Goal: Task Accomplishment & Management: Complete application form

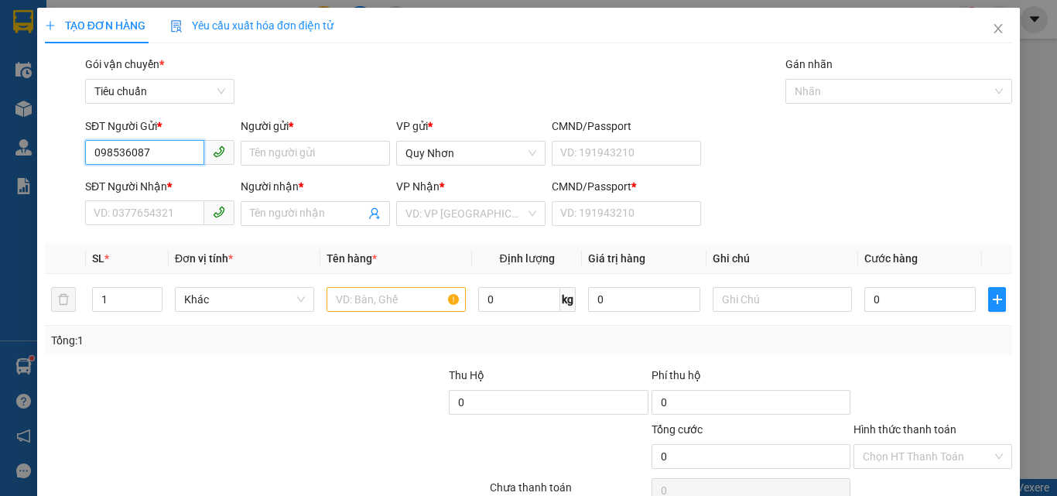
type input "0985360879"
click at [153, 181] on div "0985360879 - BẢO" at bounding box center [158, 184] width 129 height 17
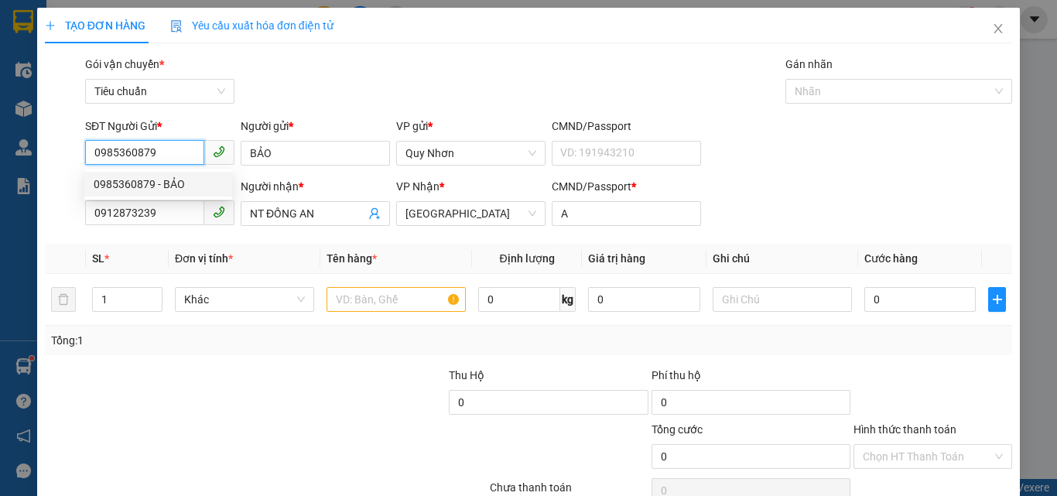
type input "BẢO"
type input "0912873239"
type input "NT ĐỒNG AN"
type input "A"
type input "20.000"
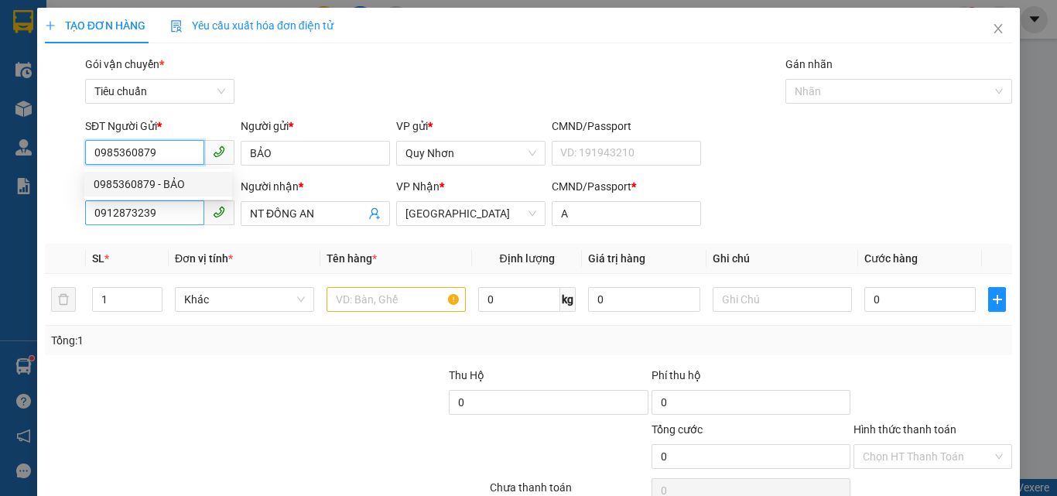
type input "20.000"
type input "0985360879"
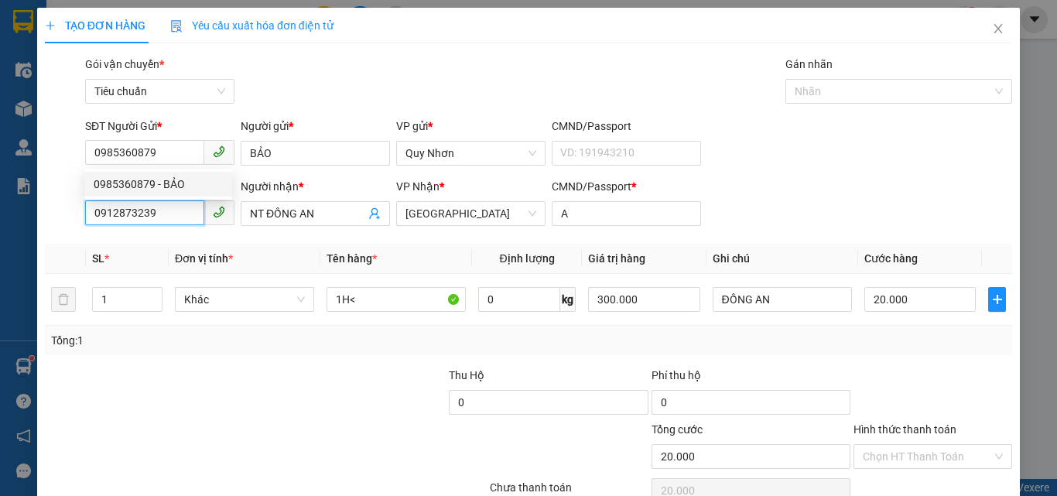
click at [170, 218] on input "0912873239" at bounding box center [144, 212] width 119 height 25
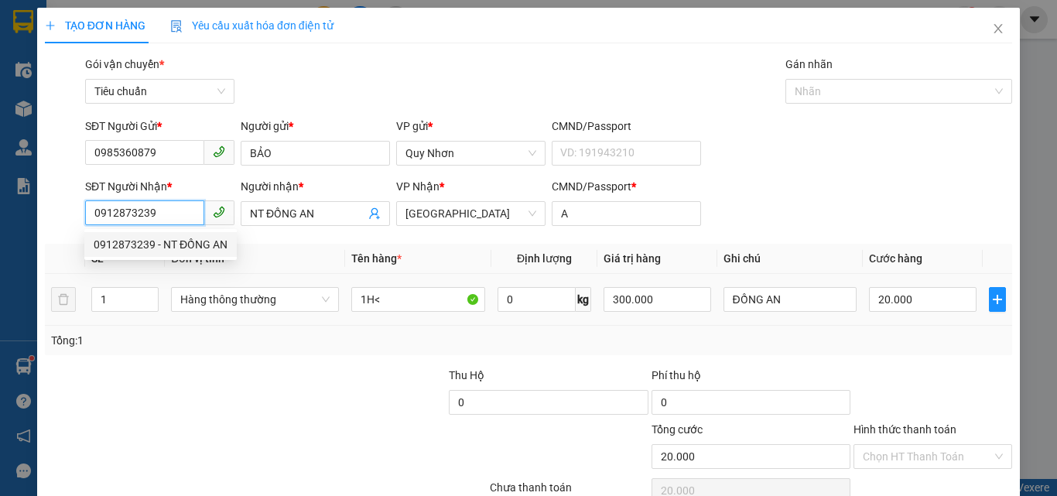
scroll to position [77, 0]
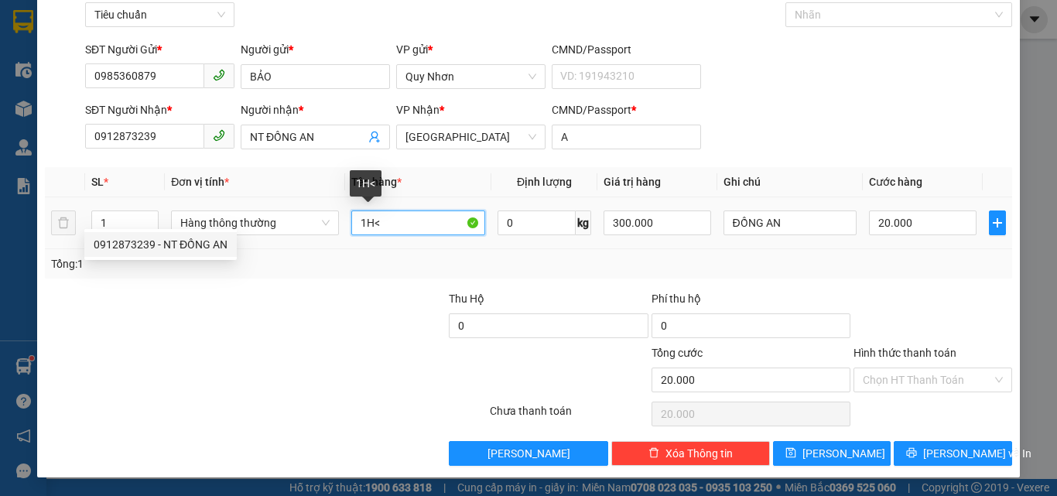
click at [394, 225] on input "1H<" at bounding box center [418, 223] width 134 height 25
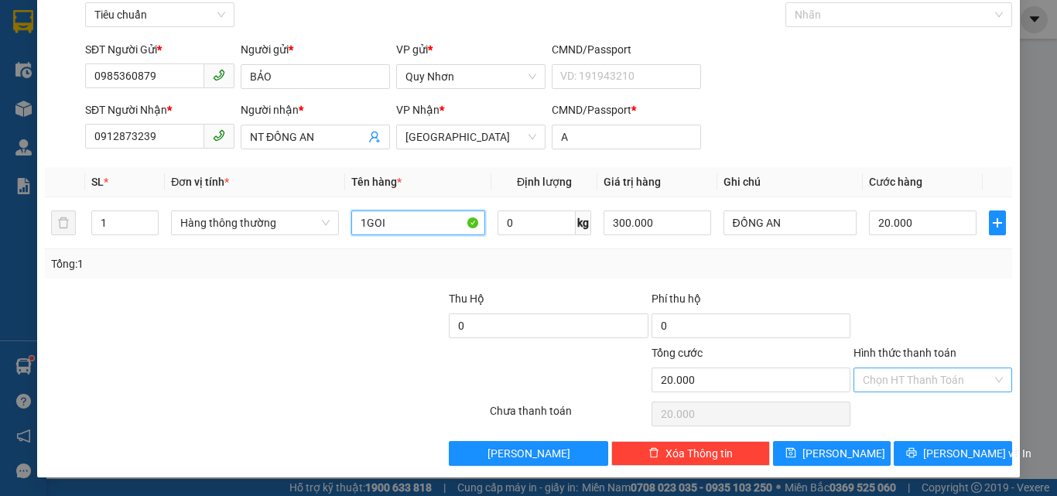
type input "1GOI"
drag, startPoint x: 911, startPoint y: 384, endPoint x: 910, endPoint y: 372, distance: 12.5
click at [911, 382] on input "Hình thức thanh toán" at bounding box center [927, 379] width 129 height 23
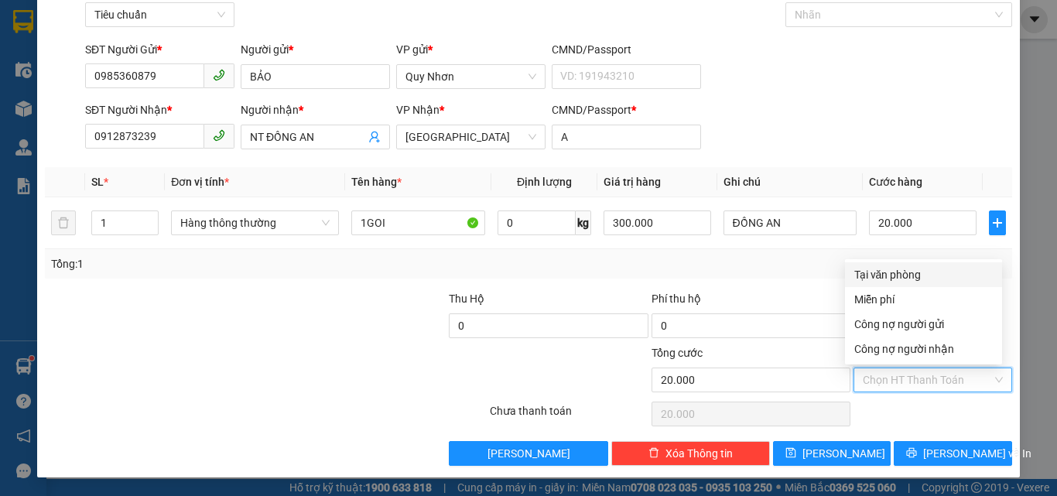
click at [915, 266] on div "Tại văn phòng" at bounding box center [923, 274] width 157 height 25
type input "0"
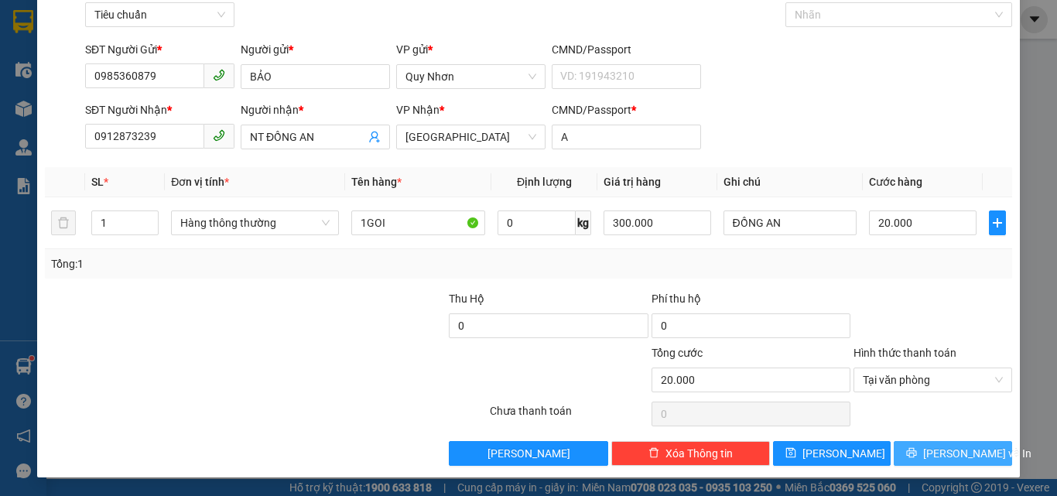
click at [922, 453] on button "[PERSON_NAME] và In" at bounding box center [953, 453] width 118 height 25
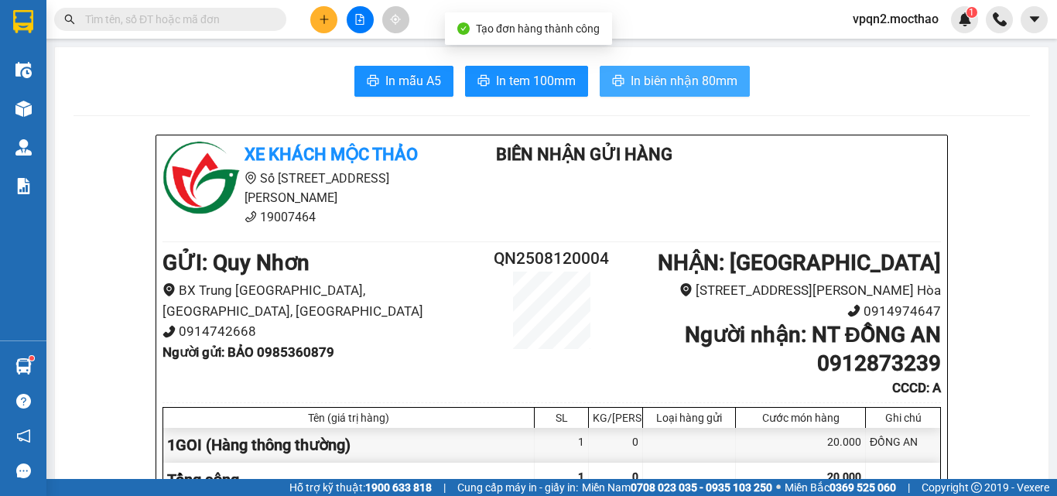
click at [637, 88] on span "In biên nhận 80mm" at bounding box center [684, 80] width 107 height 19
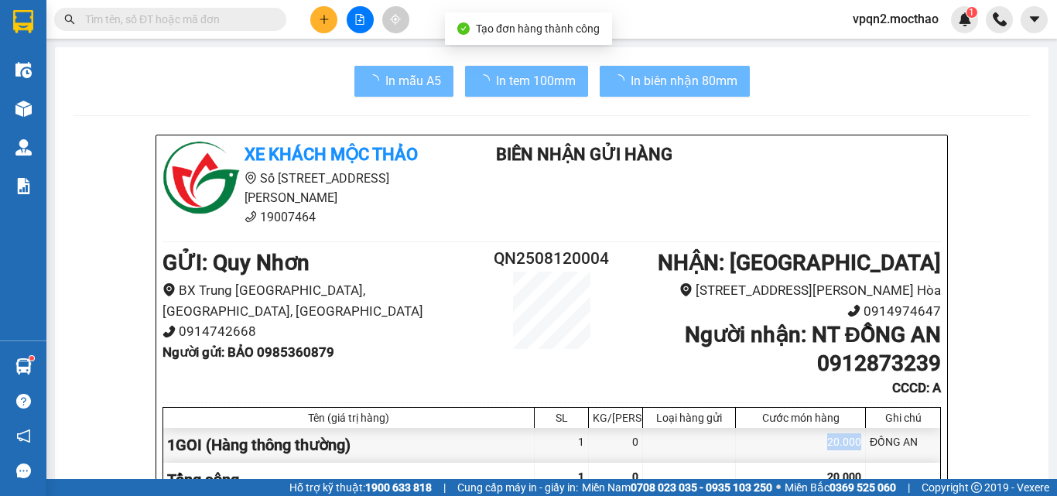
drag, startPoint x: 805, startPoint y: 440, endPoint x: 756, endPoint y: 327, distance: 123.4
click at [801, 430] on div "20.000" at bounding box center [801, 445] width 130 height 35
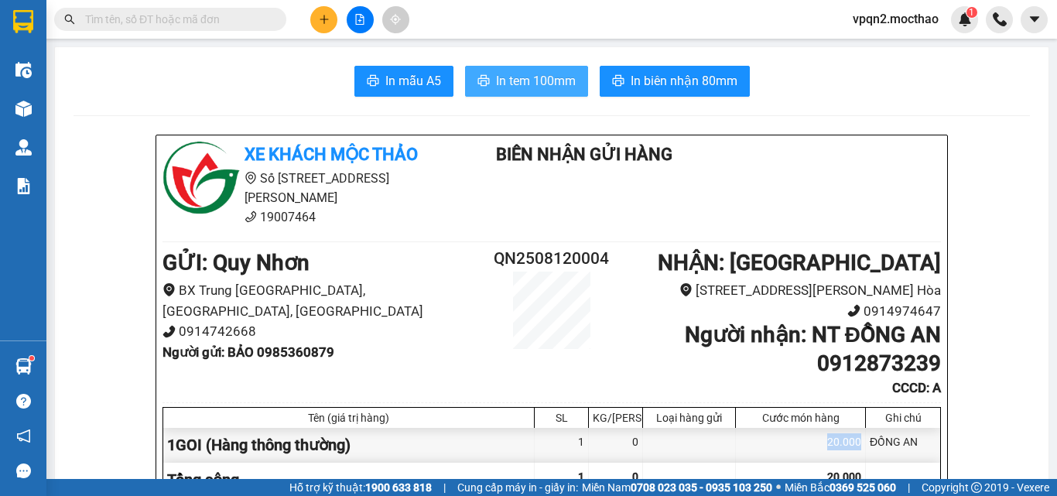
click at [487, 74] on button "In tem 100mm" at bounding box center [526, 81] width 123 height 31
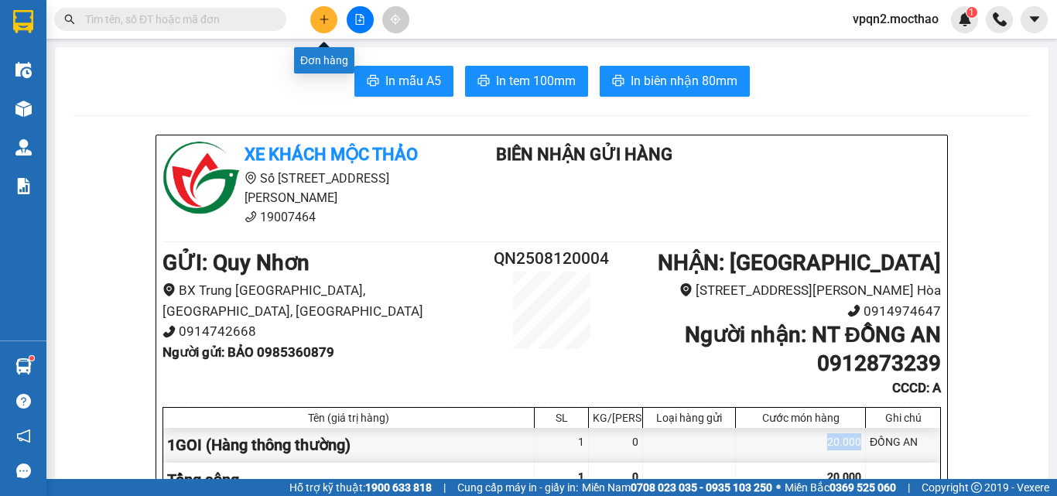
click at [327, 26] on button at bounding box center [323, 19] width 27 height 27
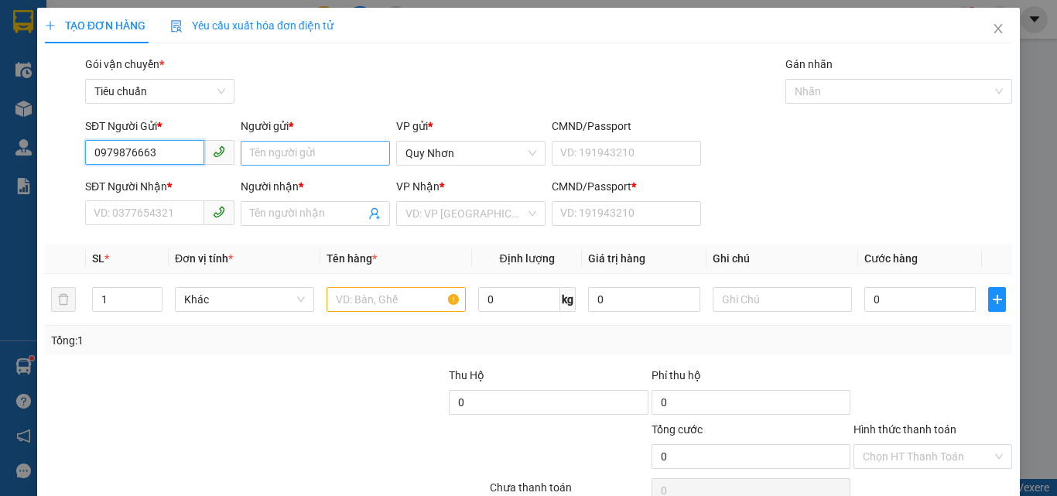
type input "0979876663"
click at [290, 156] on input "Người gửi *" at bounding box center [315, 153] width 149 height 25
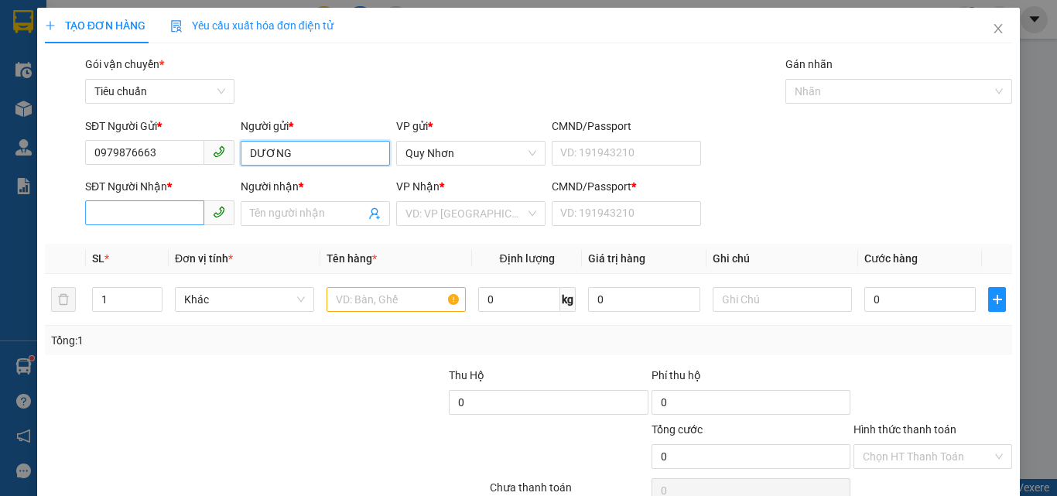
type input "DƯƠNG"
click at [134, 222] on input "SĐT Người Nhận *" at bounding box center [144, 212] width 119 height 25
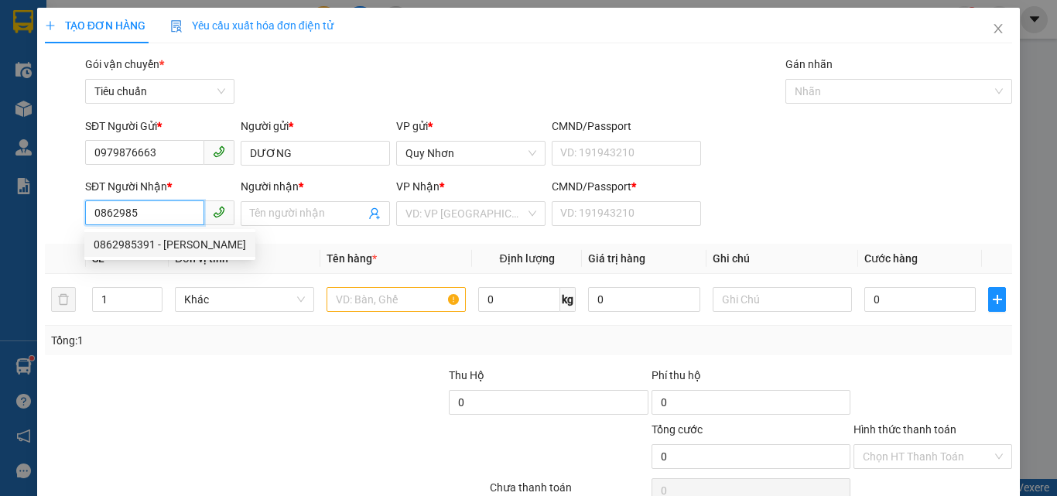
drag, startPoint x: 142, startPoint y: 240, endPoint x: 194, endPoint y: 268, distance: 58.9
click at [143, 241] on div "0862985391 - [PERSON_NAME]" at bounding box center [170, 244] width 152 height 17
type input "0862985391"
type input "TRINH"
type input "T"
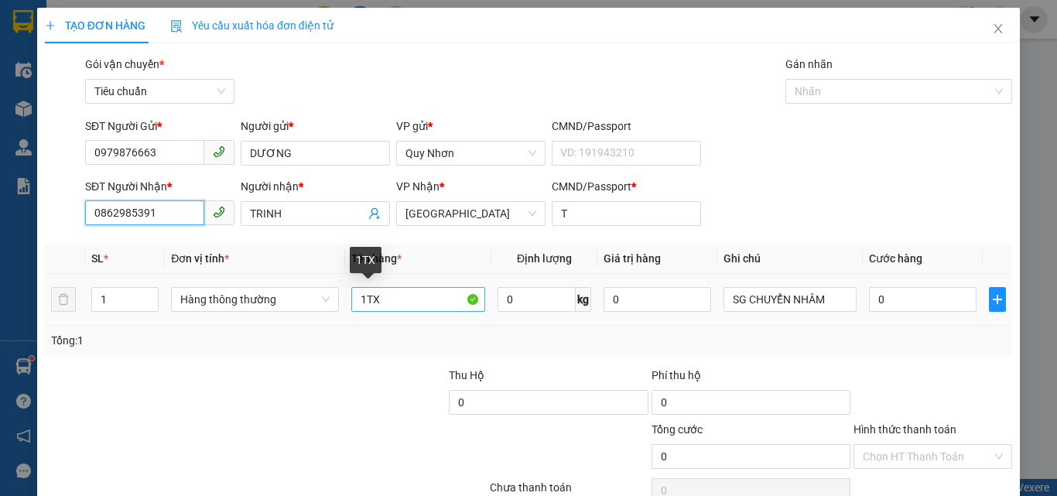
type input "0862985391"
click at [403, 300] on input "1TX" at bounding box center [418, 299] width 134 height 25
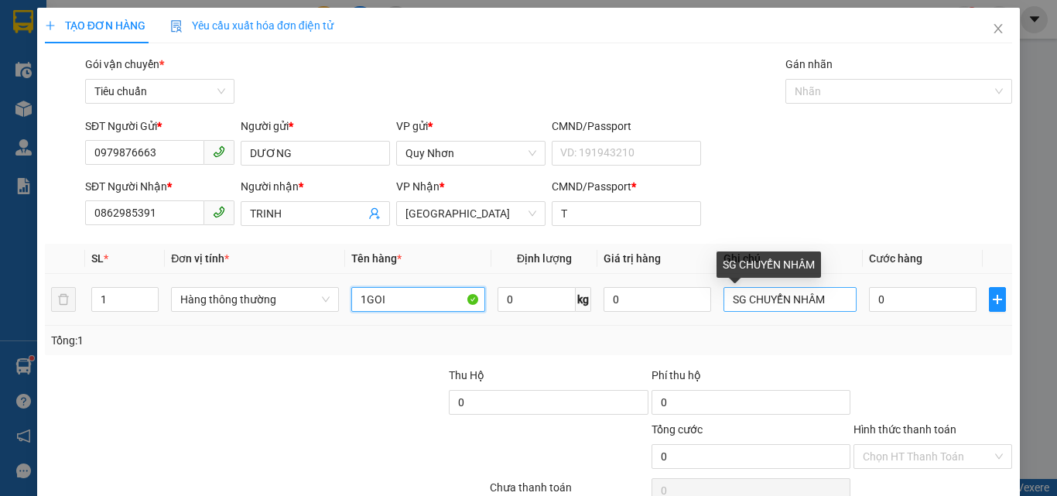
type input "1GOI"
drag, startPoint x: 824, startPoint y: 303, endPoint x: 714, endPoint y: 298, distance: 110.0
click at [718, 298] on td "SG CHUYỂN NHÂM" at bounding box center [791, 300] width 146 height 52
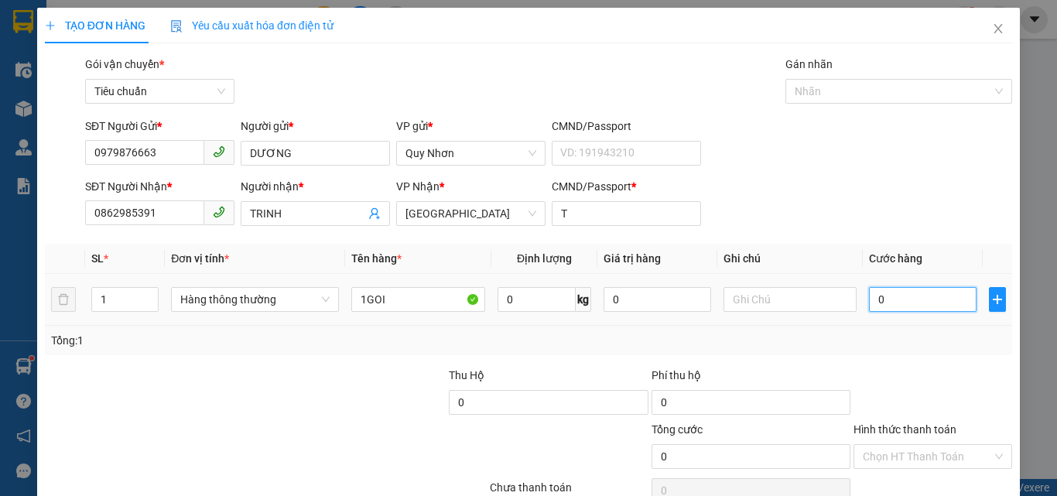
click at [918, 290] on input "0" at bounding box center [922, 299] width 107 height 25
type input "2"
type input "20"
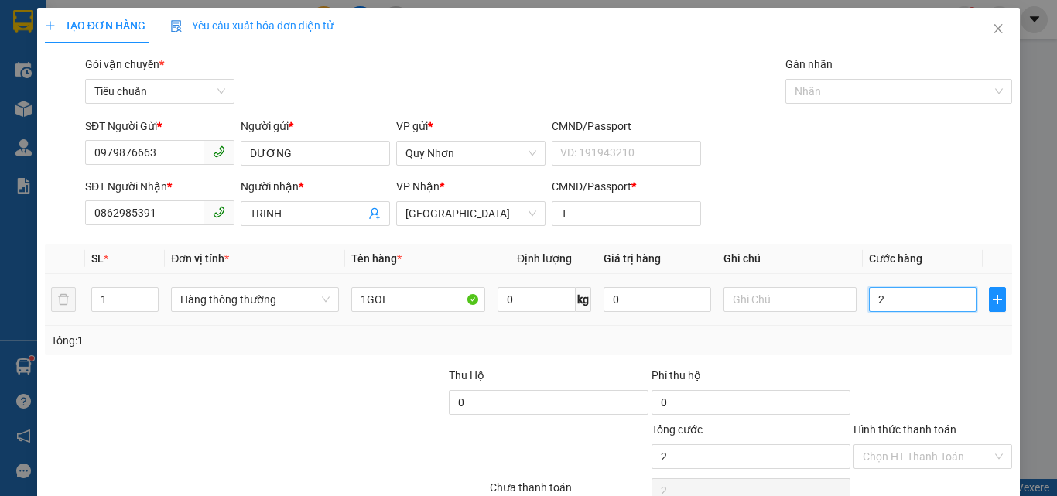
type input "20"
type input "200"
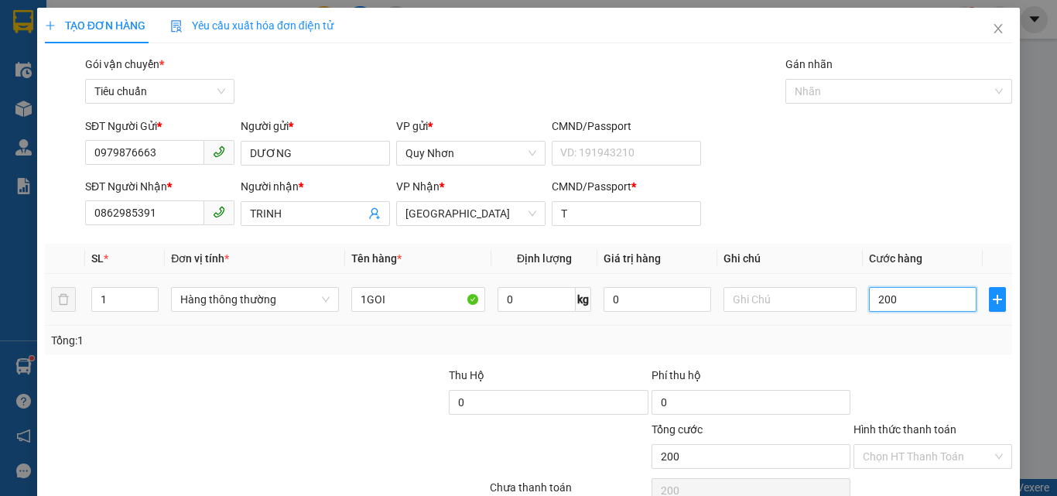
type input "2.000"
type input "20.000"
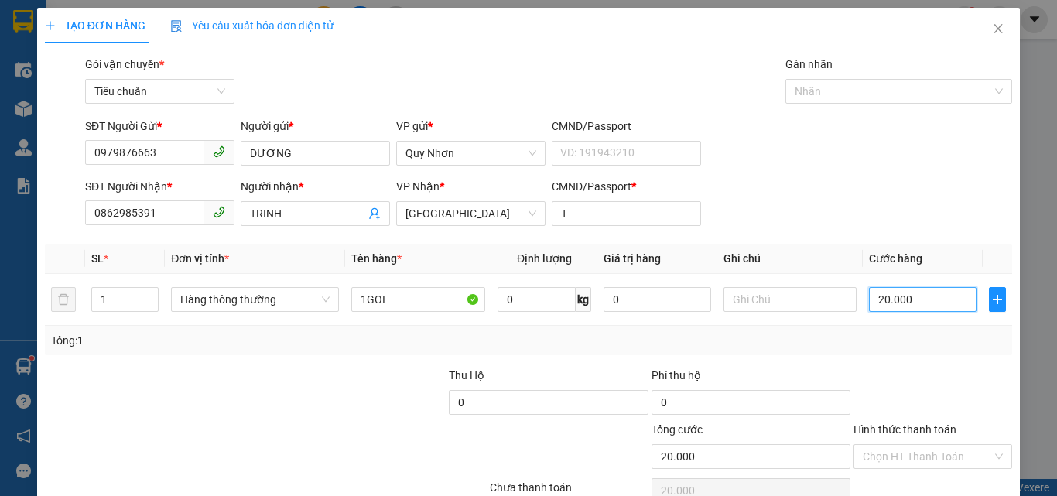
scroll to position [77, 0]
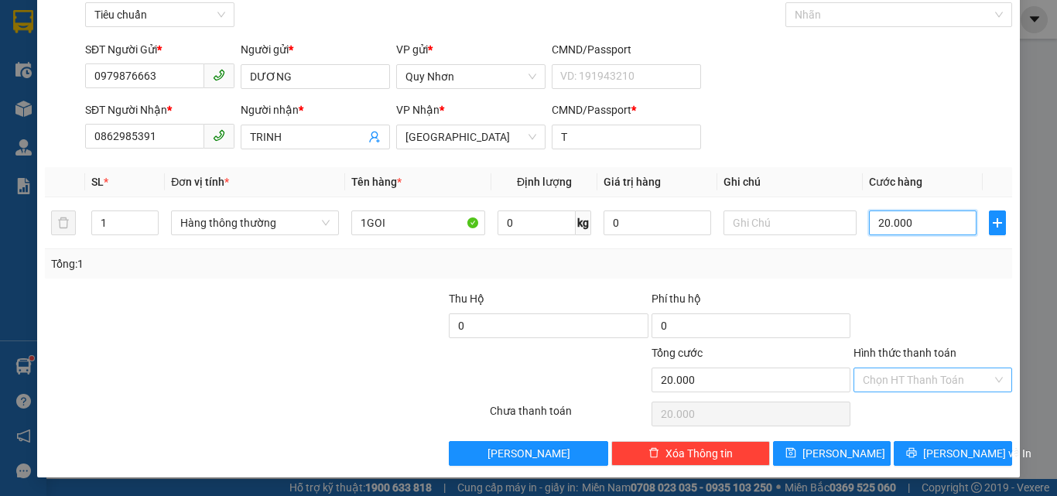
type input "20.000"
click at [918, 377] on input "Hình thức thanh toán" at bounding box center [927, 379] width 129 height 23
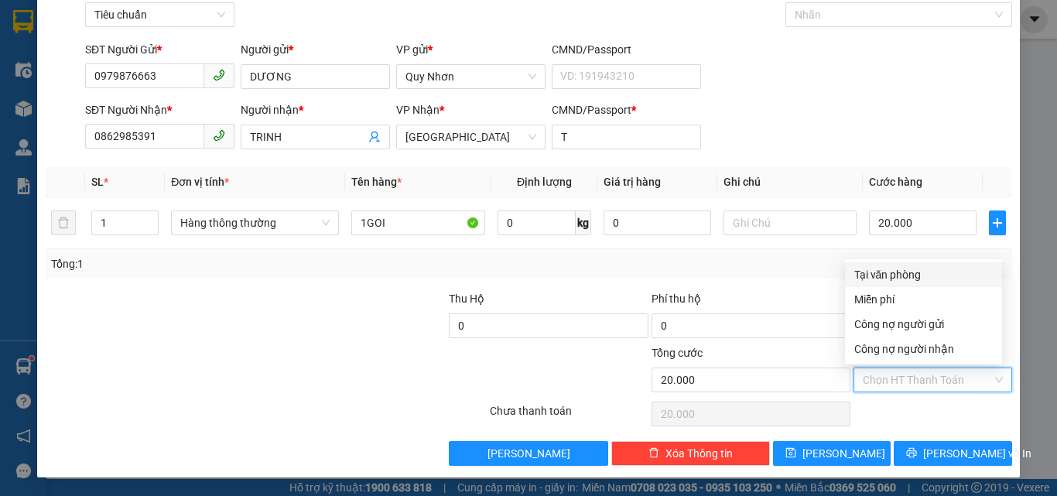
drag, startPoint x: 935, startPoint y: 268, endPoint x: 923, endPoint y: 318, distance: 51.6
click at [935, 267] on div "Tại văn phòng" at bounding box center [924, 274] width 139 height 17
type input "0"
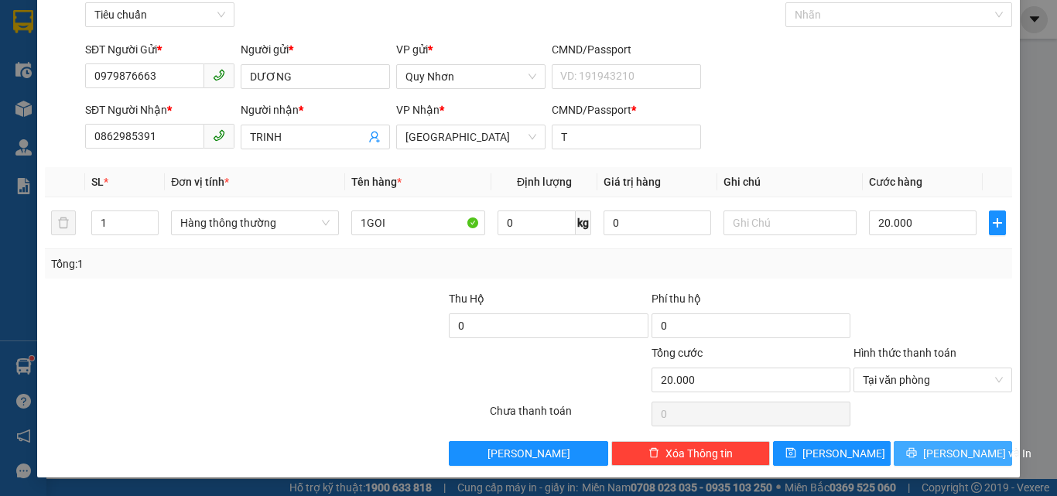
click at [921, 447] on button "[PERSON_NAME] và In" at bounding box center [953, 453] width 118 height 25
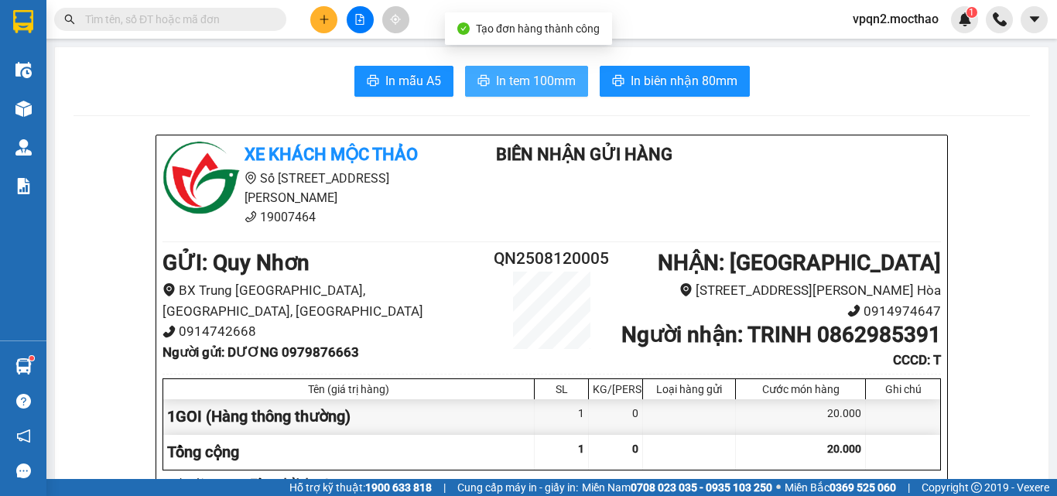
click at [516, 77] on span "In tem 100mm" at bounding box center [536, 80] width 80 height 19
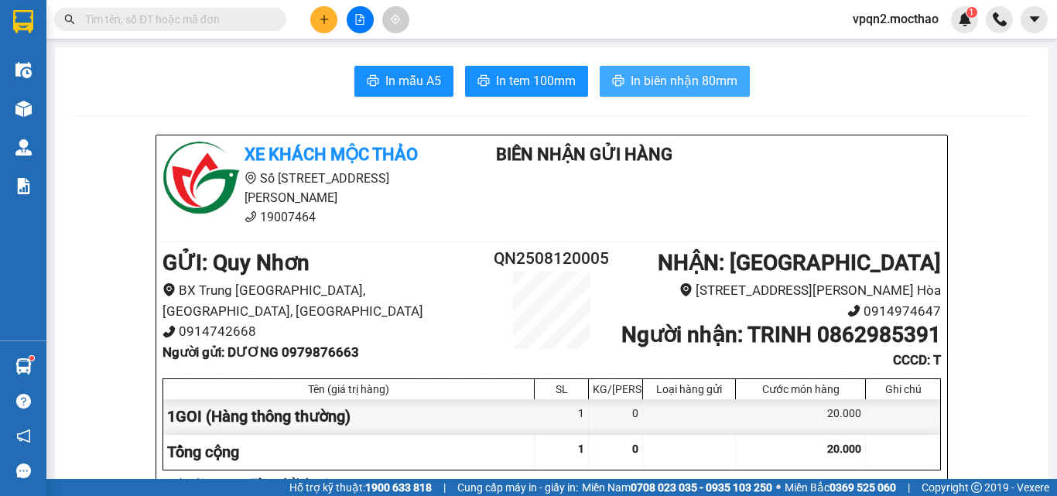
click at [680, 84] on span "In biên nhận 80mm" at bounding box center [684, 80] width 107 height 19
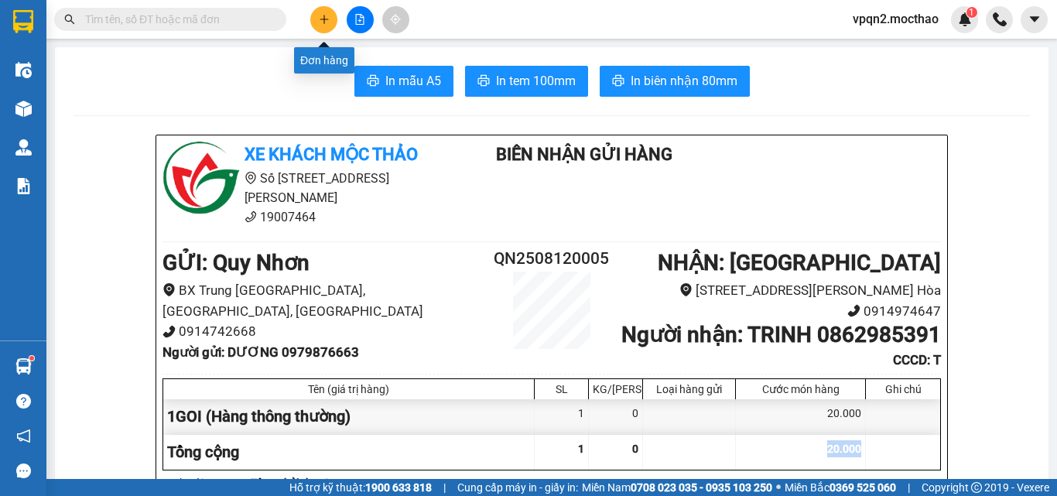
click at [320, 21] on icon "plus" at bounding box center [324, 19] width 11 height 11
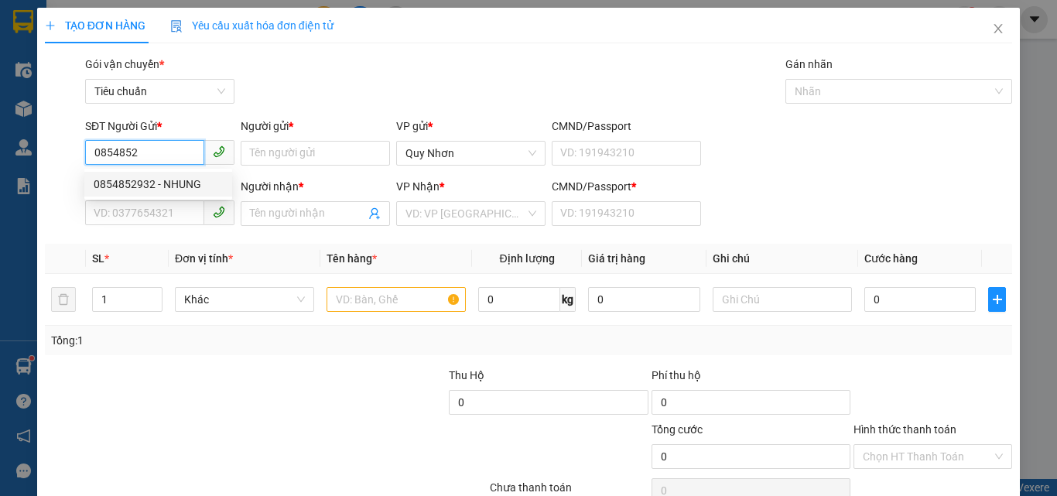
click at [187, 185] on div "0854852932 - NHUNG" at bounding box center [158, 184] width 129 height 17
type input "0854852932"
type input "NHUNG"
type input "0927756526"
type input "THỦY"
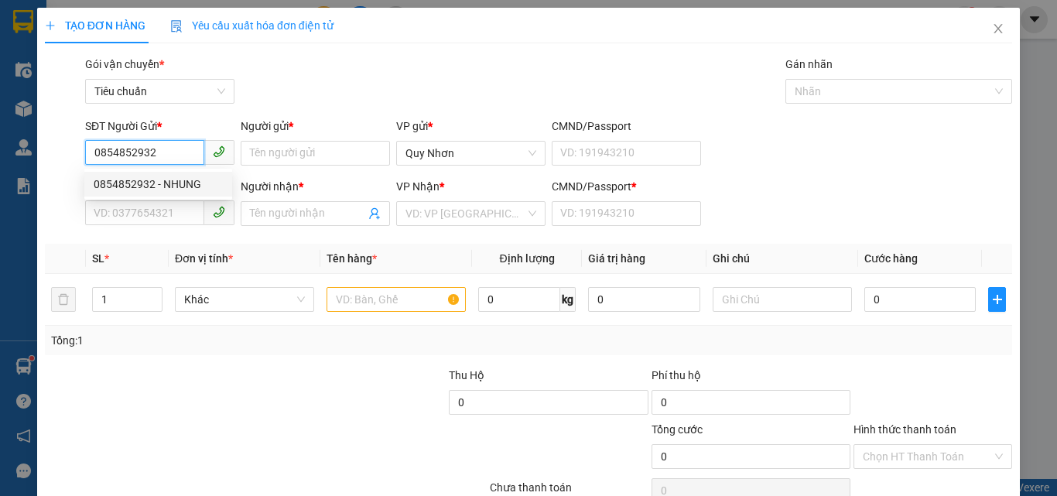
type input "T"
type input "20.000"
type input "0854852932"
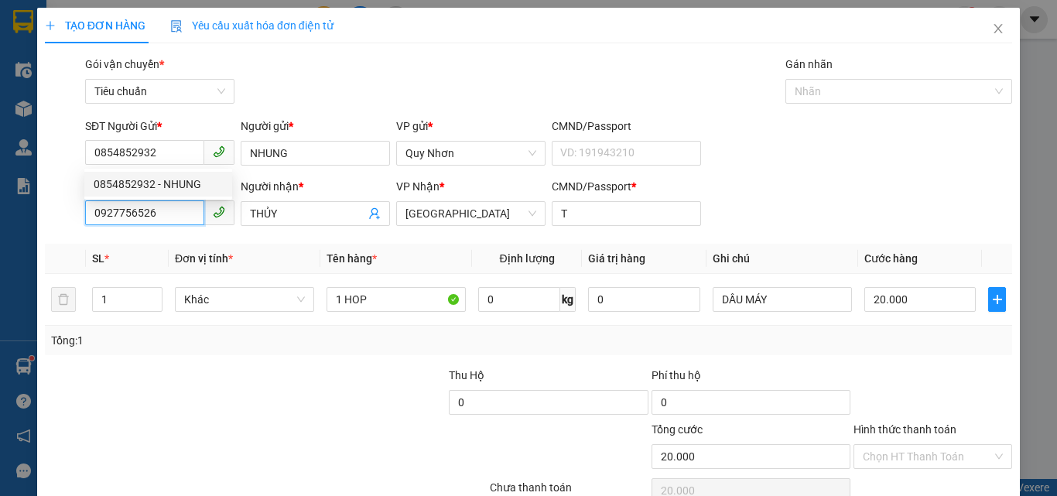
click at [171, 218] on input "0927756526" at bounding box center [144, 212] width 119 height 25
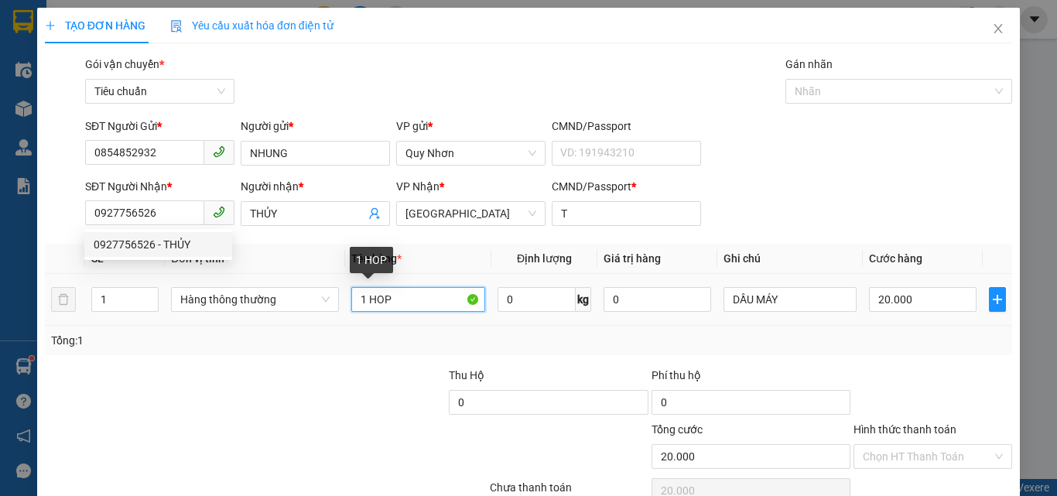
click at [406, 298] on input "1 HOP" at bounding box center [418, 299] width 134 height 25
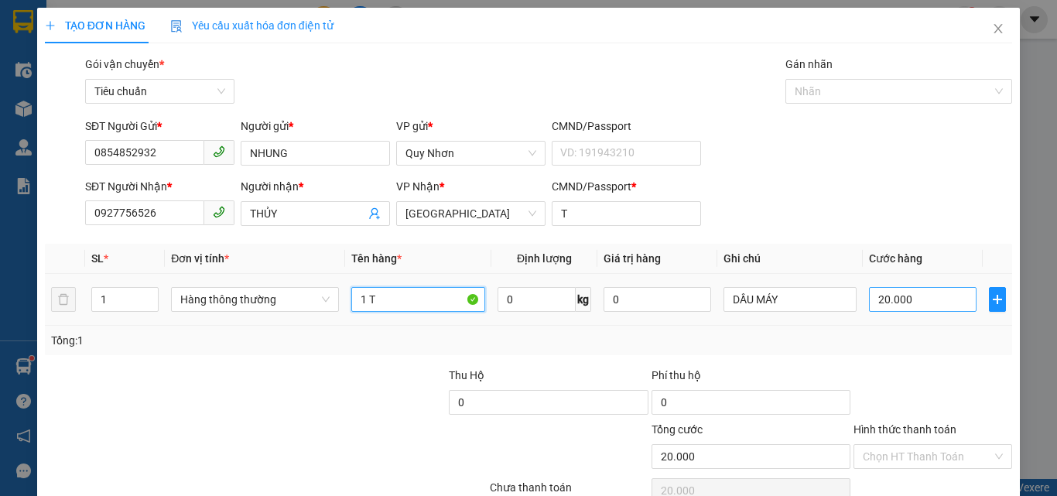
type input "1 T"
click at [937, 289] on input "20.000" at bounding box center [922, 299] width 107 height 25
type input "3"
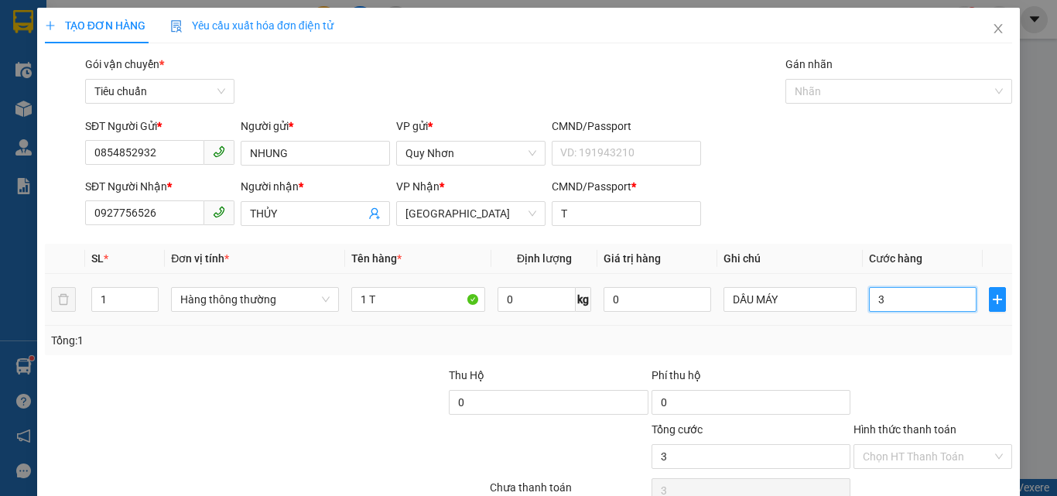
type input "30"
type input "300"
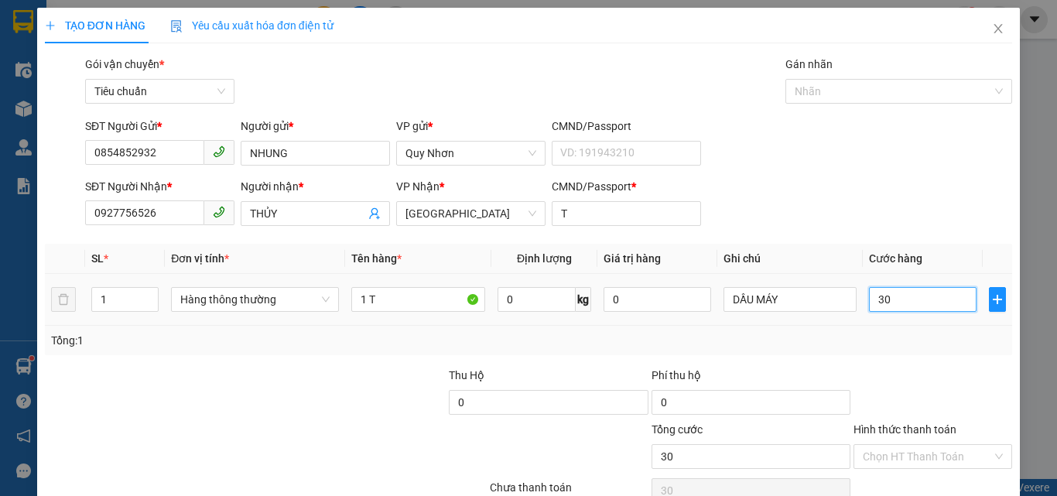
type input "300"
type input "3.000"
type input "30.000"
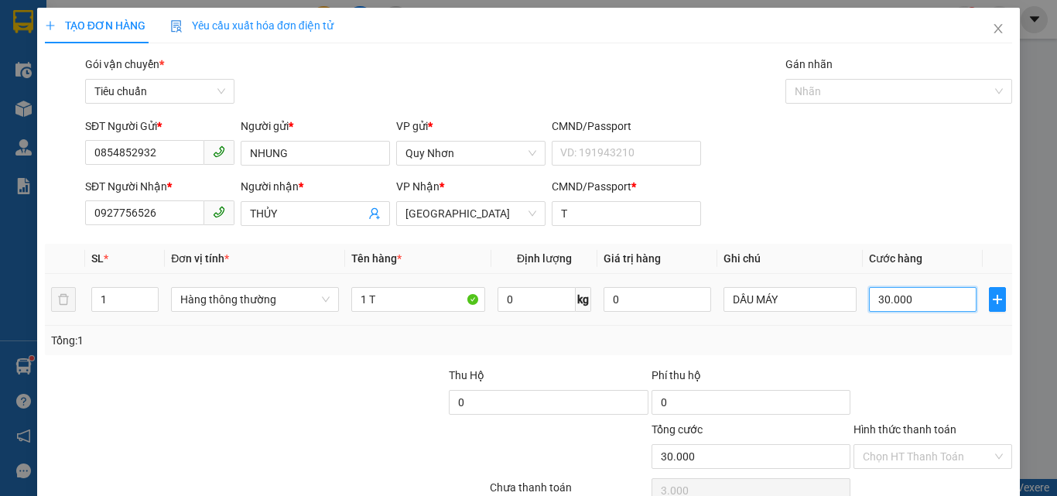
type input "30.000"
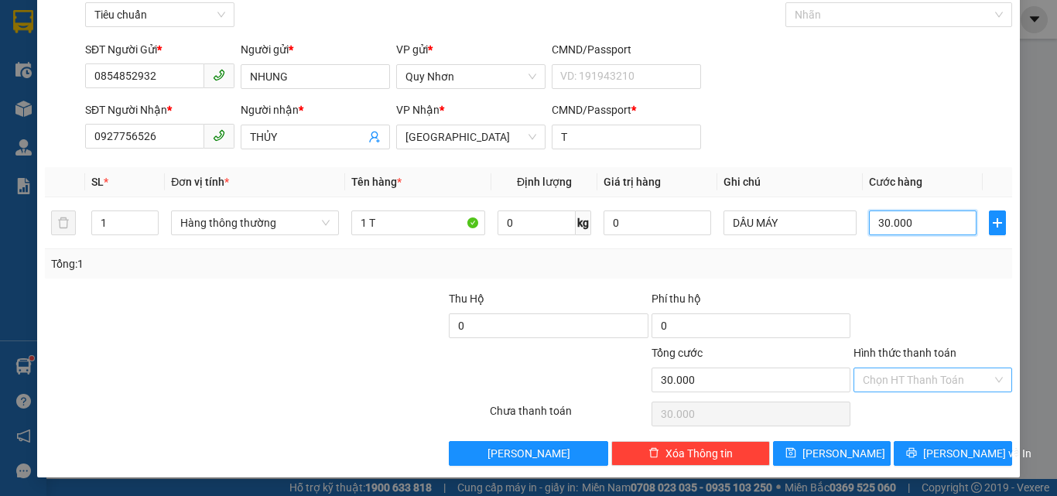
type input "30.000"
click at [905, 382] on input "Hình thức thanh toán" at bounding box center [927, 379] width 129 height 23
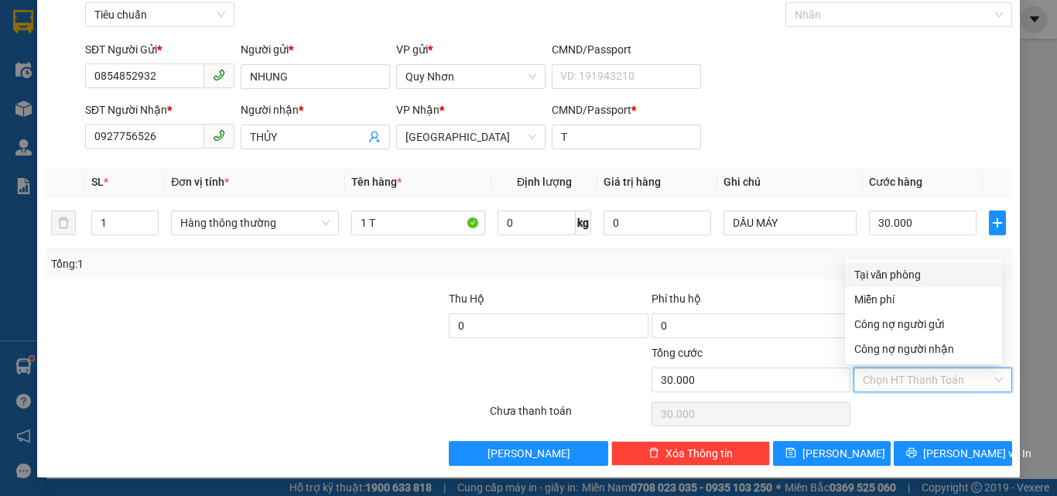
click at [899, 282] on div "Tại văn phòng" at bounding box center [924, 274] width 139 height 17
type input "0"
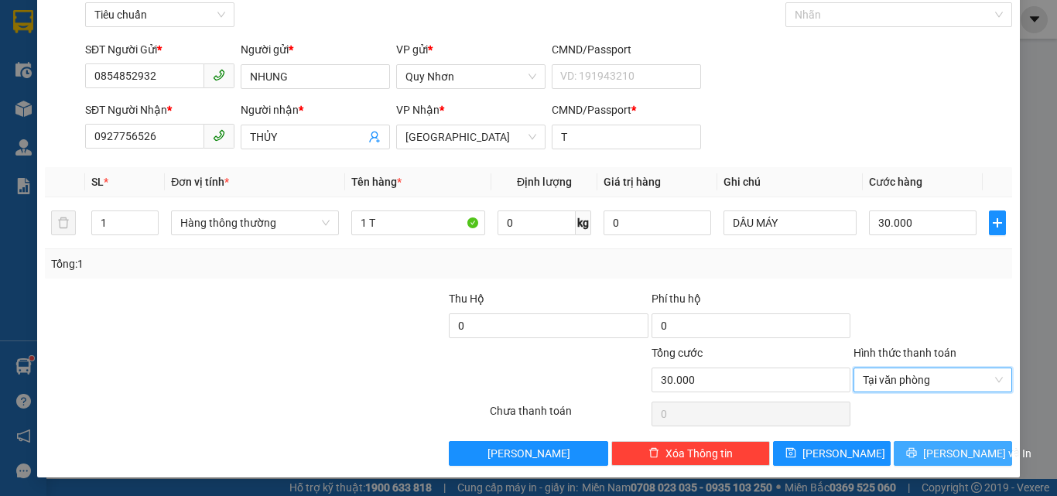
click at [917, 456] on icon "printer" at bounding box center [911, 452] width 11 height 11
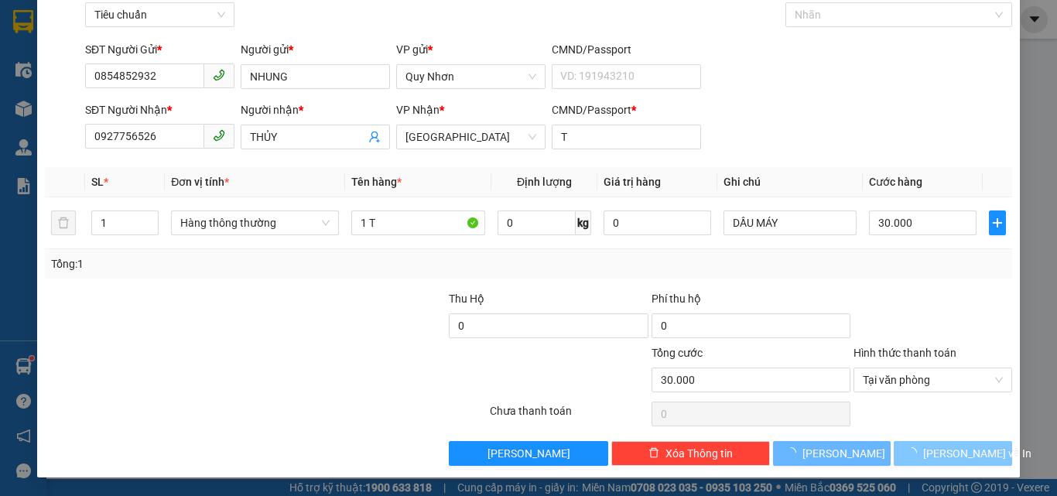
click at [921, 453] on span "loading" at bounding box center [914, 452] width 17 height 11
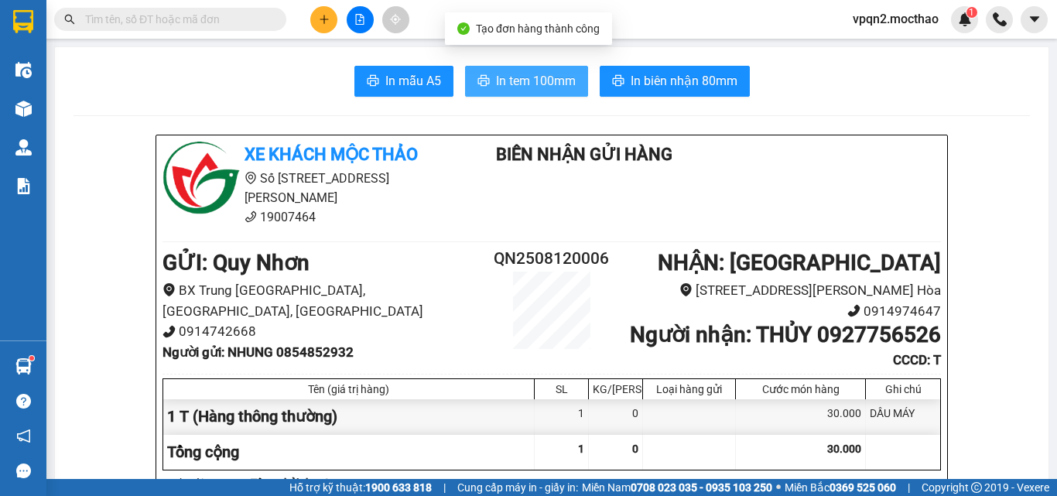
click at [519, 91] on span "In tem 100mm" at bounding box center [536, 80] width 80 height 19
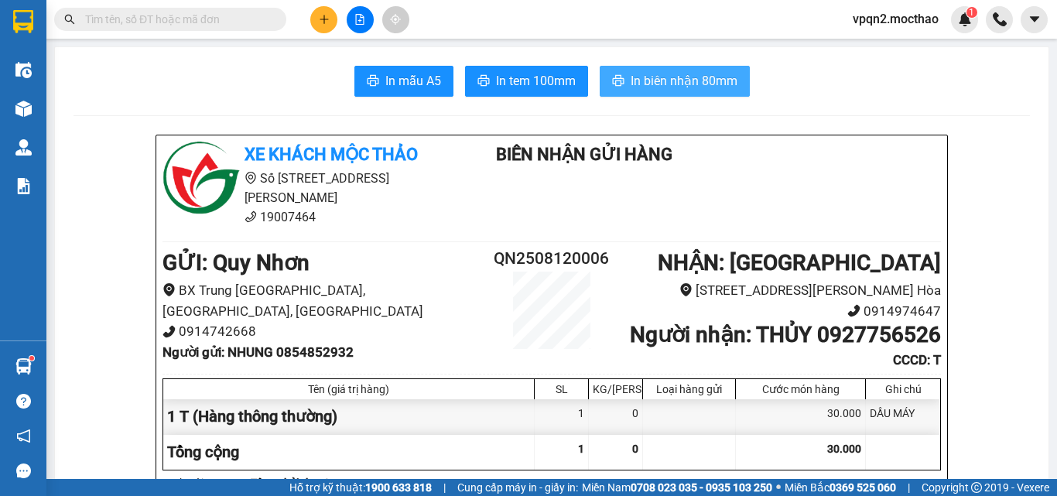
click at [684, 66] on button "In biên nhận 80mm" at bounding box center [675, 81] width 150 height 31
click at [683, 76] on span "In biên nhận 80mm" at bounding box center [684, 80] width 107 height 19
click at [329, 11] on button at bounding box center [323, 19] width 27 height 27
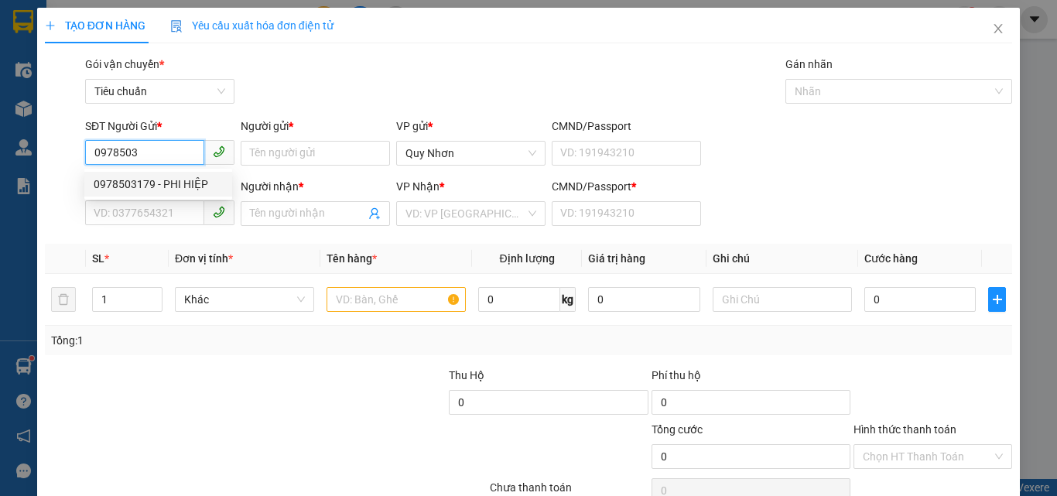
click at [148, 185] on div "0978503179 - PHI HIỆP" at bounding box center [158, 184] width 129 height 17
type input "0978503179"
type input "PHI HIỆP"
type input "0977999788"
type input "[GEOGRAPHIC_DATA]"
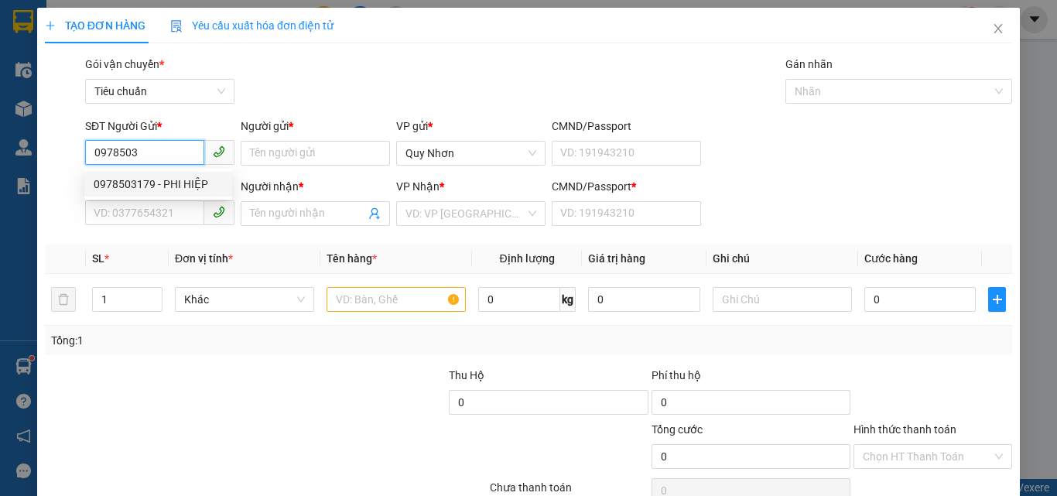
type input "a"
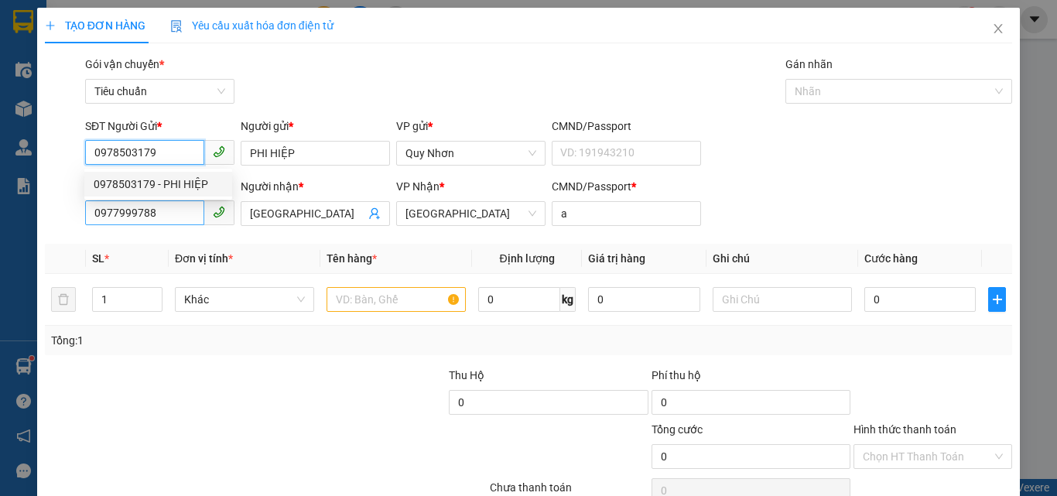
type input "20.000"
type input "0978503179"
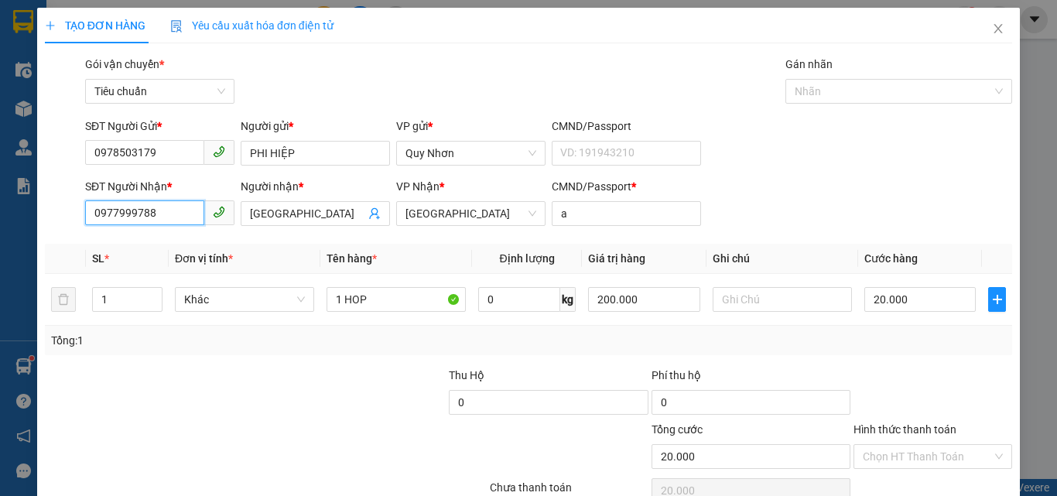
click at [167, 216] on input "0977999788" at bounding box center [144, 212] width 119 height 25
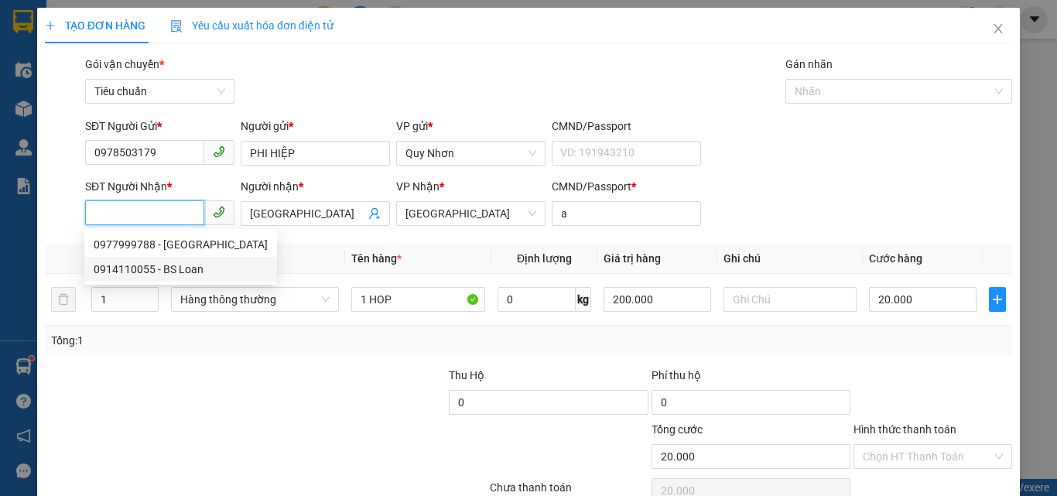
click at [170, 270] on div "0914110055 - BS Loan" at bounding box center [181, 269] width 174 height 17
type input "0914110055"
type input "BS Loan"
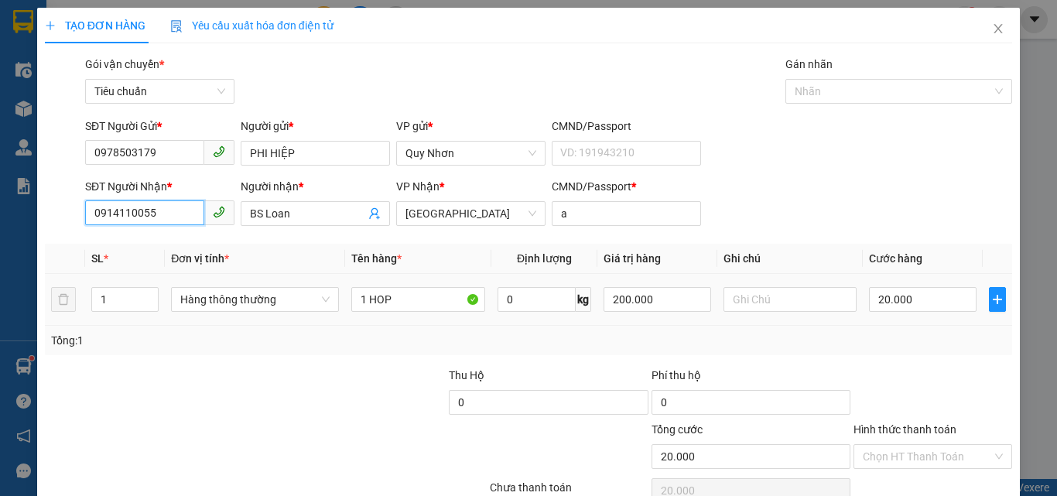
scroll to position [77, 0]
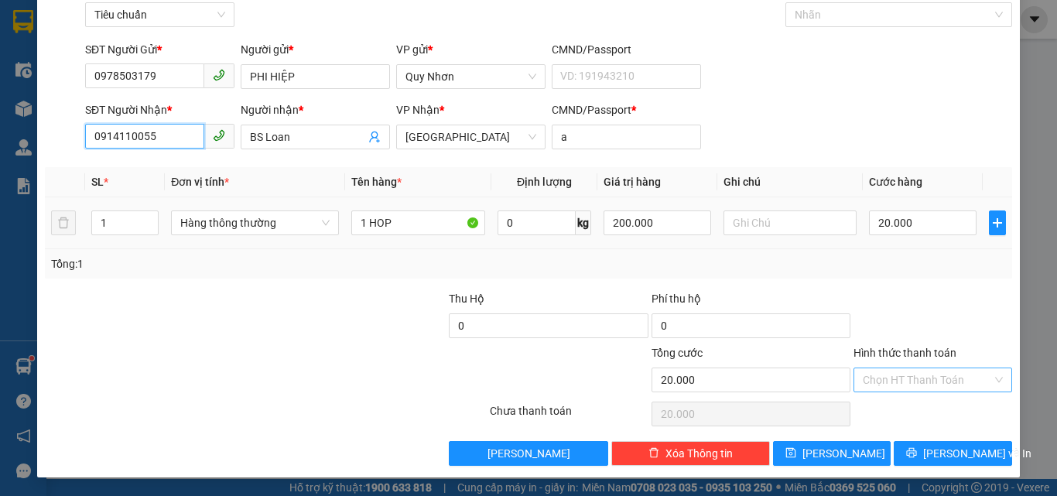
type input "0914110055"
click at [886, 388] on input "Hình thức thanh toán" at bounding box center [927, 379] width 129 height 23
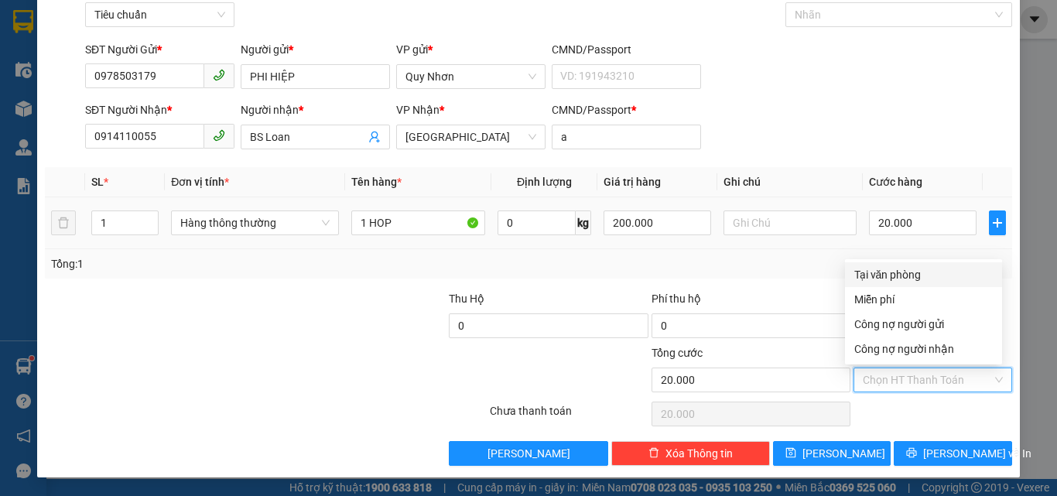
click at [889, 267] on div "Tại văn phòng" at bounding box center [924, 274] width 139 height 17
type input "0"
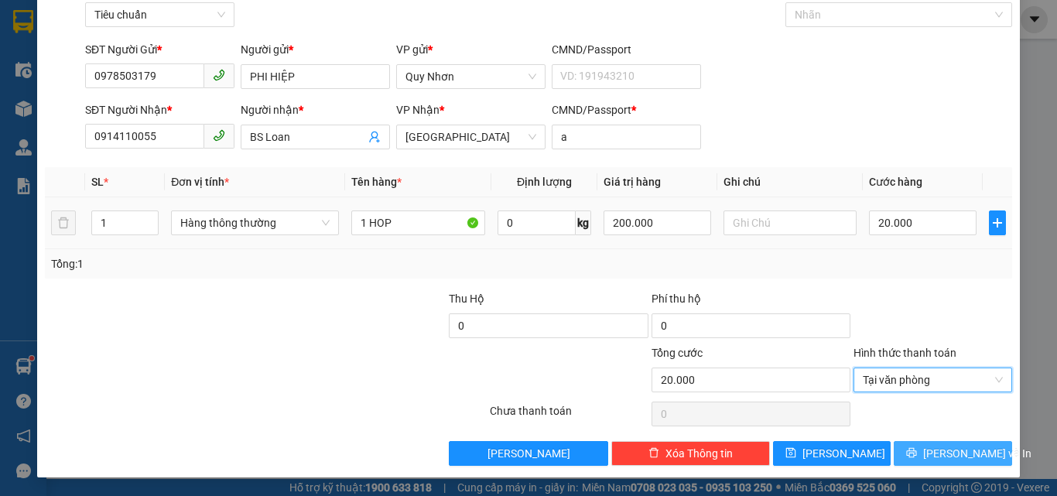
click at [899, 443] on button "[PERSON_NAME] và In" at bounding box center [953, 453] width 118 height 25
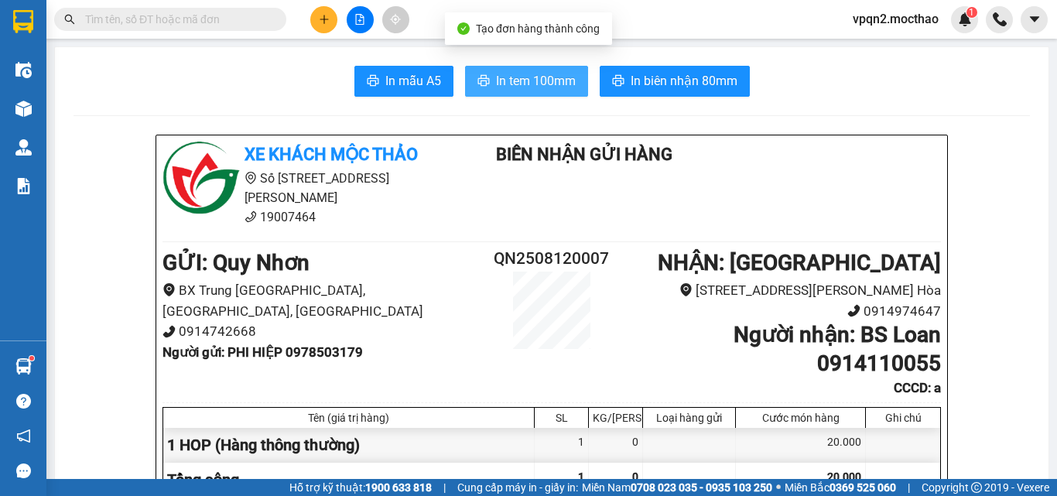
click at [524, 73] on span "In tem 100mm" at bounding box center [536, 80] width 80 height 19
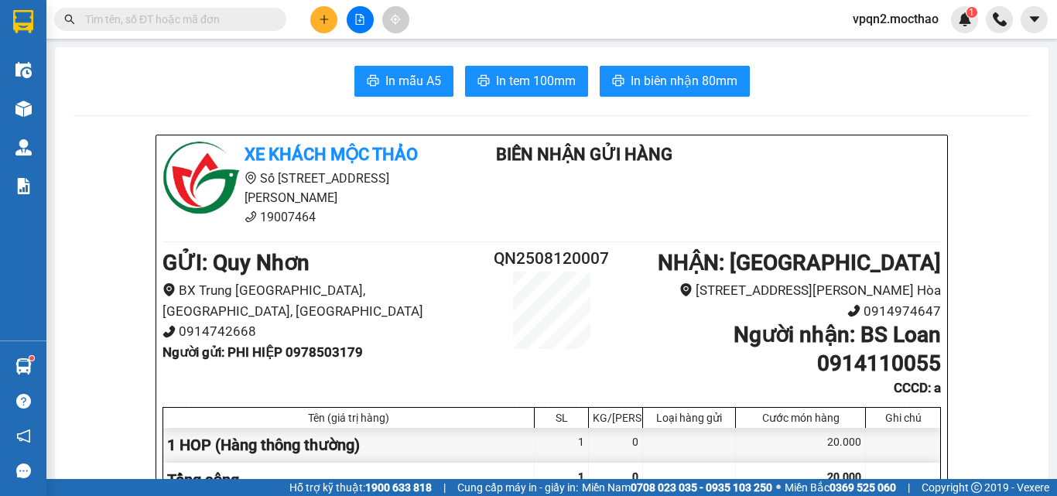
click at [355, 14] on icon "file-add" at bounding box center [360, 19] width 11 height 11
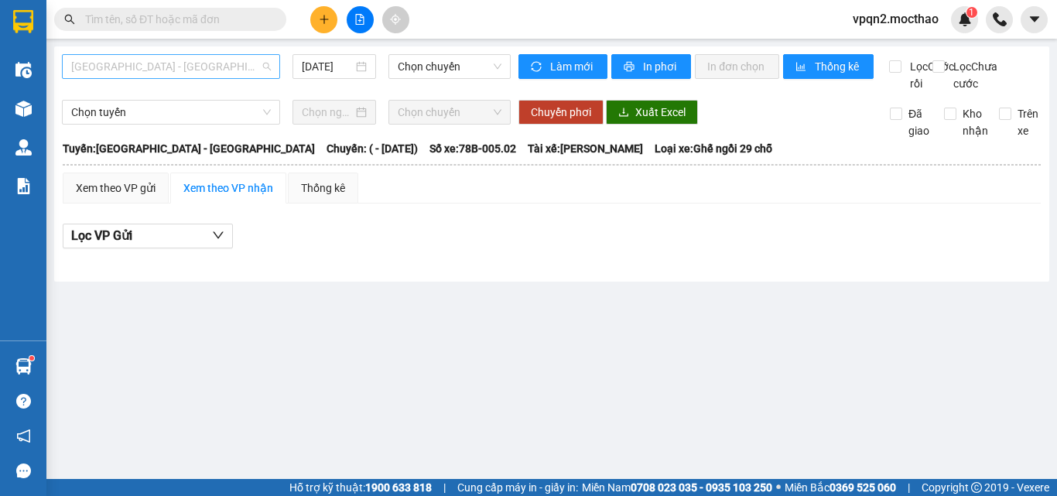
click at [226, 67] on span "[GEOGRAPHIC_DATA] - [GEOGRAPHIC_DATA]" at bounding box center [171, 66] width 200 height 23
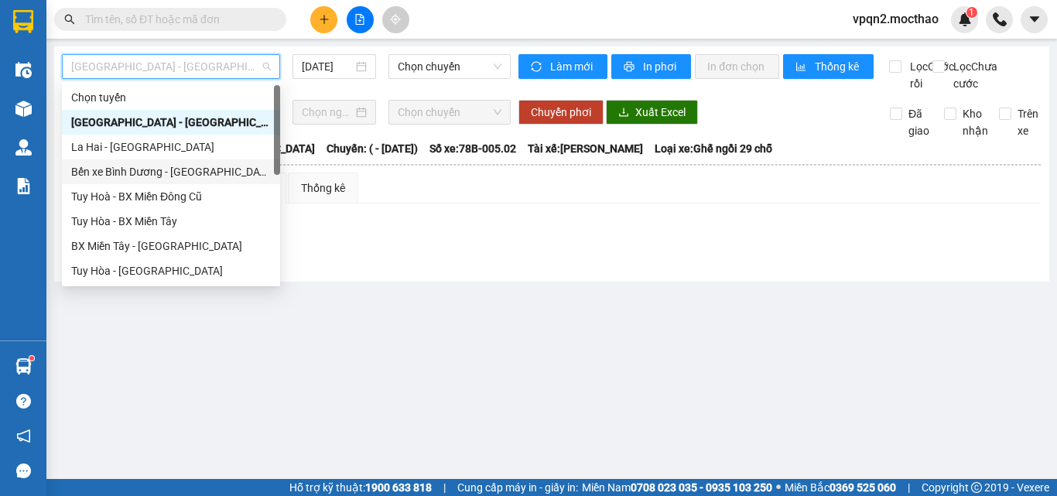
scroll to position [310, 0]
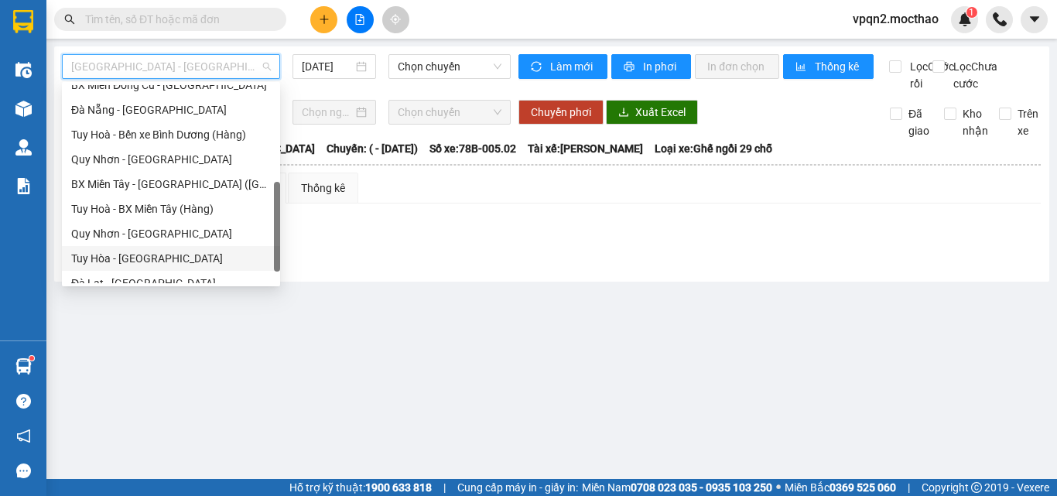
click at [141, 256] on div "Tuy Hòa - [GEOGRAPHIC_DATA]" at bounding box center [171, 258] width 200 height 17
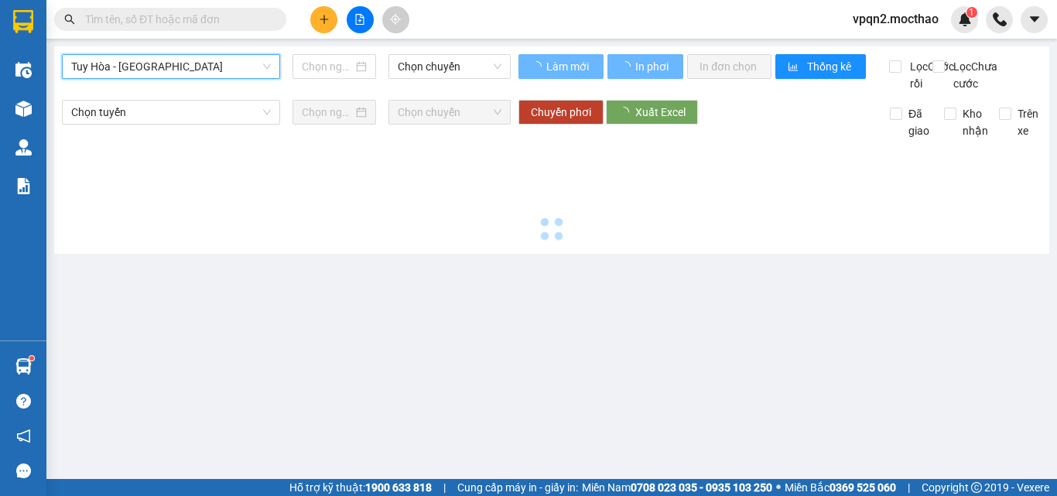
type input "[DATE]"
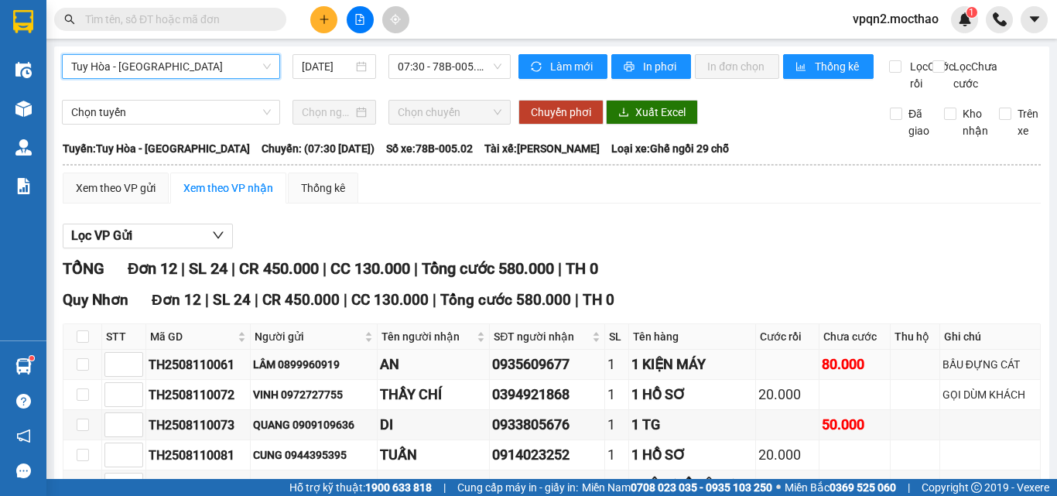
scroll to position [155, 0]
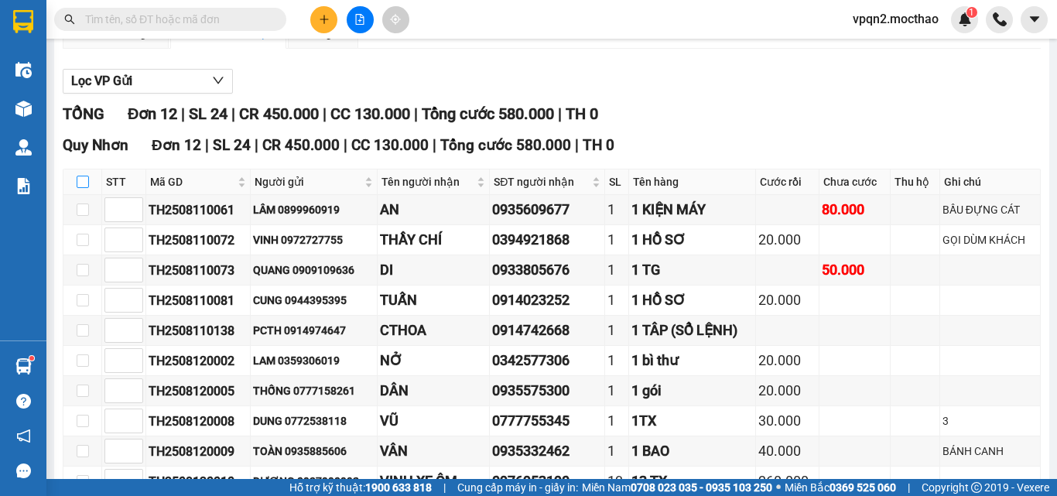
click at [78, 188] on input "checkbox" at bounding box center [83, 182] width 12 height 12
checkbox input "true"
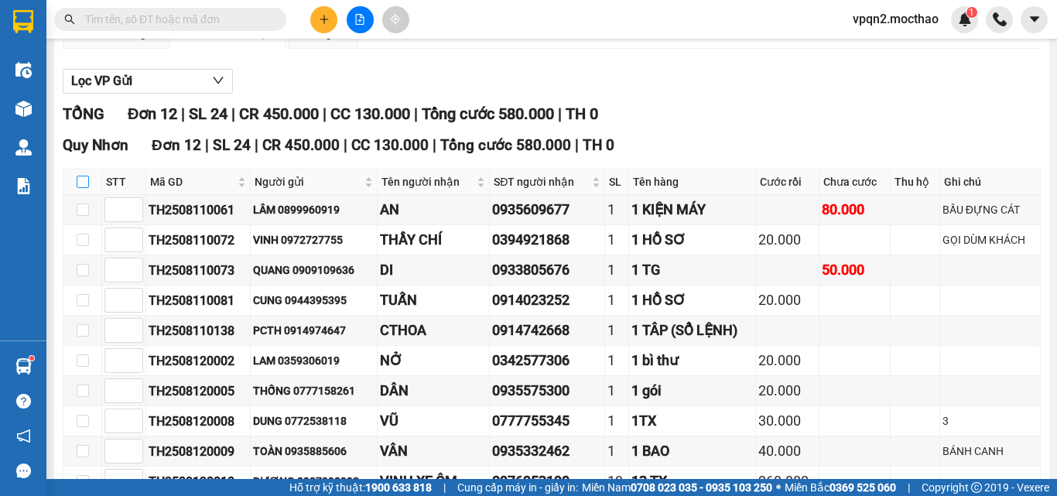
checkbox input "true"
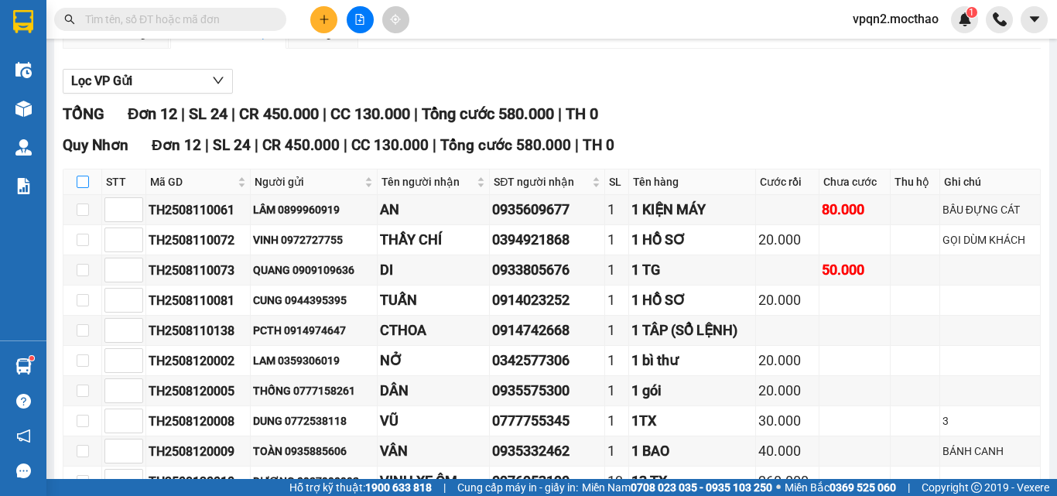
checkbox input "true"
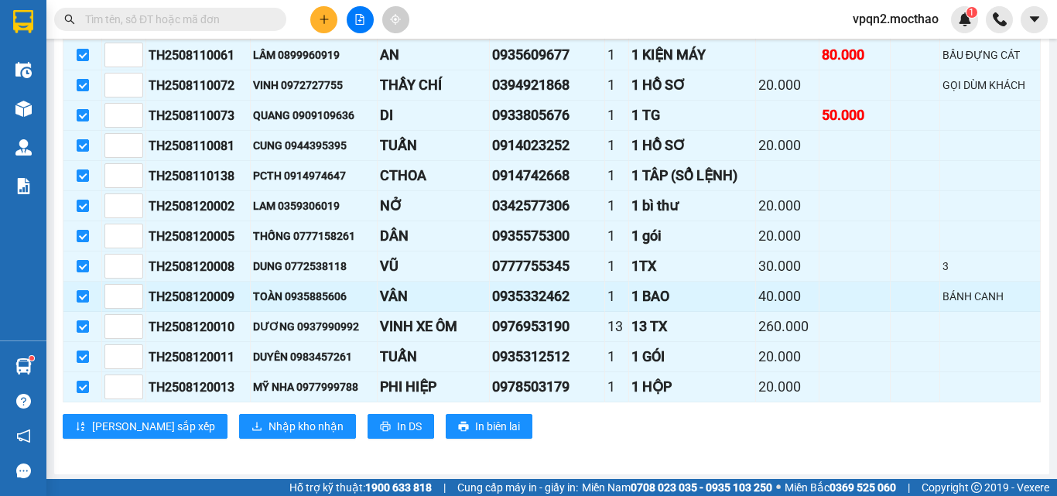
scroll to position [330, 0]
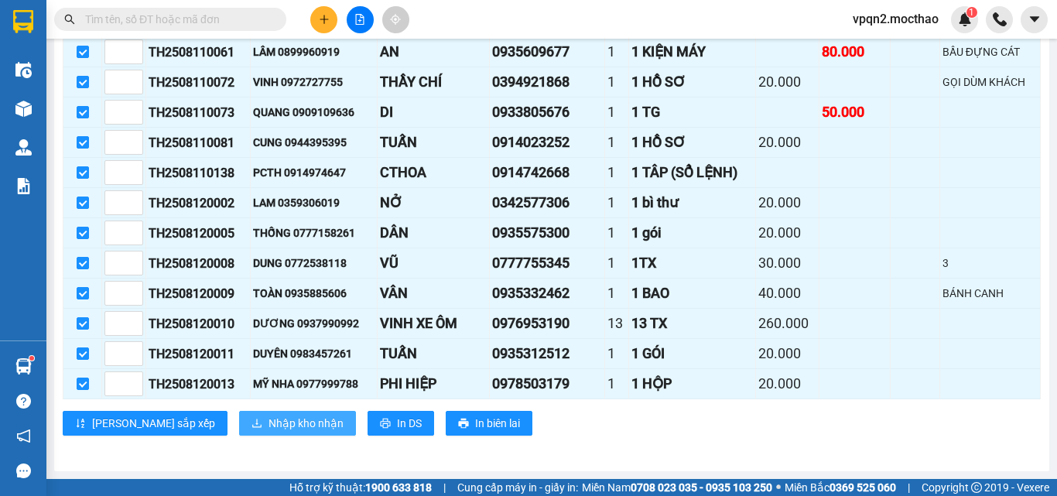
click at [269, 424] on span "Nhập kho nhận" at bounding box center [306, 423] width 75 height 17
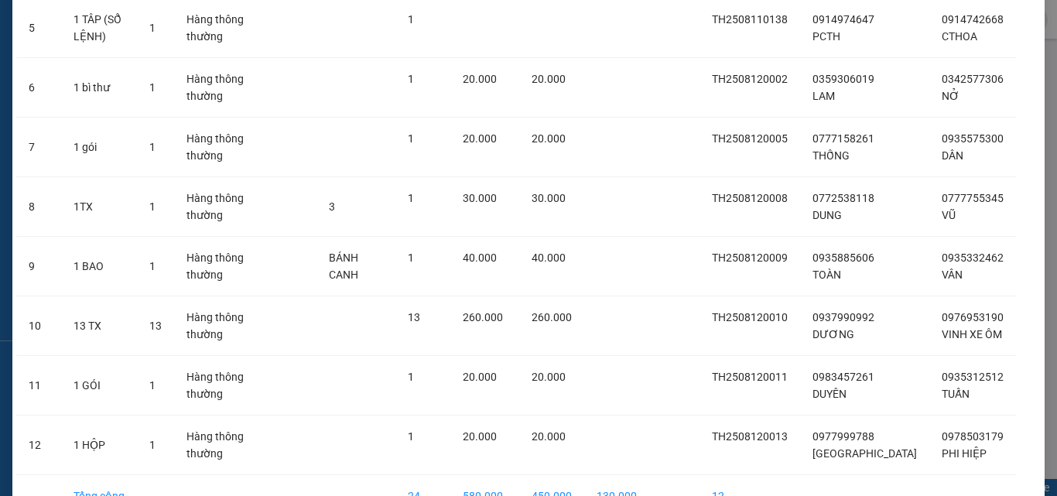
scroll to position [479, 0]
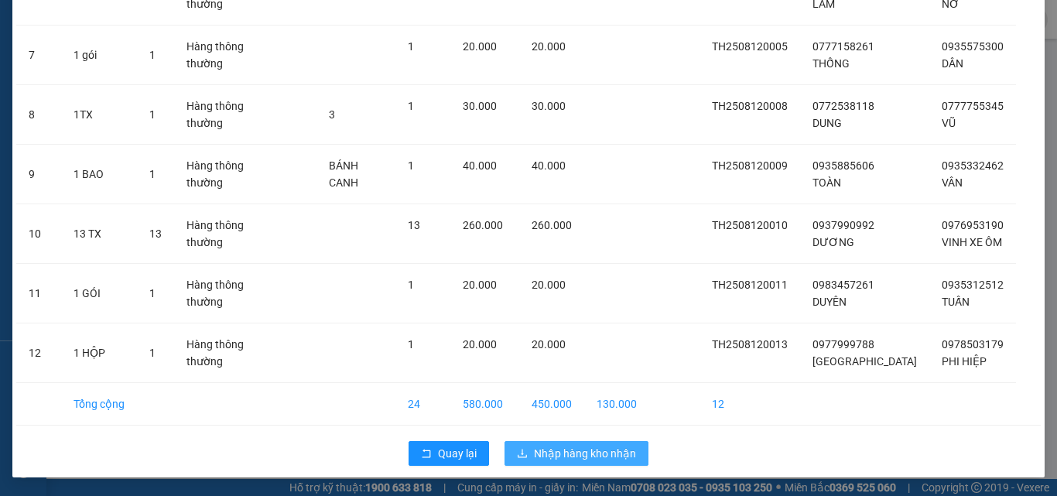
click at [573, 450] on span "Nhập hàng kho nhận" at bounding box center [585, 453] width 102 height 17
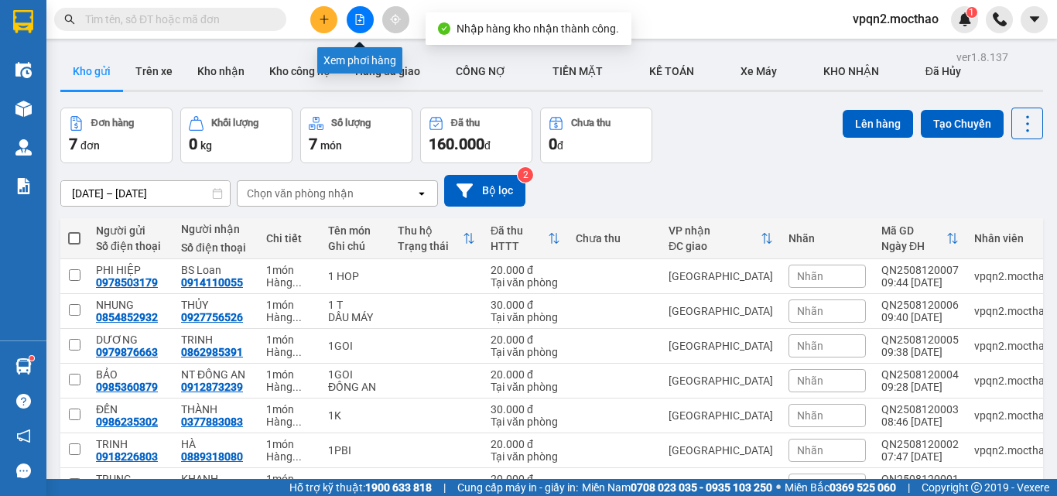
click at [359, 22] on icon "file-add" at bounding box center [360, 19] width 11 height 11
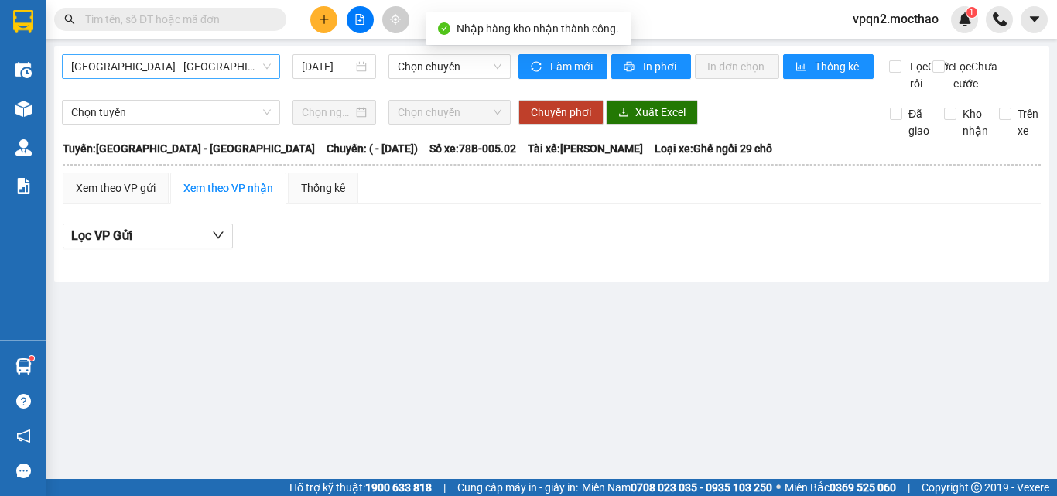
click at [238, 74] on span "[GEOGRAPHIC_DATA] - [GEOGRAPHIC_DATA]" at bounding box center [171, 66] width 200 height 23
drag, startPoint x: 475, startPoint y: 321, endPoint x: 341, endPoint y: 135, distance: 228.6
click at [472, 315] on main "[GEOGRAPHIC_DATA] - [GEOGRAPHIC_DATA] [DATE] Chọn chuyến Làm mới In phơi In đơn…" at bounding box center [528, 239] width 1057 height 479
click at [101, 78] on div "[GEOGRAPHIC_DATA] - [GEOGRAPHIC_DATA]" at bounding box center [171, 66] width 218 height 25
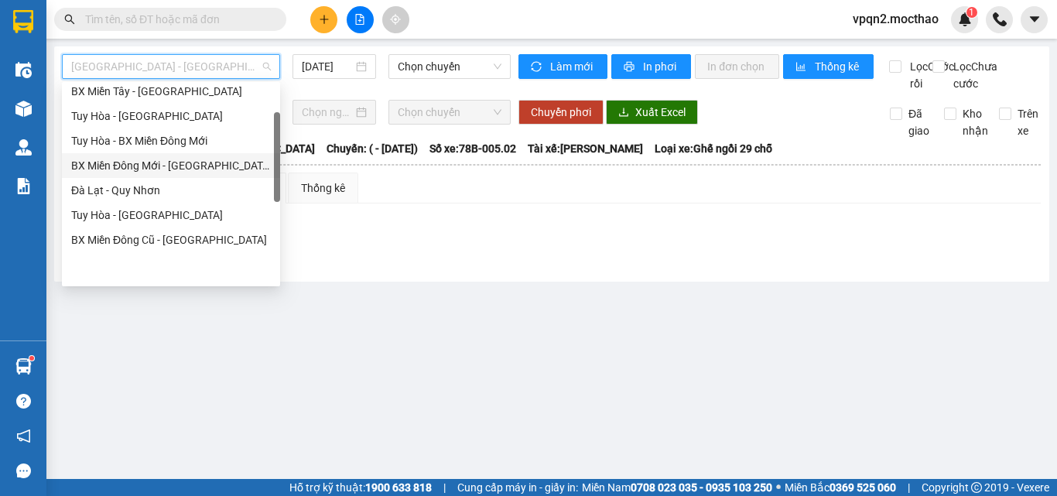
scroll to position [77, 0]
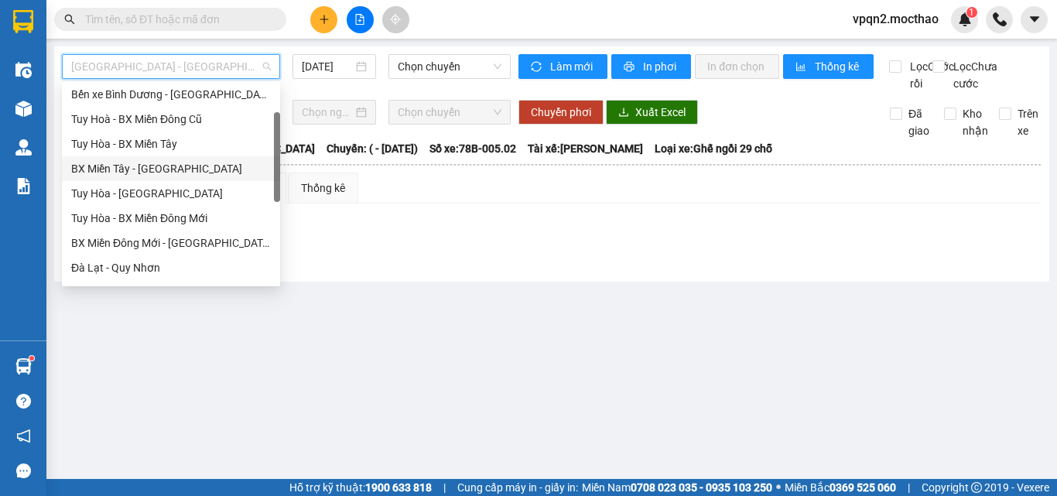
drag, startPoint x: 140, startPoint y: 162, endPoint x: 252, endPoint y: 110, distance: 122.9
click at [141, 162] on div "BX Miền Tây - [GEOGRAPHIC_DATA]" at bounding box center [171, 168] width 200 height 17
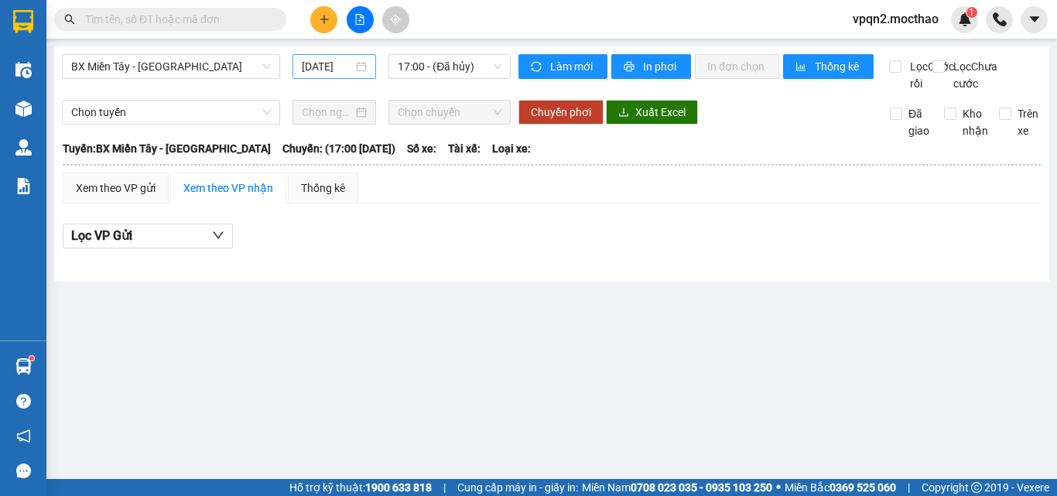
click at [344, 57] on div "[DATE]" at bounding box center [335, 66] width 84 height 25
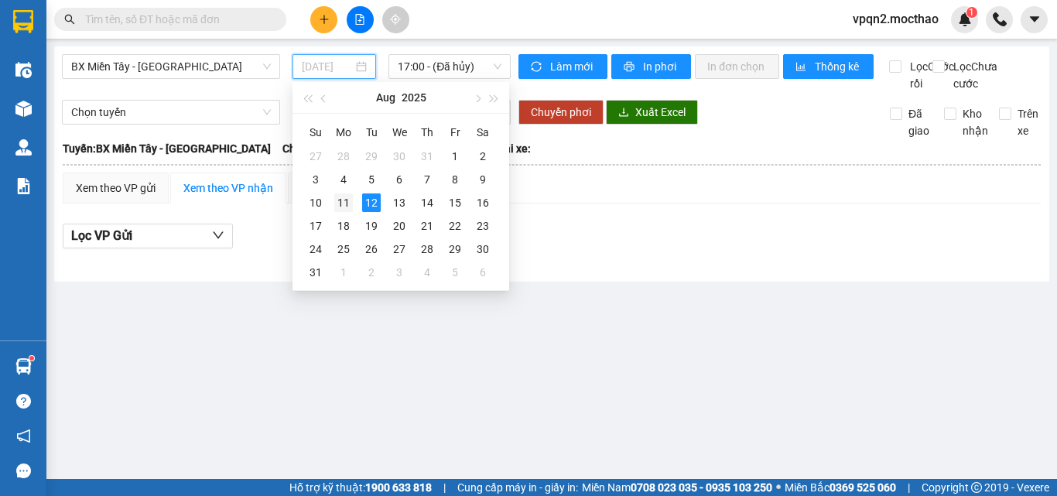
click at [340, 195] on div "11" at bounding box center [343, 203] width 19 height 19
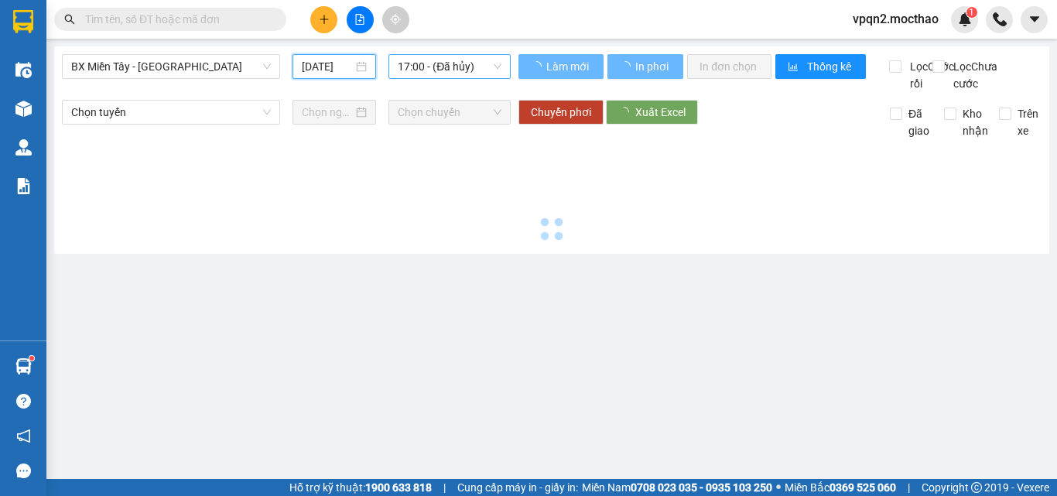
type input "[DATE]"
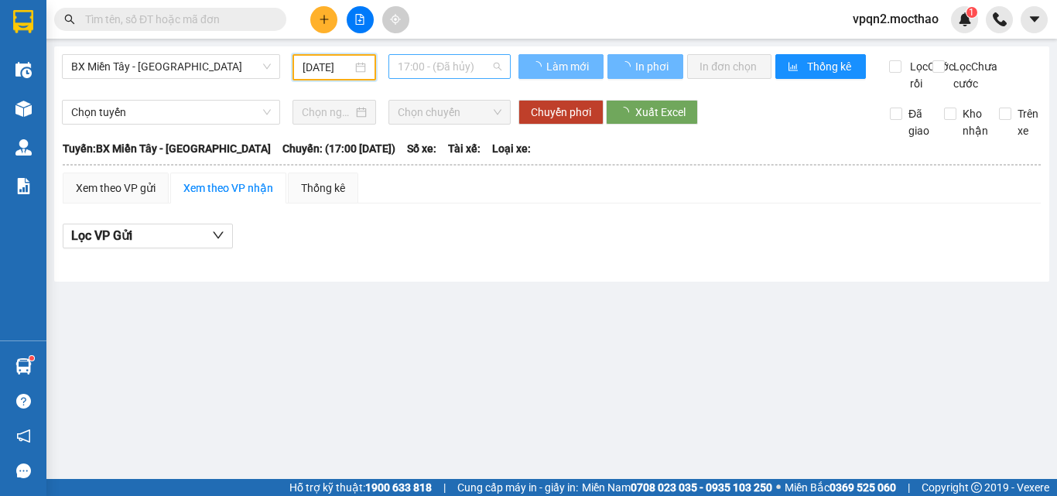
click at [427, 71] on span "17:00 - (Đã hủy)" at bounding box center [450, 66] width 104 height 23
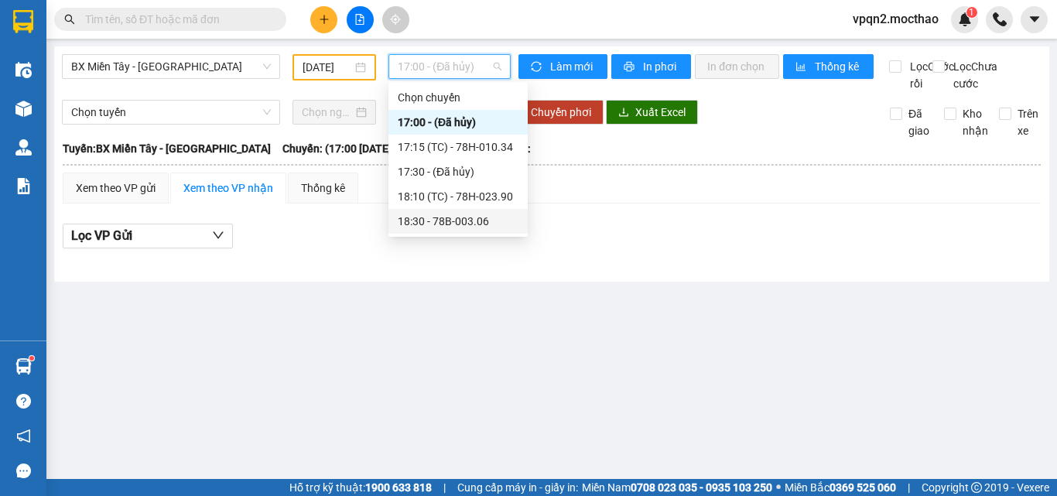
click at [471, 215] on div "18:30 - 78B-003.06" at bounding box center [458, 221] width 121 height 17
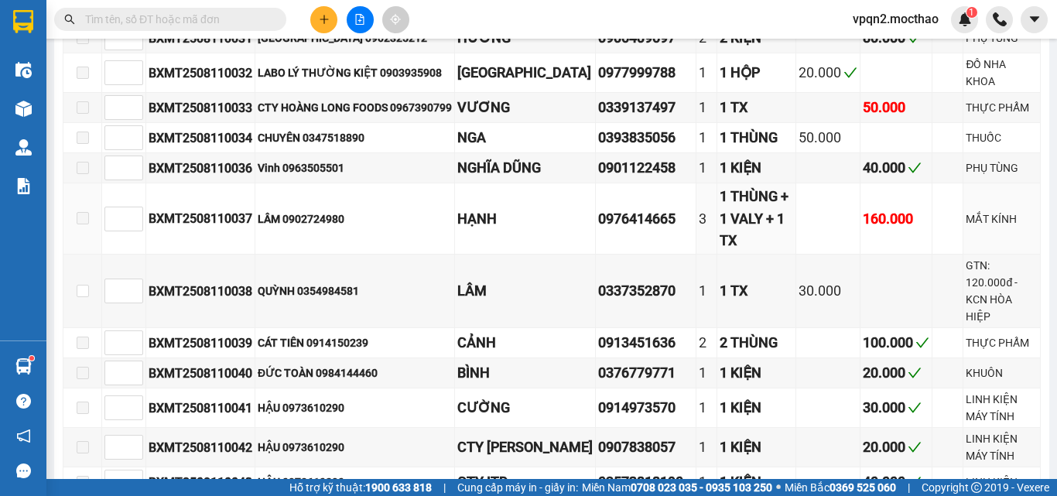
scroll to position [900, 0]
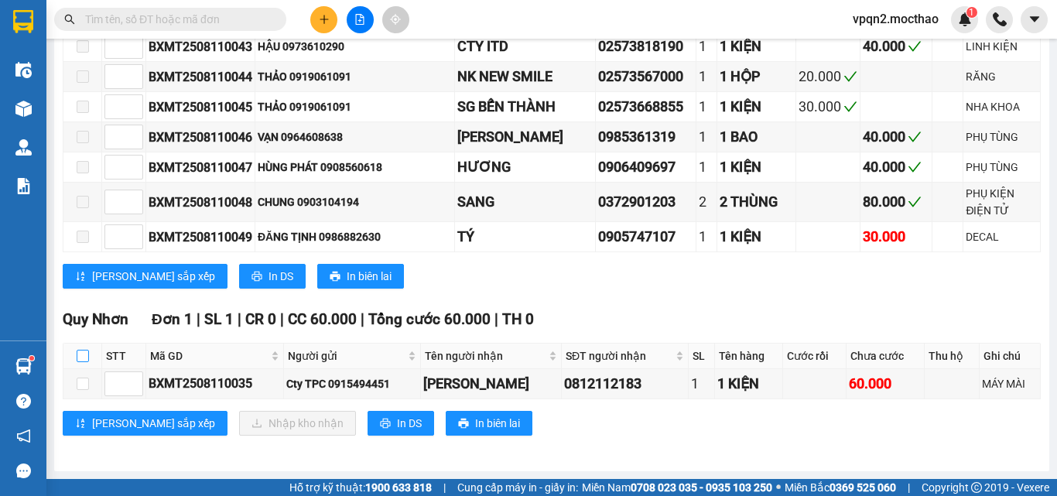
click at [78, 355] on input "checkbox" at bounding box center [83, 356] width 12 height 12
checkbox input "true"
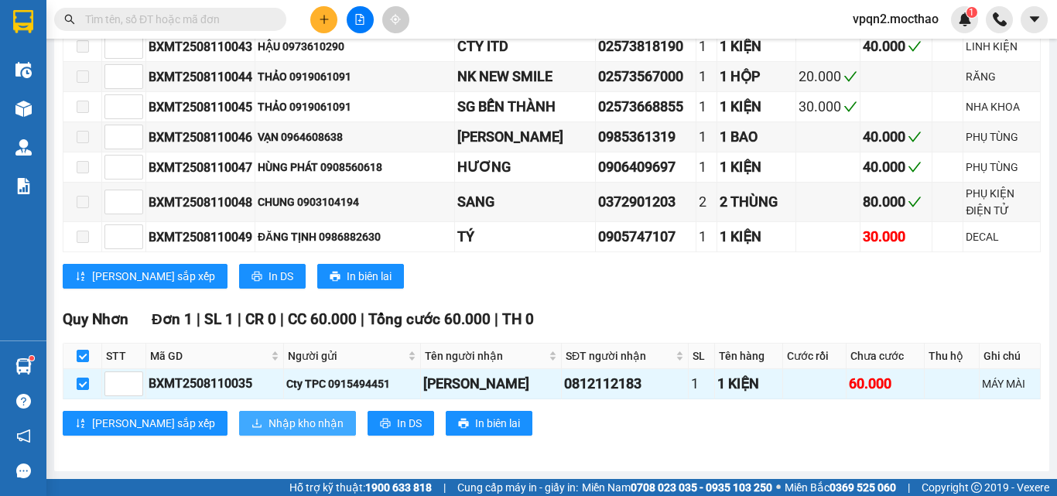
click at [269, 420] on span "Nhập kho nhận" at bounding box center [306, 423] width 75 height 17
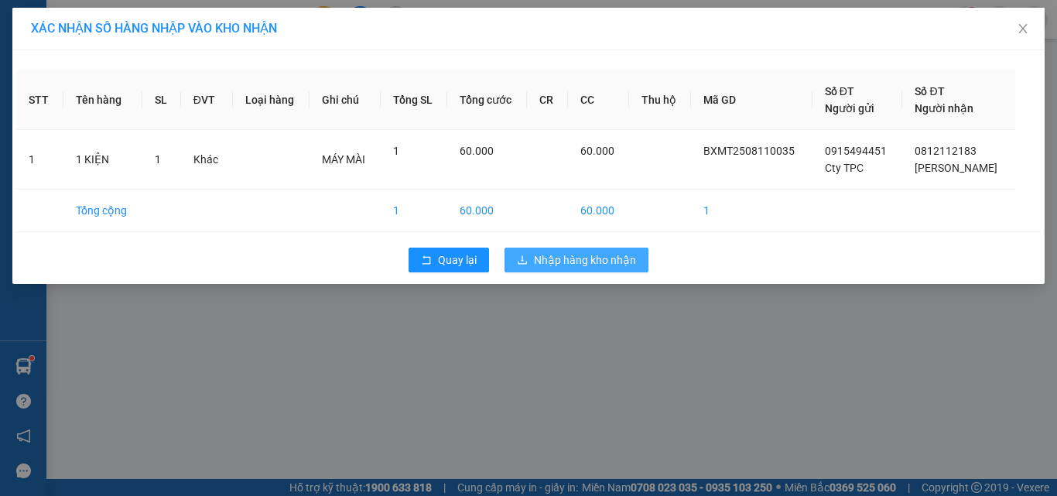
click at [542, 267] on span "Nhập hàng kho nhận" at bounding box center [585, 260] width 102 height 17
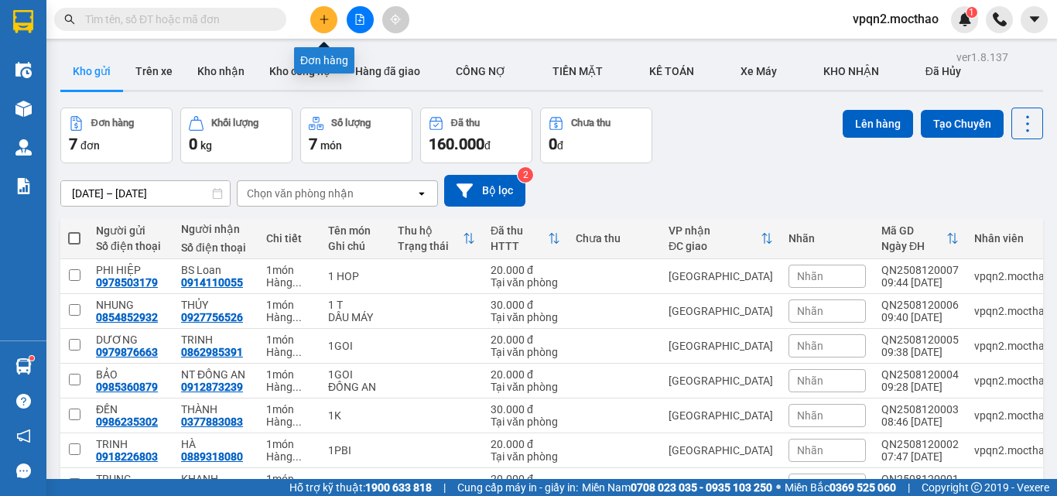
click at [322, 18] on icon "plus" at bounding box center [324, 19] width 11 height 11
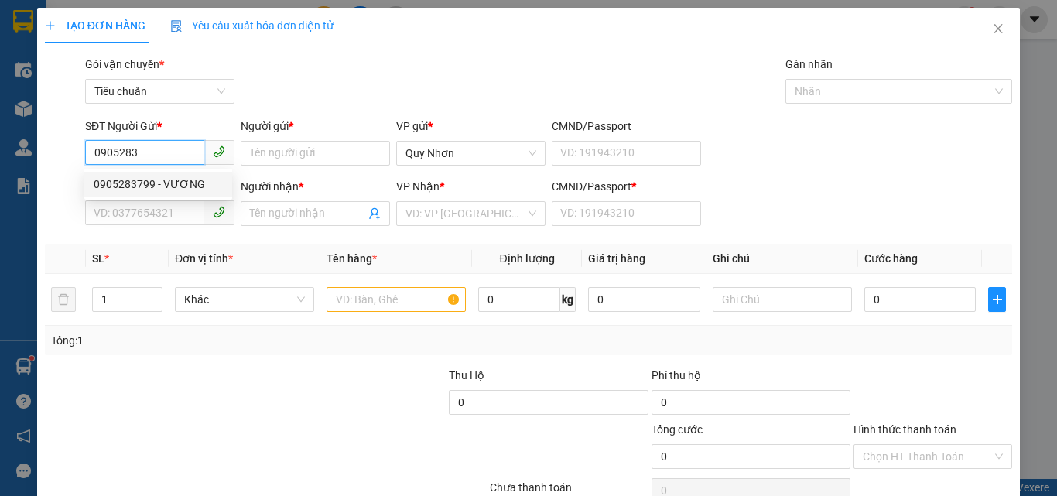
click at [159, 190] on div "0905283799 - VƯƠNG" at bounding box center [158, 184] width 129 height 17
type input "0905283799"
type input "VƯƠNG"
type input "0934898522"
type input "TUỆ kHƯƠNG"
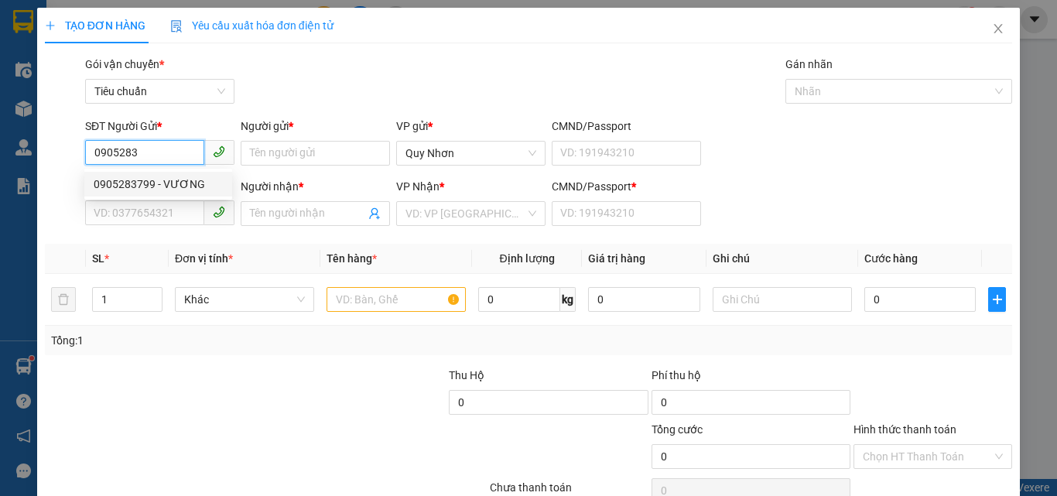
type input "a"
type input "40.000"
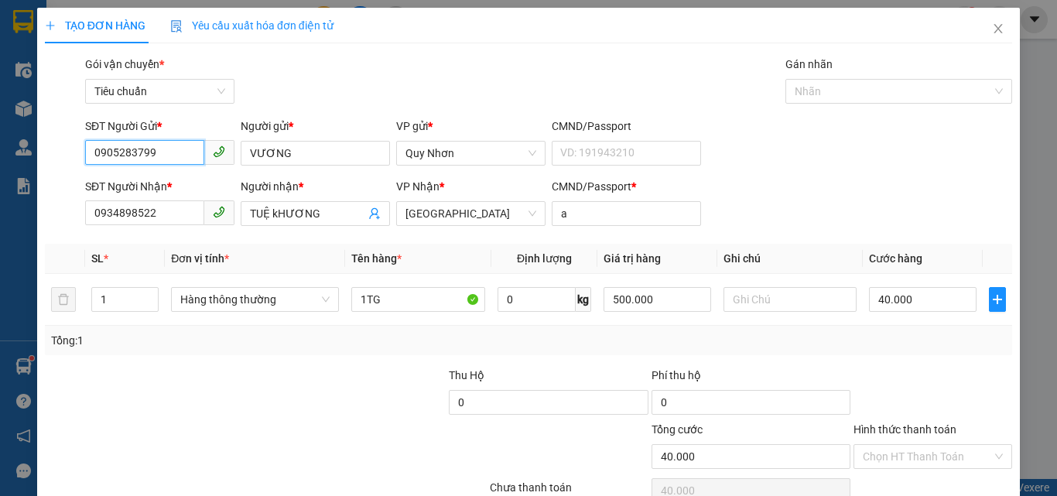
scroll to position [77, 0]
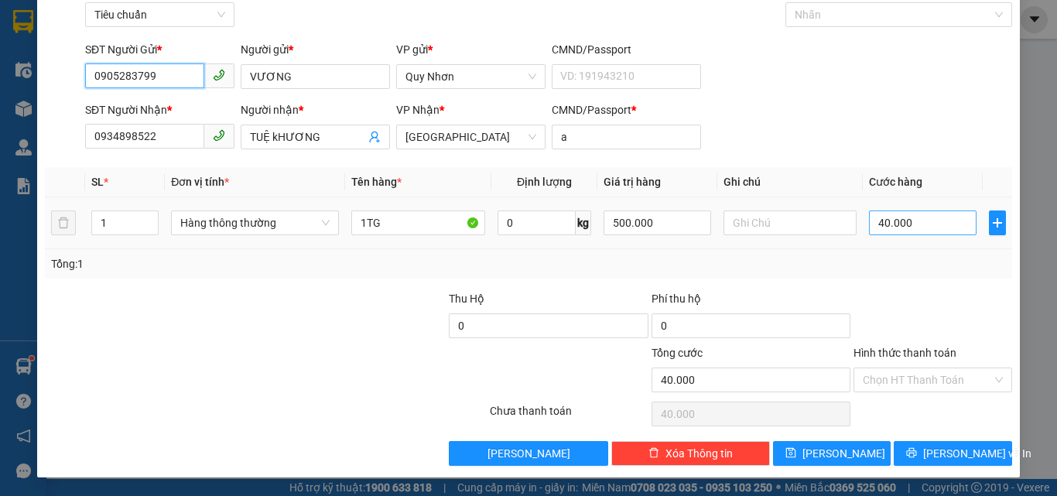
type input "0905283799"
click at [869, 227] on input "40.000" at bounding box center [922, 223] width 107 height 25
type input "3"
type input "30"
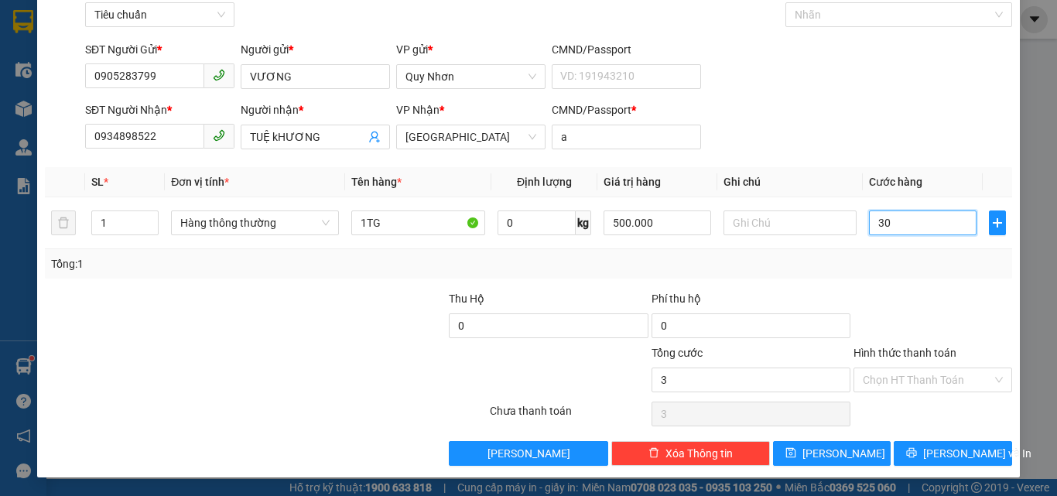
type input "30"
type input "300"
type input "3.000"
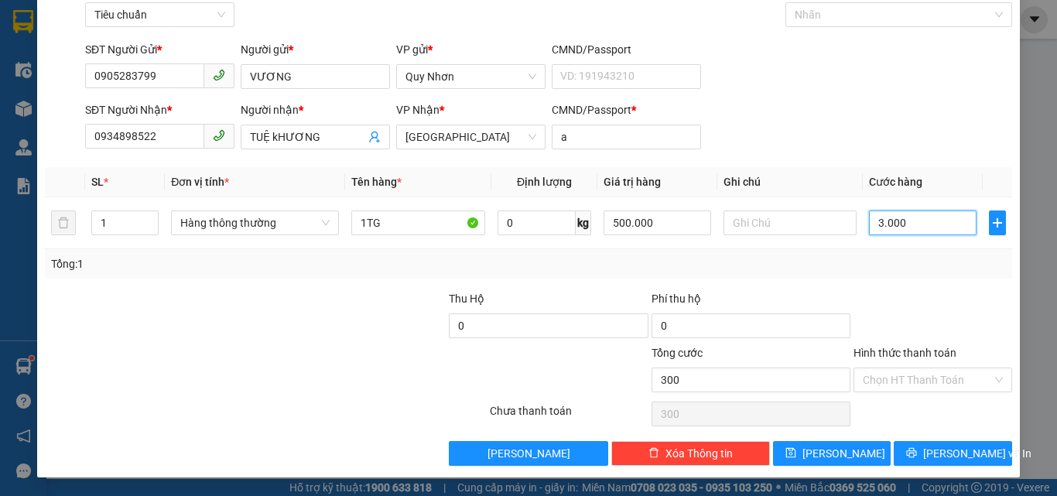
type input "3.000"
type input "30.000"
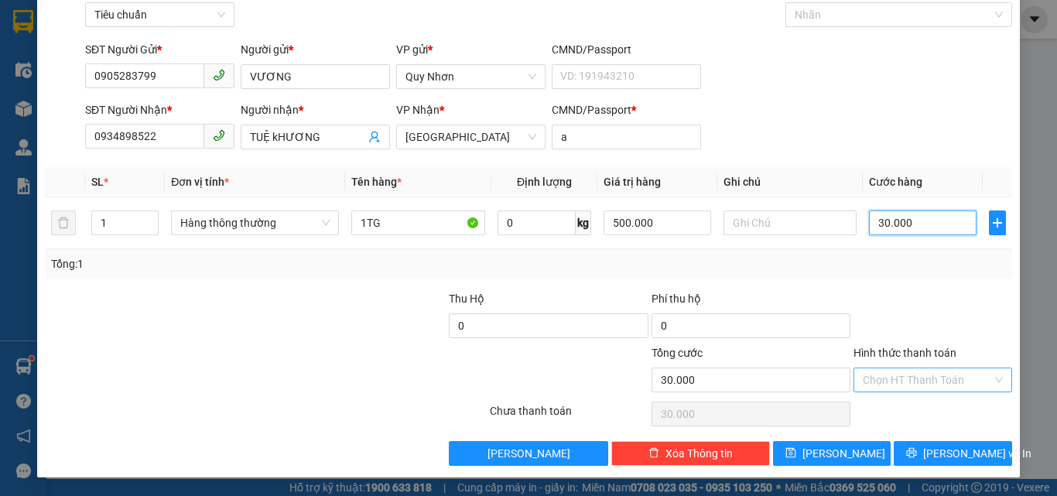
type input "30.000"
drag, startPoint x: 886, startPoint y: 378, endPoint x: 888, endPoint y: 370, distance: 8.1
click at [886, 375] on input "Hình thức thanh toán" at bounding box center [927, 379] width 129 height 23
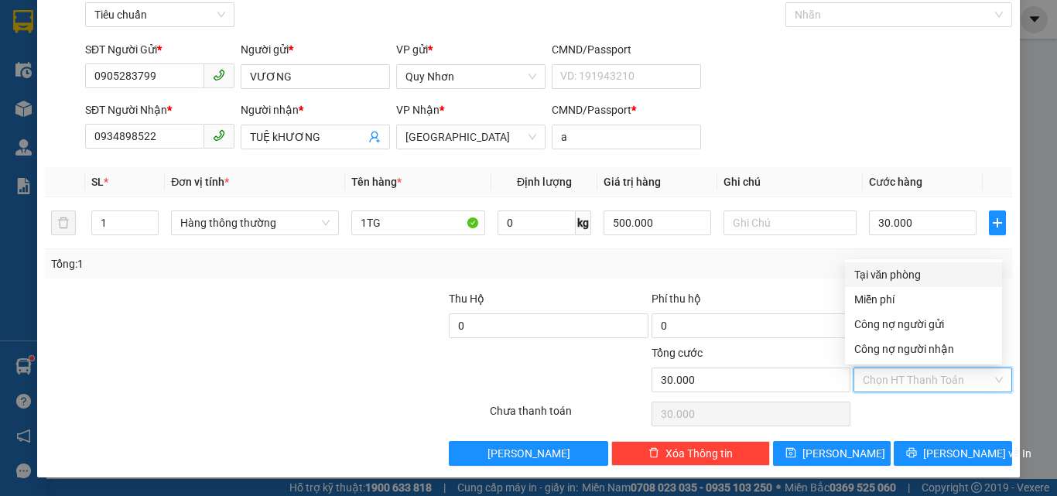
click at [911, 276] on div "Tại văn phòng" at bounding box center [924, 274] width 139 height 17
type input "0"
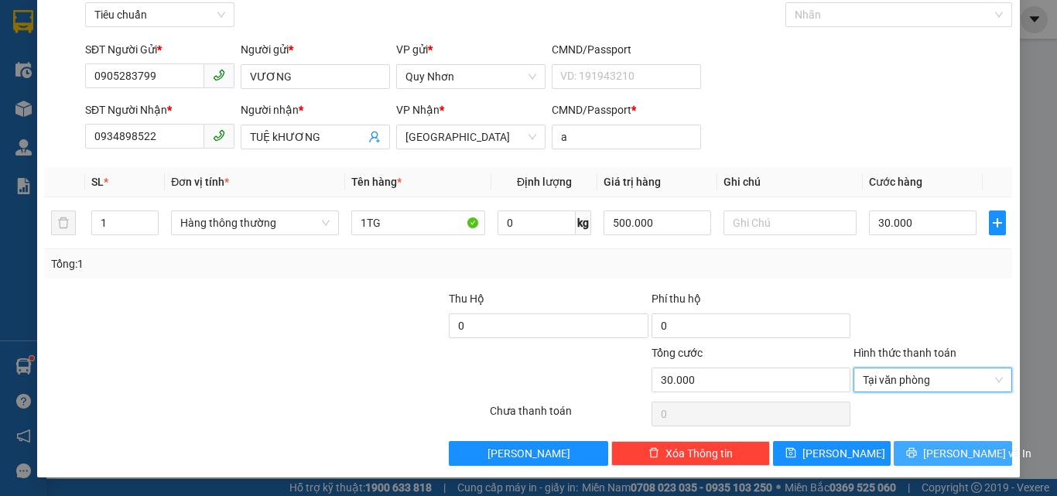
click at [896, 465] on button "[PERSON_NAME] và In" at bounding box center [953, 453] width 118 height 25
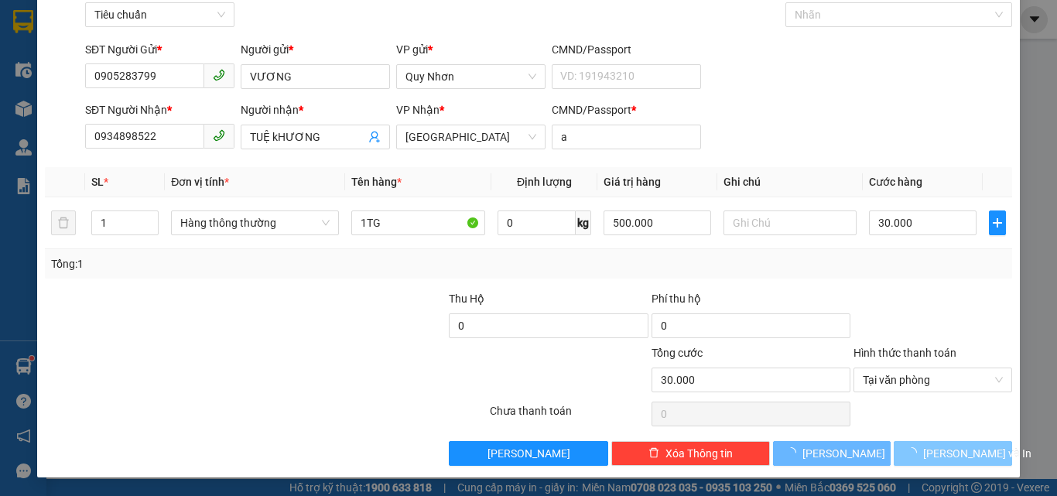
click at [896, 462] on button "[PERSON_NAME] và In" at bounding box center [953, 453] width 118 height 25
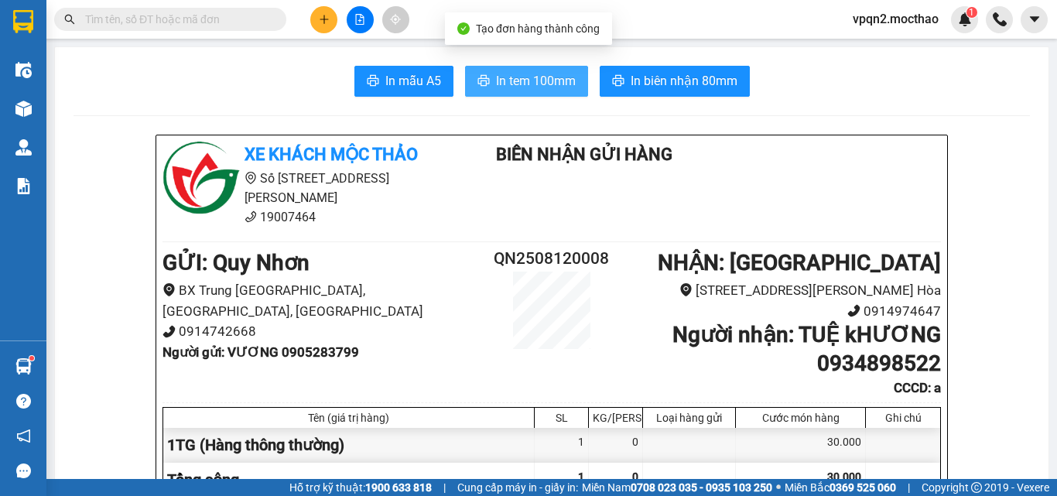
click at [563, 78] on span "In tem 100mm" at bounding box center [536, 80] width 80 height 19
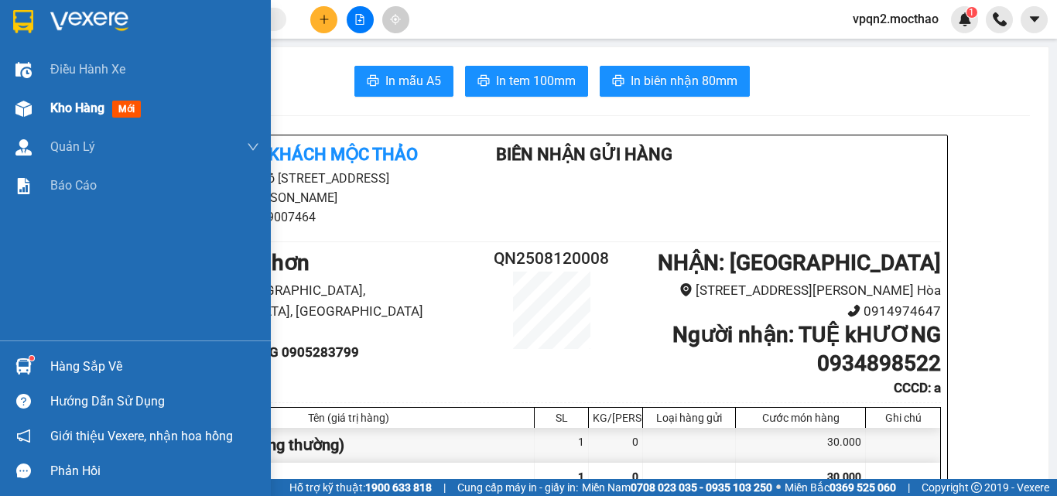
click at [105, 111] on span "Kho hàng" at bounding box center [77, 108] width 54 height 15
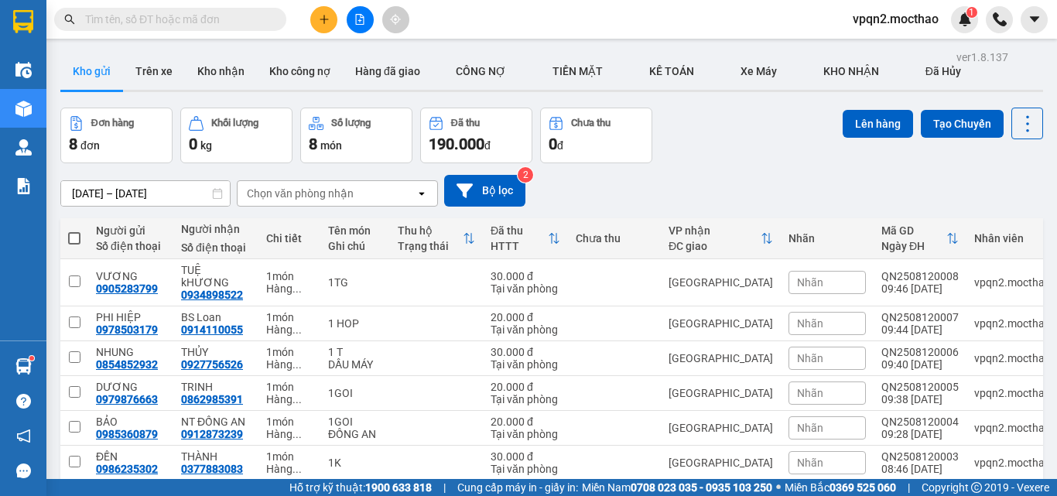
scroll to position [128, 0]
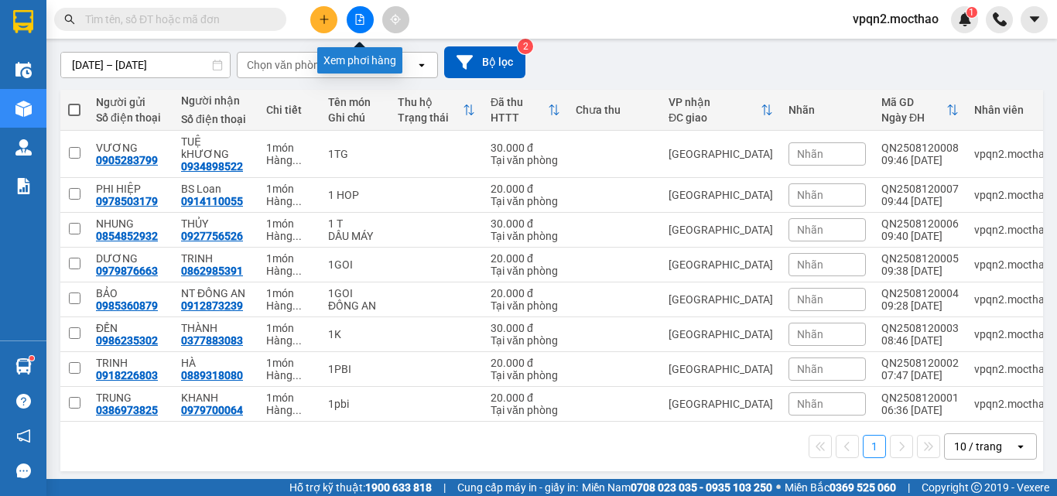
click at [357, 17] on icon "file-add" at bounding box center [360, 19] width 11 height 11
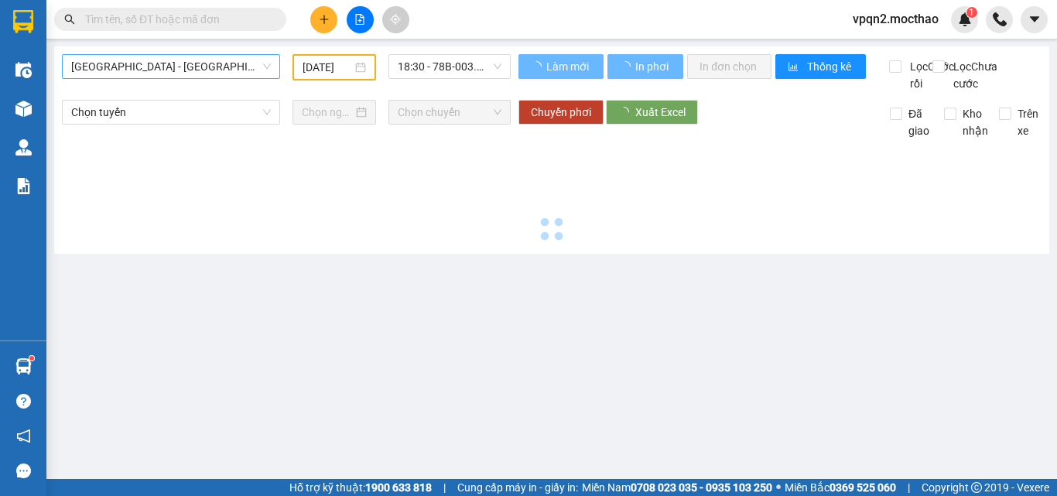
click at [174, 57] on span "[GEOGRAPHIC_DATA] - [GEOGRAPHIC_DATA]" at bounding box center [171, 66] width 200 height 23
type input "[DATE]"
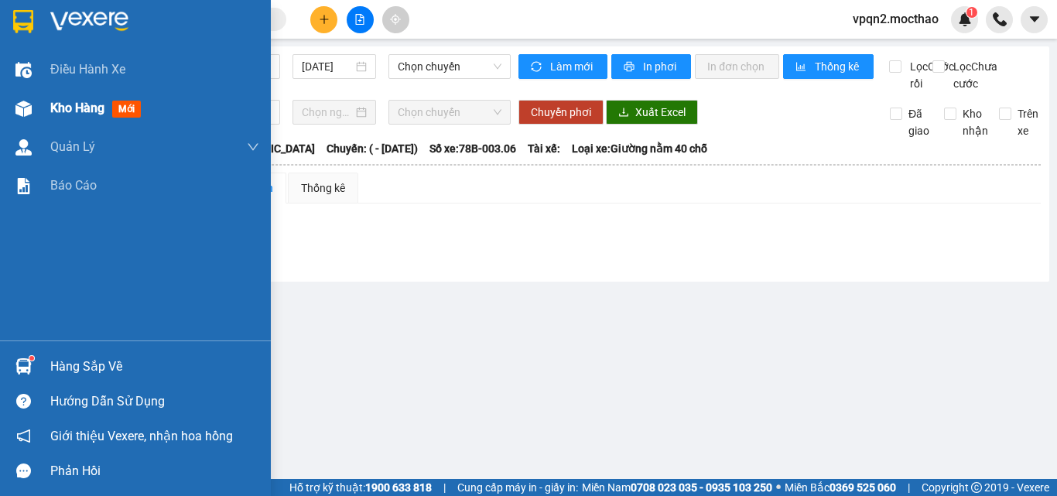
click at [18, 104] on img at bounding box center [23, 109] width 16 height 16
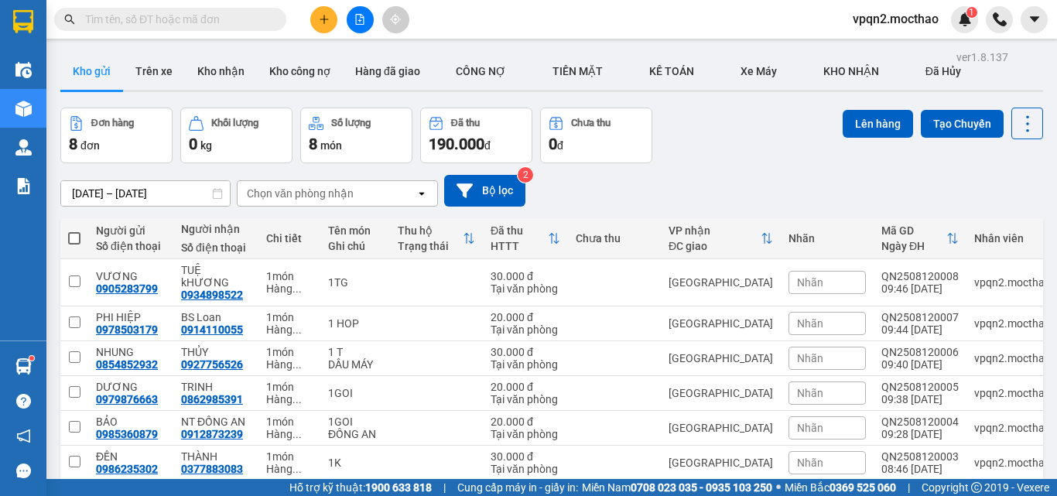
scroll to position [77, 0]
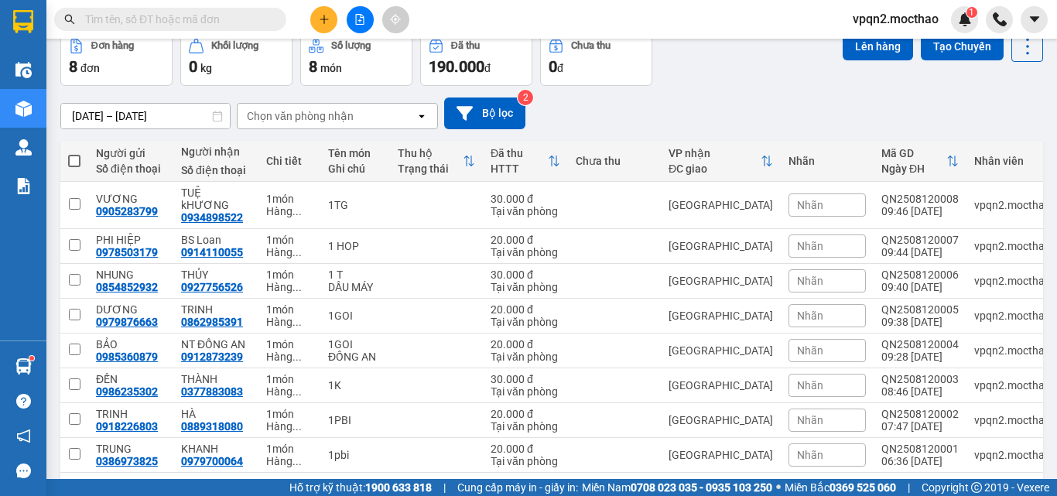
click at [73, 163] on span at bounding box center [74, 161] width 12 height 12
click at [74, 153] on input "checkbox" at bounding box center [74, 153] width 0 height 0
checkbox input "true"
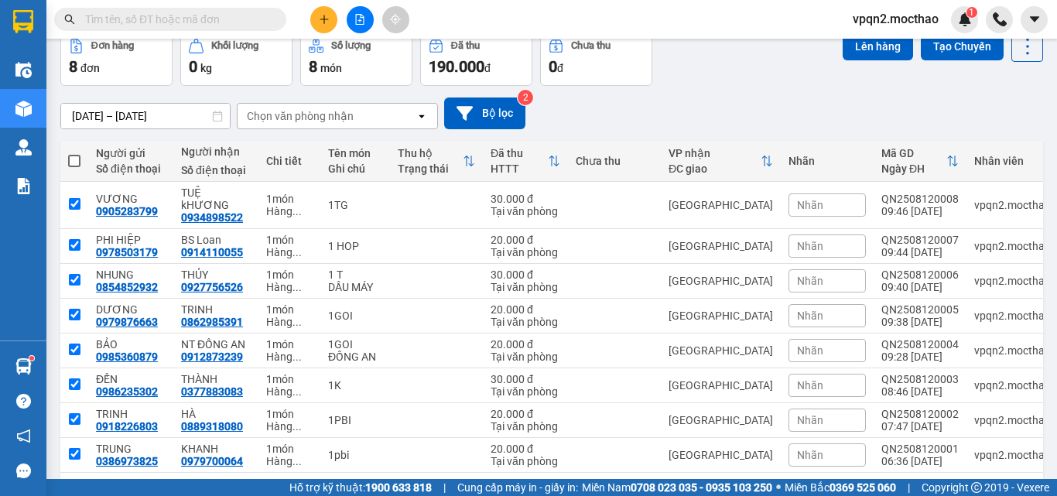
checkbox input "true"
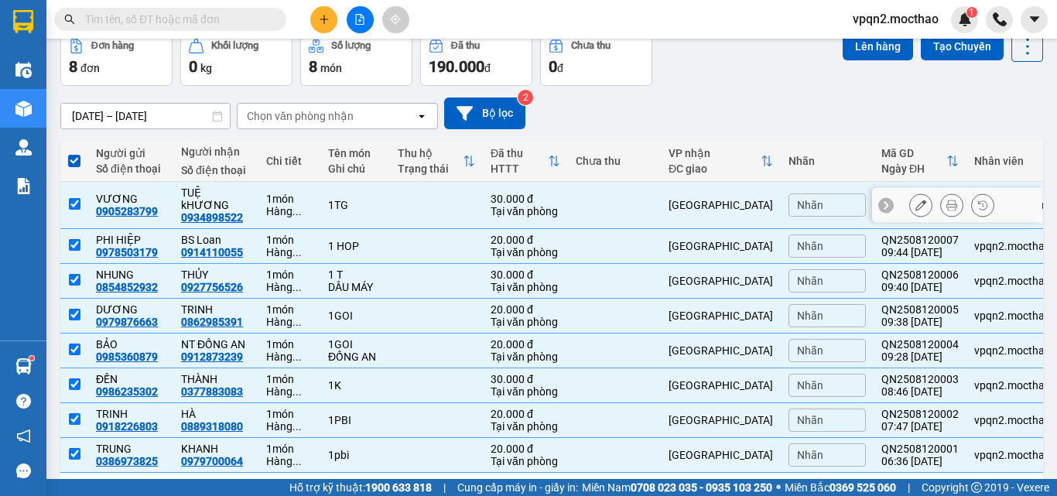
scroll to position [0, 0]
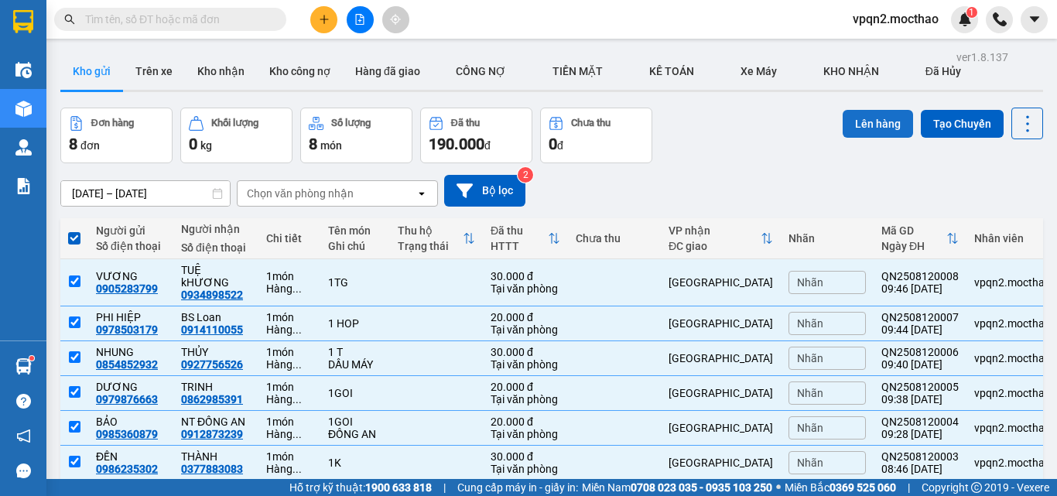
click at [855, 132] on button "Lên hàng" at bounding box center [878, 124] width 70 height 28
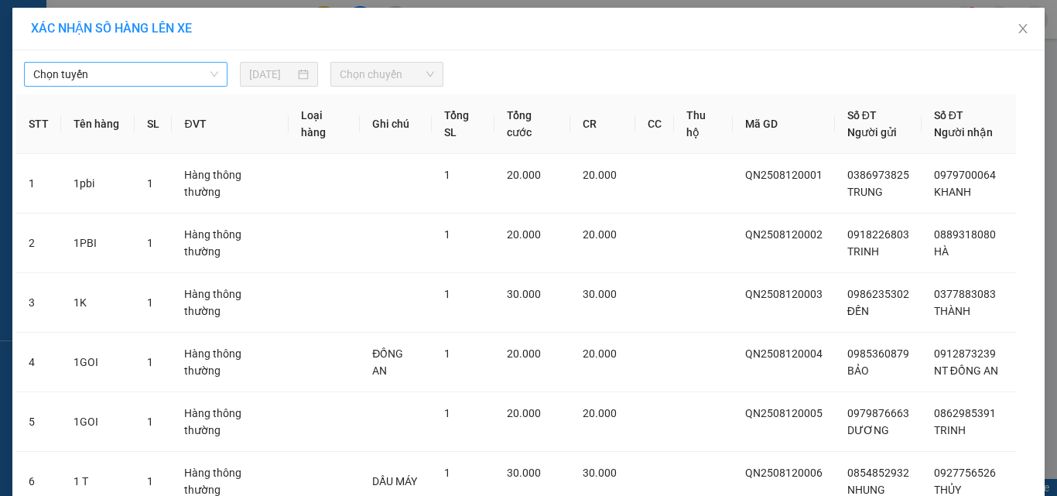
click at [168, 84] on span "Chọn tuyến" at bounding box center [125, 74] width 185 height 23
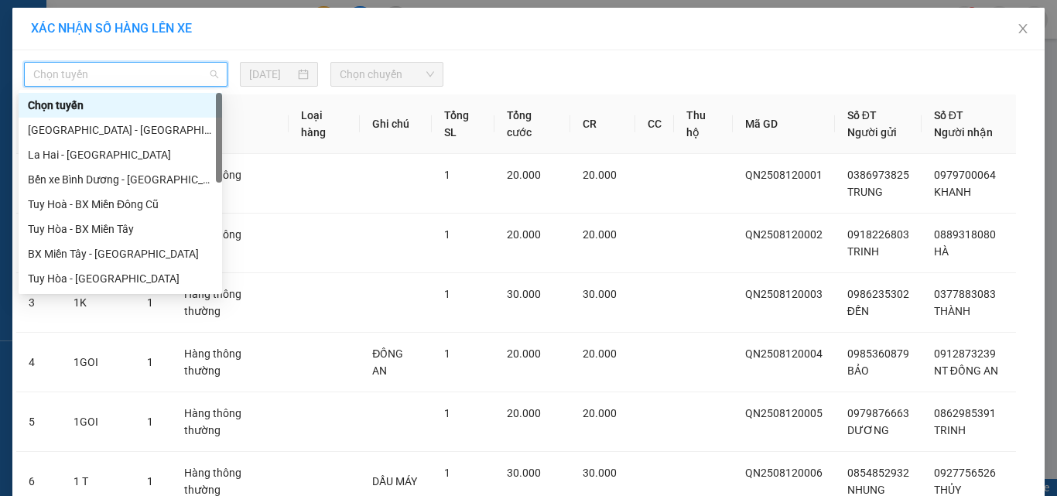
scroll to position [310, 0]
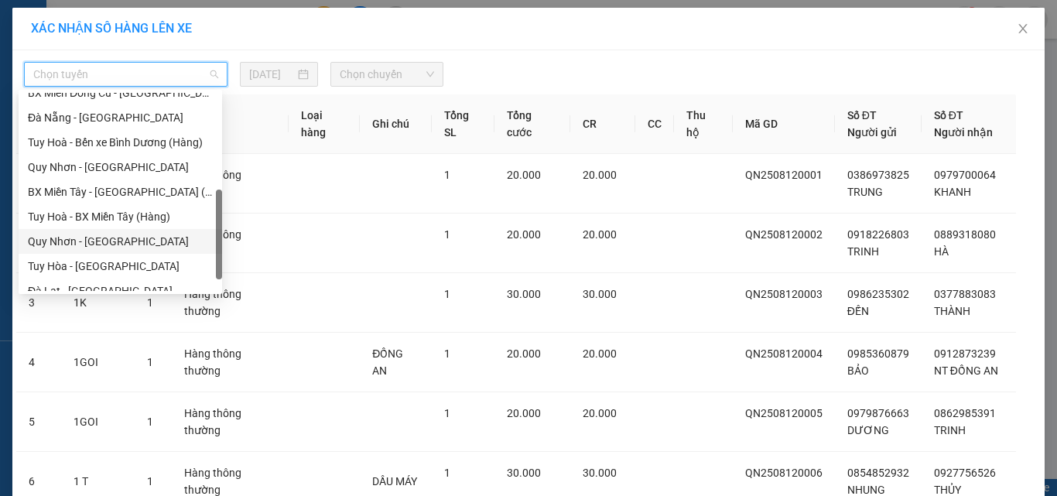
click at [74, 245] on div "Quy Nhơn - [GEOGRAPHIC_DATA]" at bounding box center [120, 241] width 185 height 17
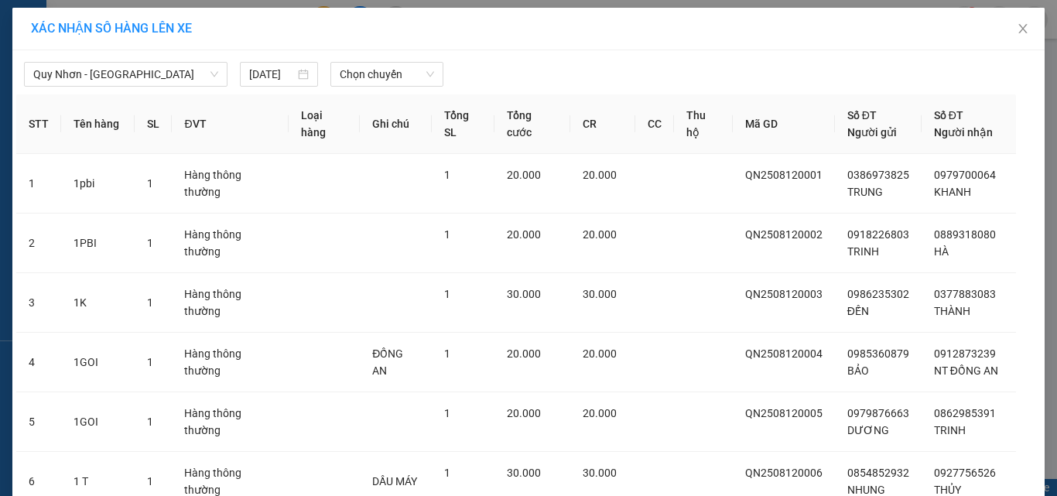
click at [365, 89] on div "[GEOGRAPHIC_DATA] - [GEOGRAPHIC_DATA] [DATE] Chọn chuyến STT Tên hàng SL ĐVT Lo…" at bounding box center [528, 404] width 1033 height 709
click at [377, 77] on span "Chọn chuyến" at bounding box center [387, 74] width 95 height 23
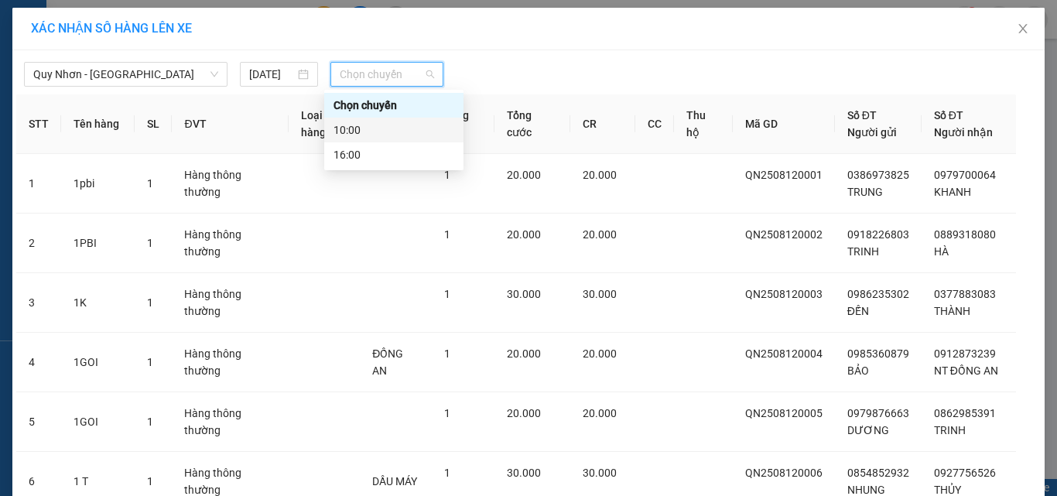
click at [383, 134] on div "10:00" at bounding box center [394, 130] width 121 height 17
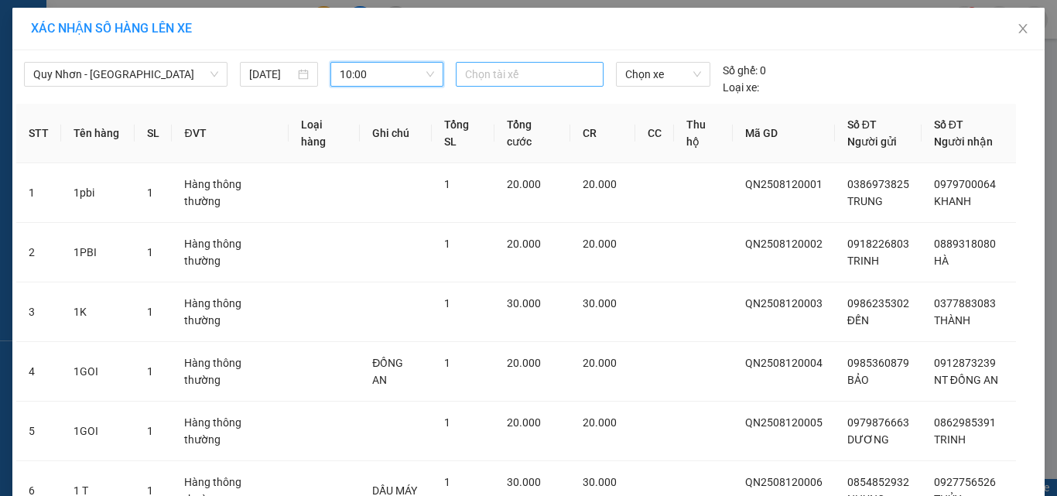
click at [540, 75] on div at bounding box center [530, 74] width 141 height 19
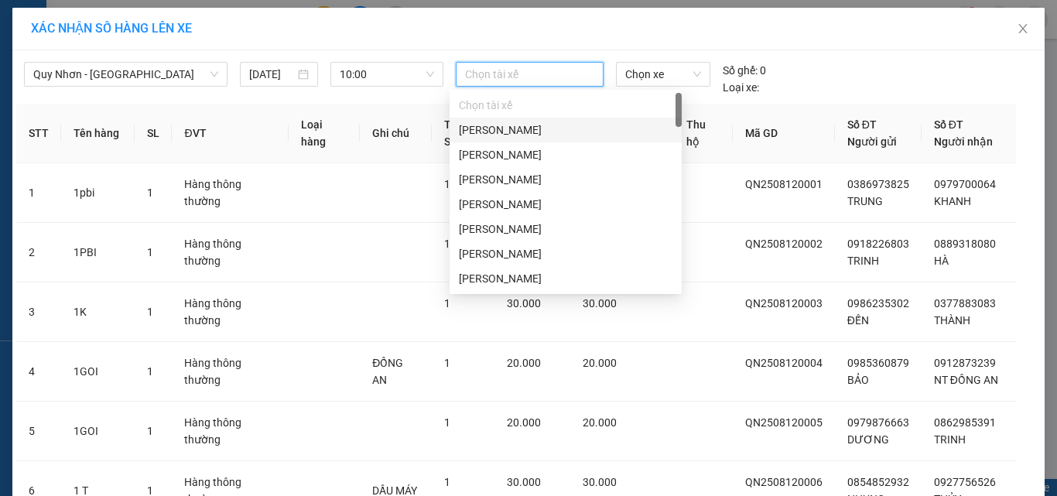
type input "N"
type input "V"
type input "B"
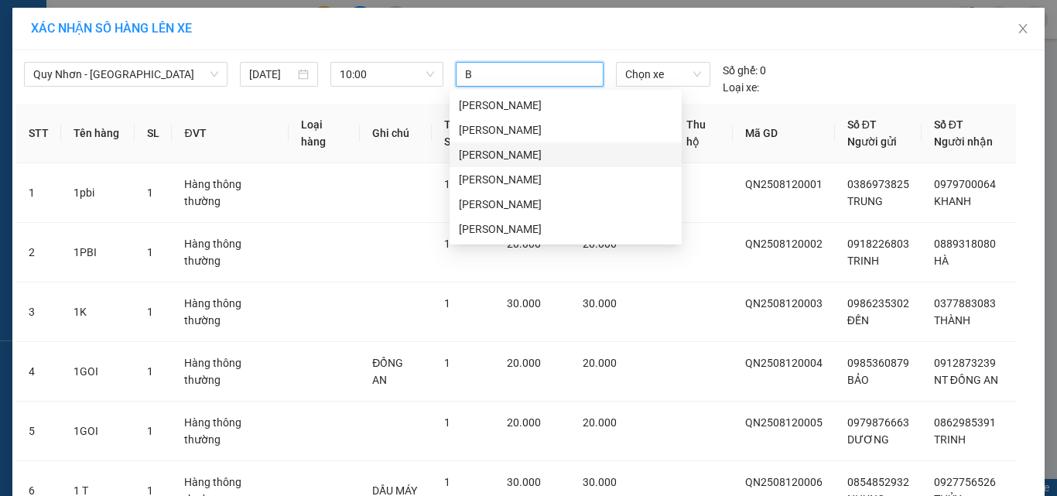
drag, startPoint x: 503, startPoint y: 152, endPoint x: 601, endPoint y: 88, distance: 116.4
click at [510, 149] on div "[PERSON_NAME]" at bounding box center [566, 154] width 214 height 17
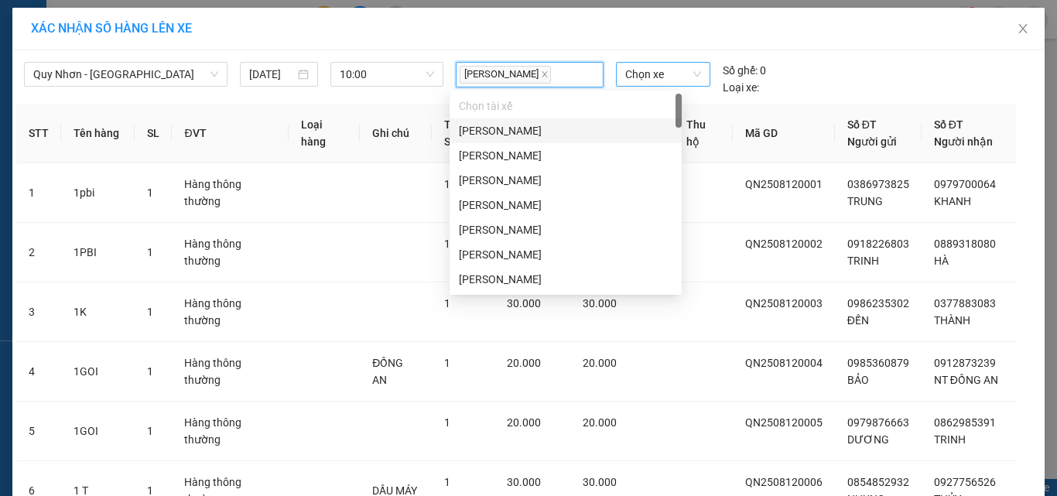
click at [636, 75] on span "Chọn xe" at bounding box center [663, 74] width 76 height 23
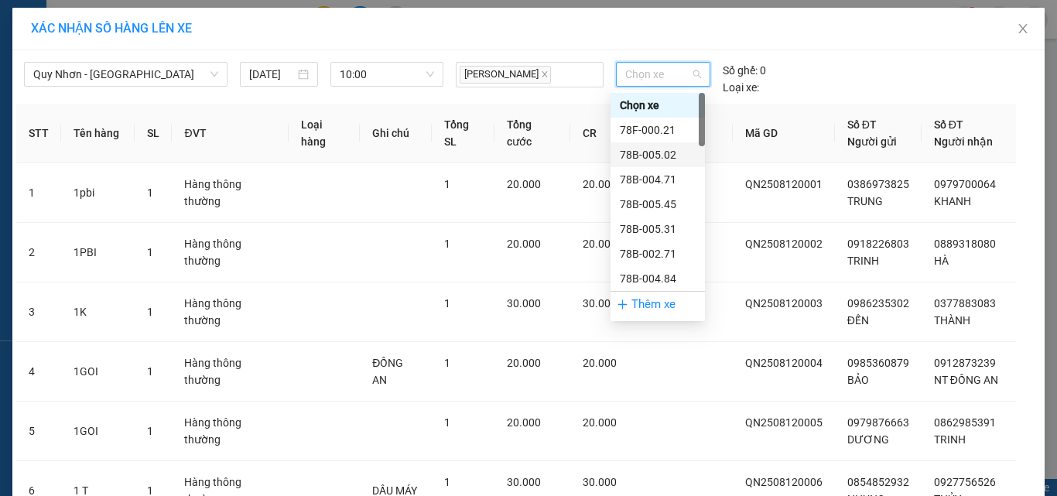
click at [659, 151] on div "78B-005.02" at bounding box center [658, 154] width 76 height 17
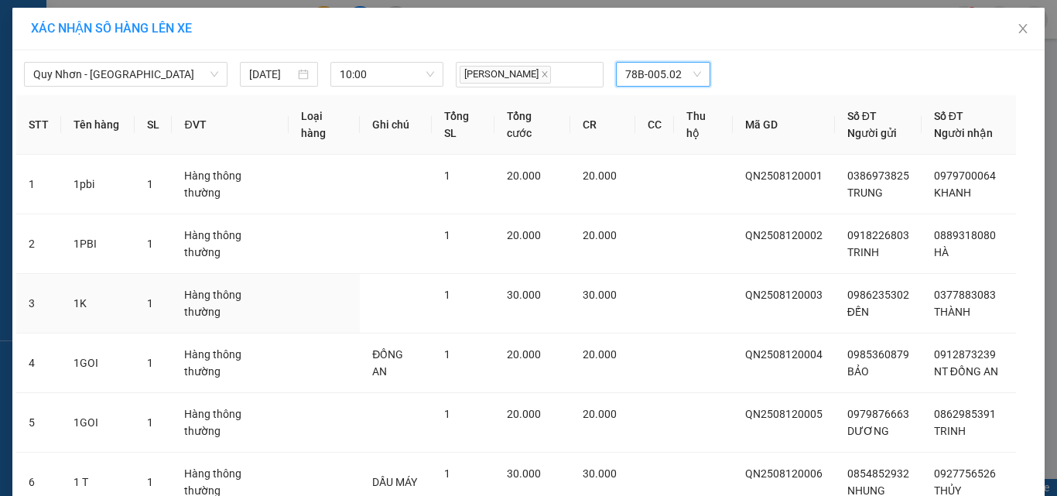
scroll to position [248, 0]
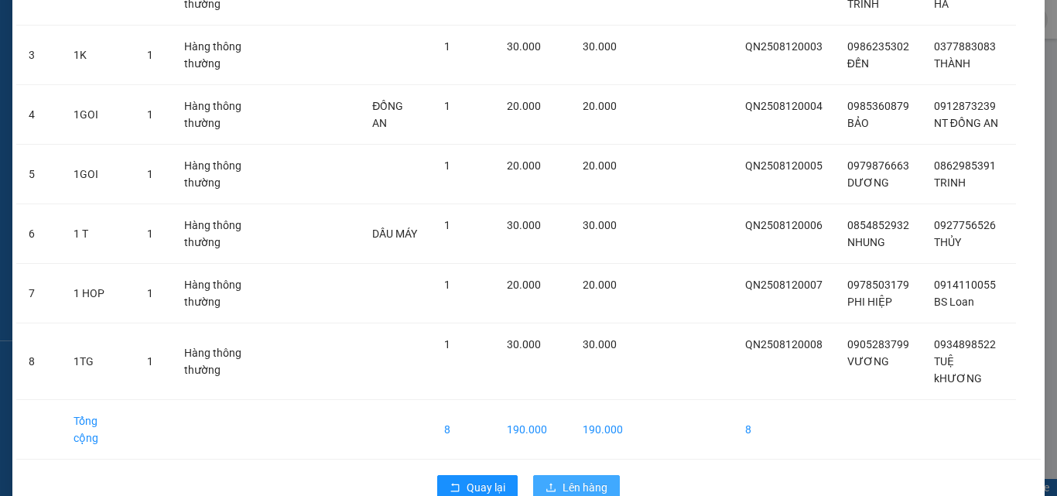
click at [586, 479] on span "Lên hàng" at bounding box center [585, 487] width 45 height 17
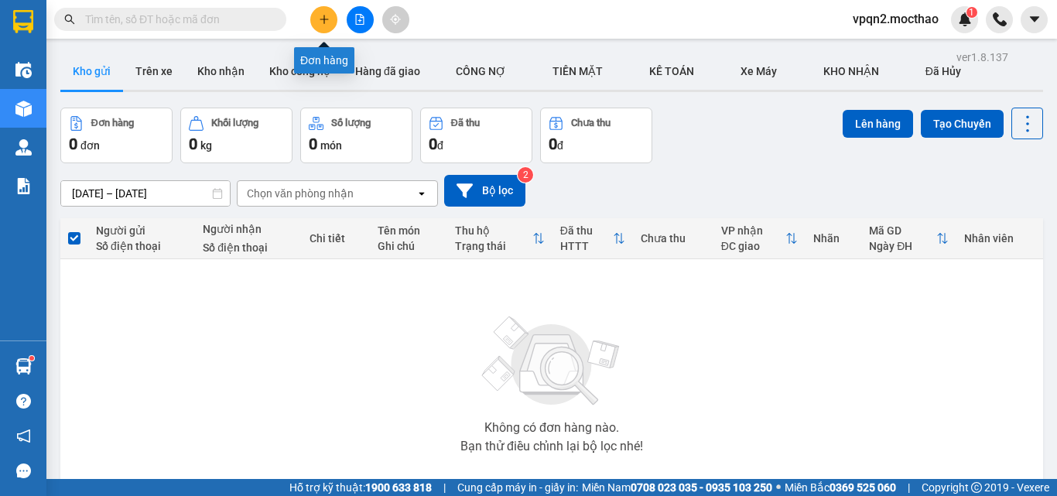
click at [314, 14] on button at bounding box center [323, 19] width 27 height 27
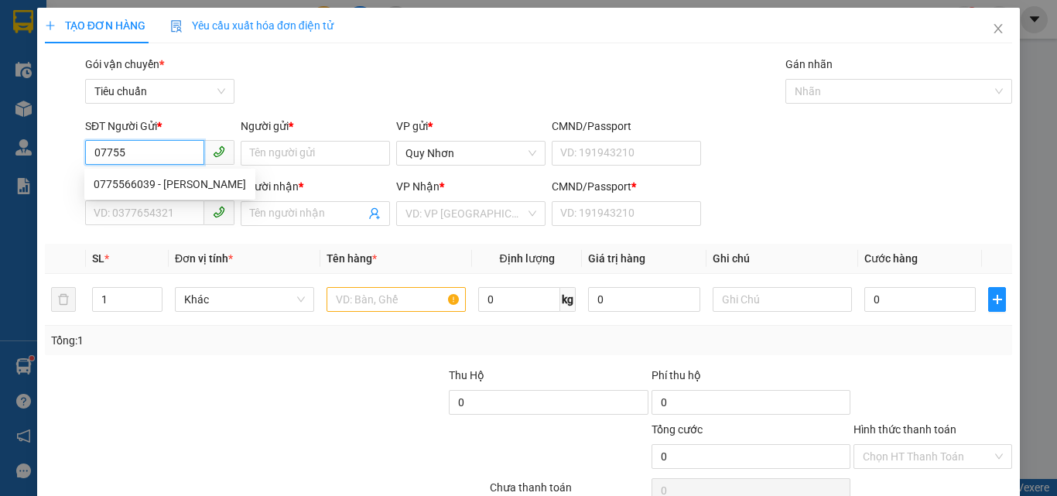
click at [166, 187] on div "0775566039 - [PERSON_NAME]" at bounding box center [170, 184] width 152 height 17
type input "0775566039"
type input "THANH"
type input "0978217557"
type input "HƯNG"
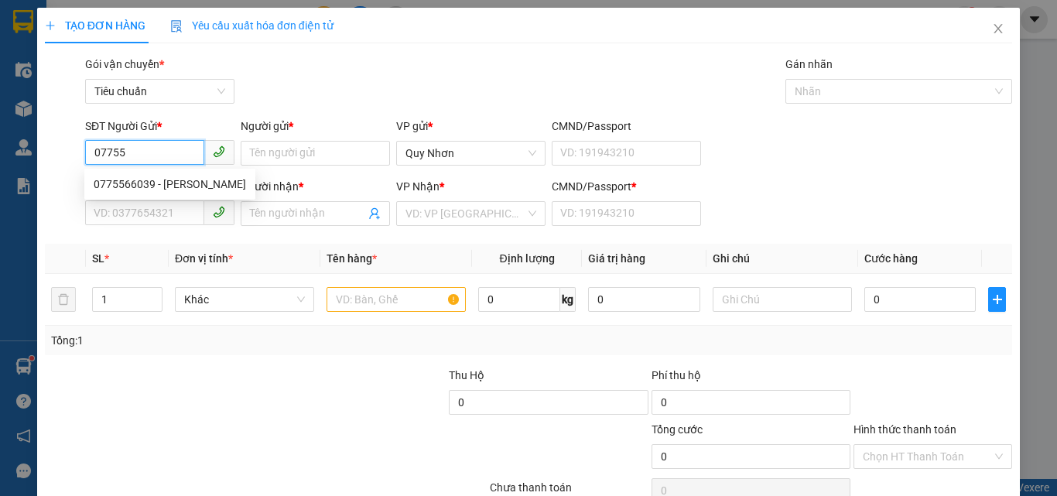
type input "K"
type input "30.000"
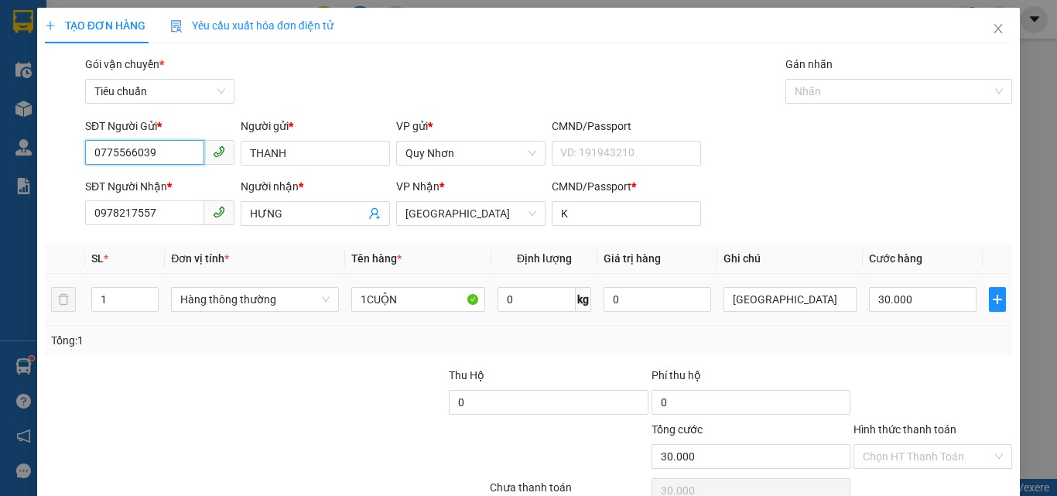
scroll to position [77, 0]
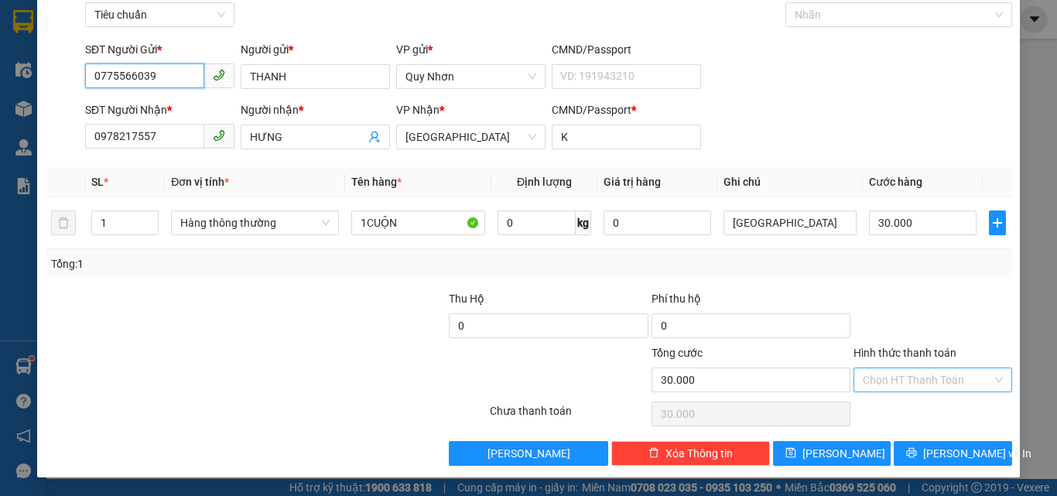
type input "0775566039"
drag, startPoint x: 917, startPoint y: 383, endPoint x: 915, endPoint y: 372, distance: 10.9
click at [916, 378] on input "Hình thức thanh toán" at bounding box center [927, 379] width 129 height 23
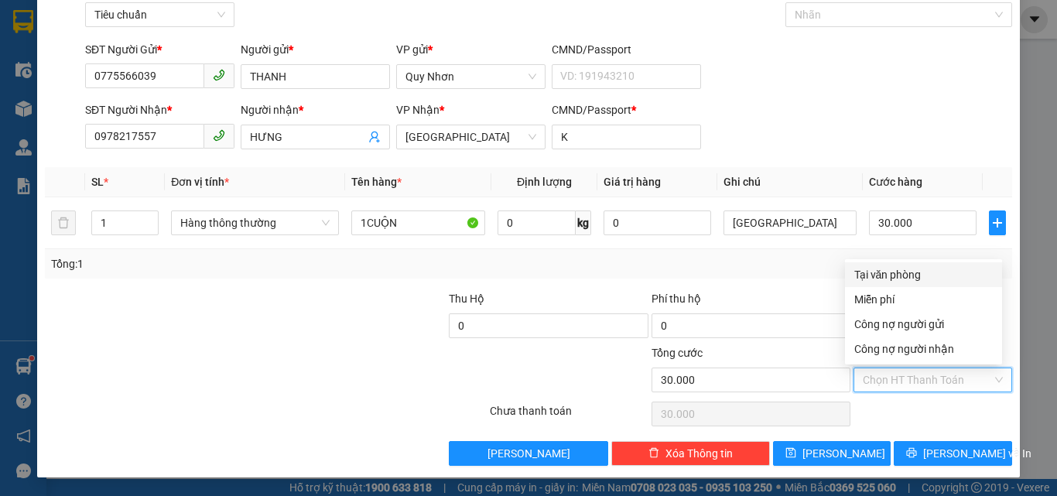
drag, startPoint x: 915, startPoint y: 272, endPoint x: 915, endPoint y: 393, distance: 121.5
click at [915, 273] on div "Tại văn phòng" at bounding box center [924, 274] width 139 height 17
type input "0"
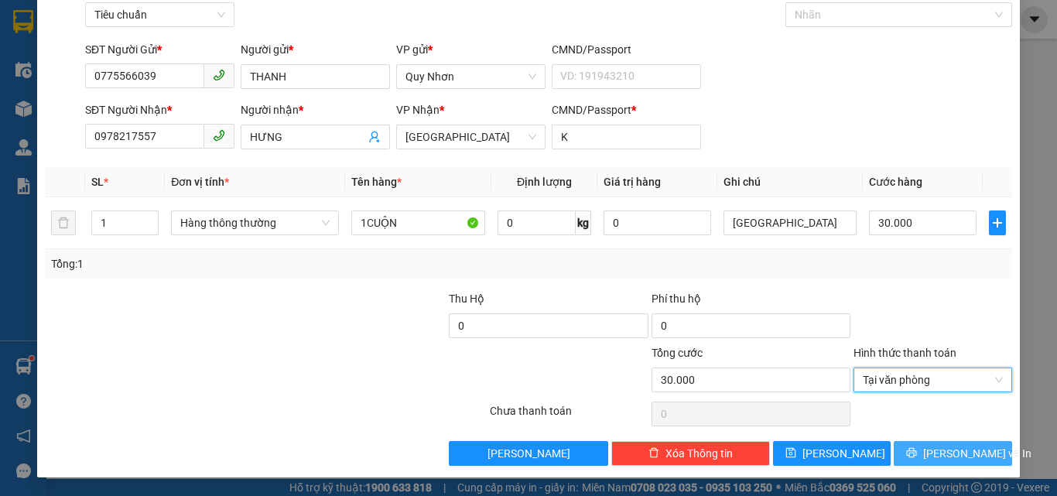
click at [914, 444] on button "[PERSON_NAME] và In" at bounding box center [953, 453] width 118 height 25
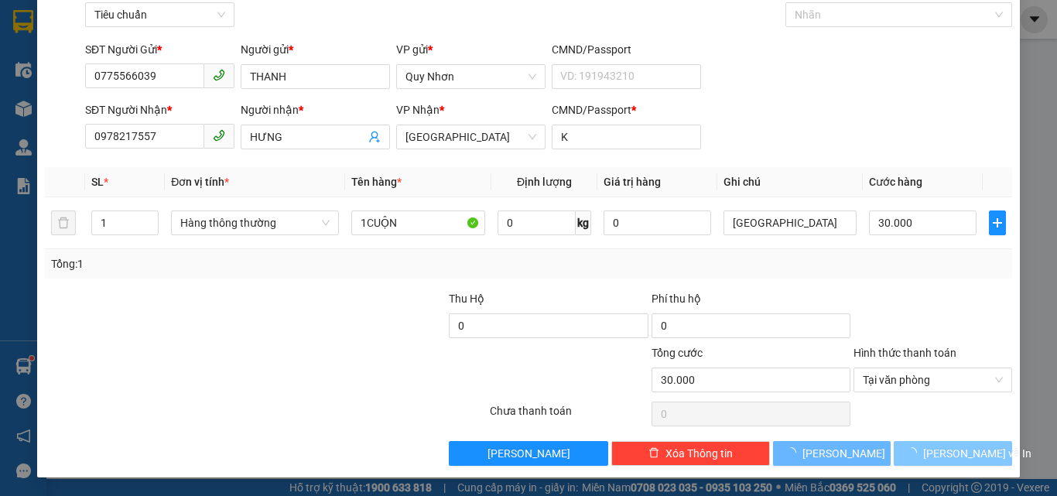
click at [914, 445] on span "button" at bounding box center [914, 453] width 17 height 17
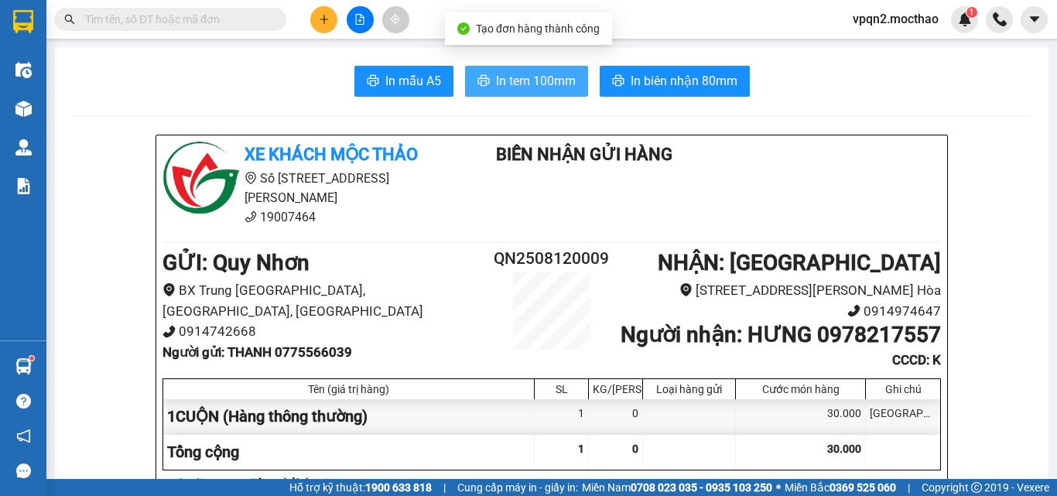
click at [540, 78] on span "In tem 100mm" at bounding box center [536, 80] width 80 height 19
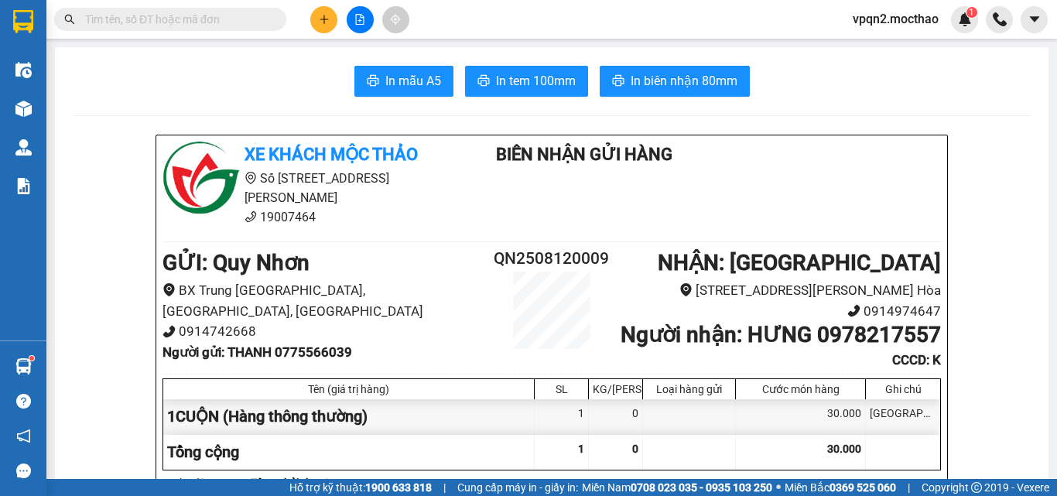
click at [327, 24] on icon "plus" at bounding box center [324, 19] width 11 height 11
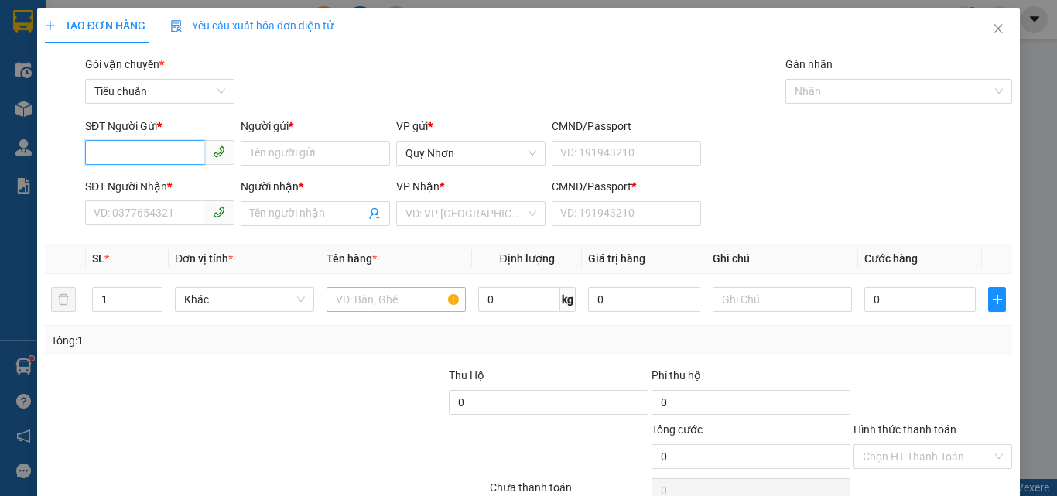
paste input "0815371896"
type input "0815371896"
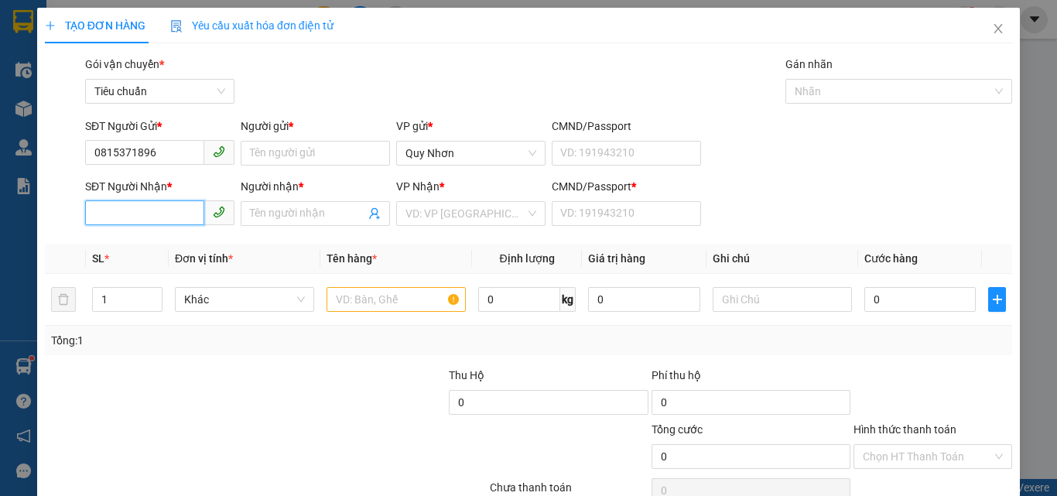
paste input "0815371896"
type input "0815371896"
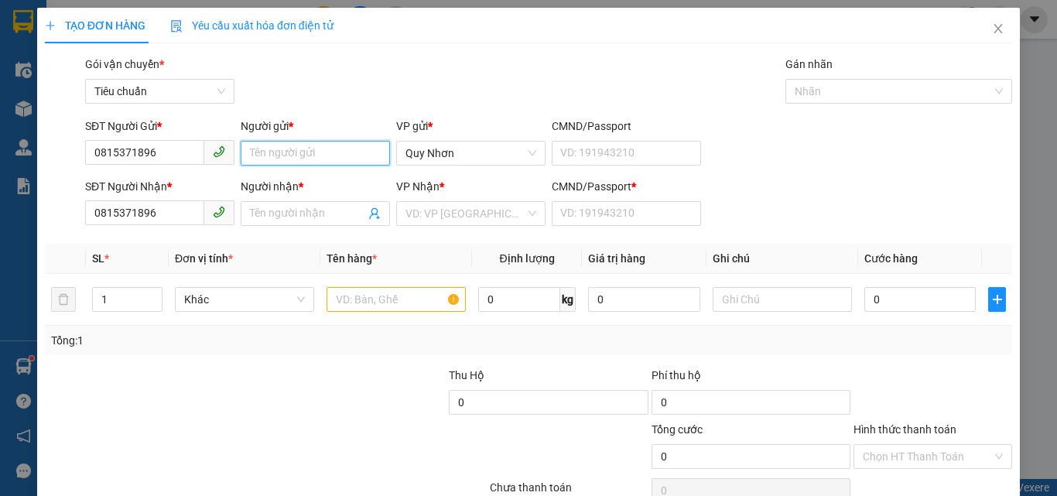
click at [269, 147] on input "Người gửi *" at bounding box center [315, 153] width 149 height 25
type input "TK 13.14"
click at [304, 67] on div "Gói vận chuyển * Tiêu chuẩn Gán nhãn Nhãn" at bounding box center [549, 83] width 934 height 54
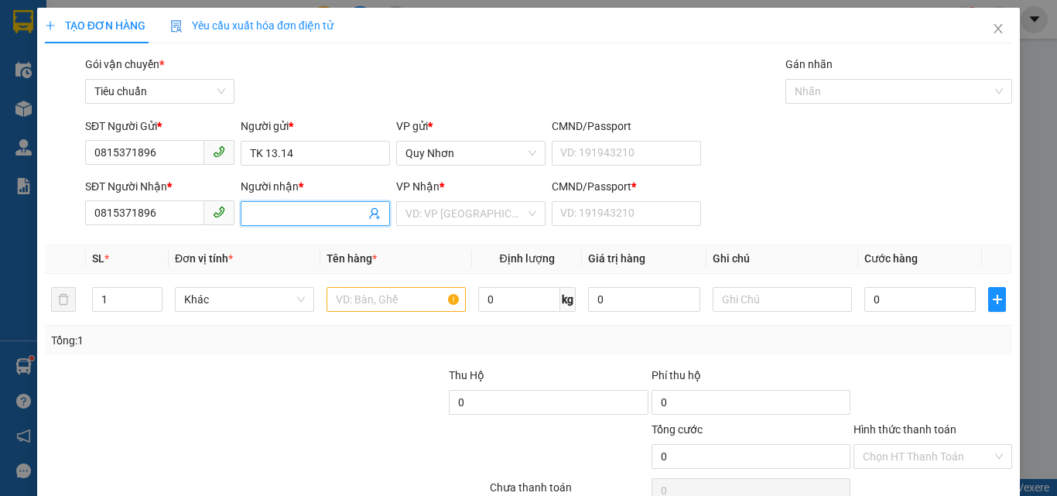
click at [278, 207] on input "Người nhận *" at bounding box center [307, 213] width 115 height 17
type input "TK 13.14"
click at [459, 102] on div "Gói vận chuyển * Tiêu chuẩn Gán nhãn Nhãn" at bounding box center [549, 83] width 934 height 54
click at [461, 217] on input "search" at bounding box center [466, 213] width 120 height 23
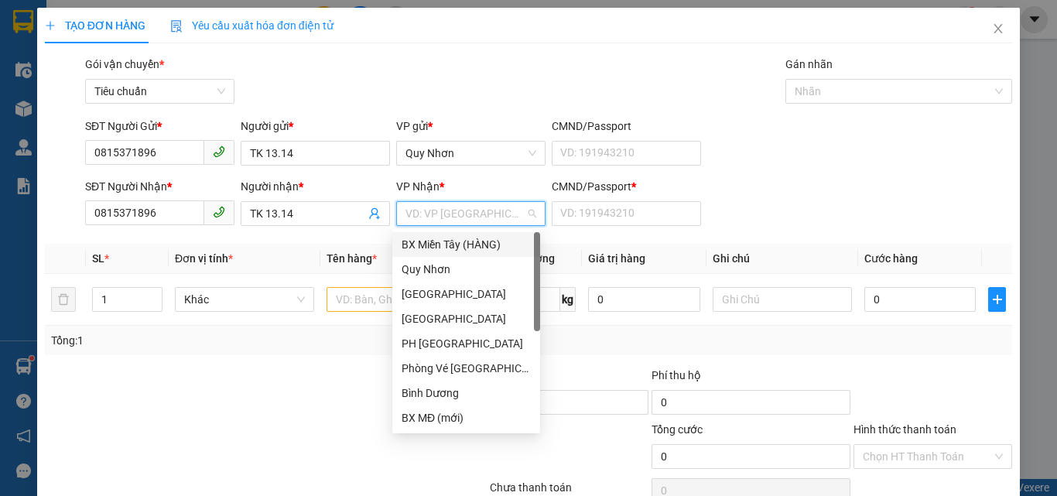
type input "T"
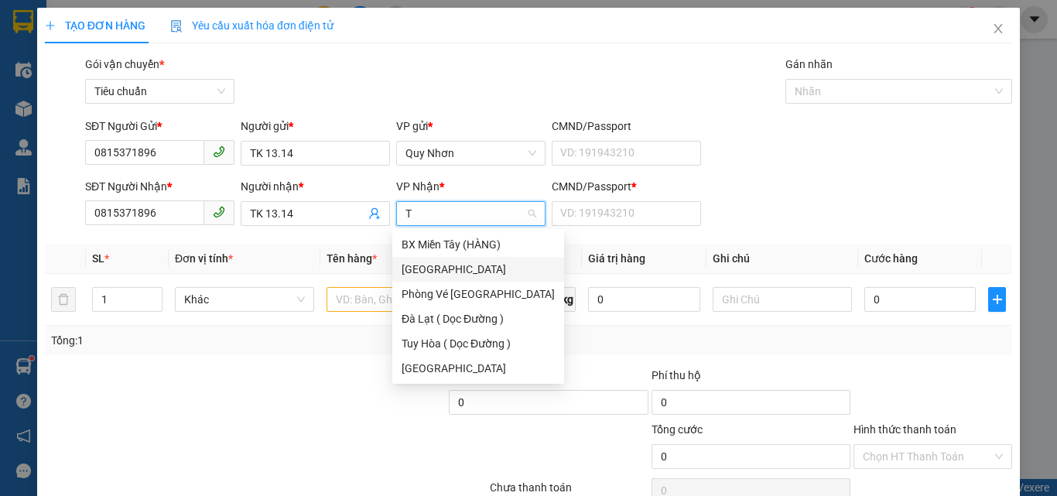
drag, startPoint x: 441, startPoint y: 266, endPoint x: 531, endPoint y: 228, distance: 97.2
click at [442, 266] on div "[GEOGRAPHIC_DATA]" at bounding box center [478, 269] width 153 height 17
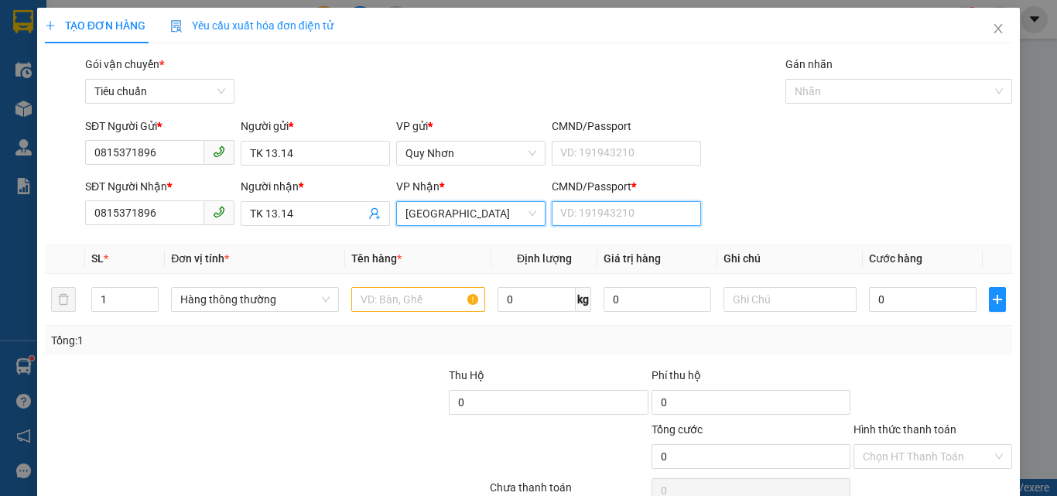
click at [573, 213] on input "CMND/Passport *" at bounding box center [626, 213] width 149 height 25
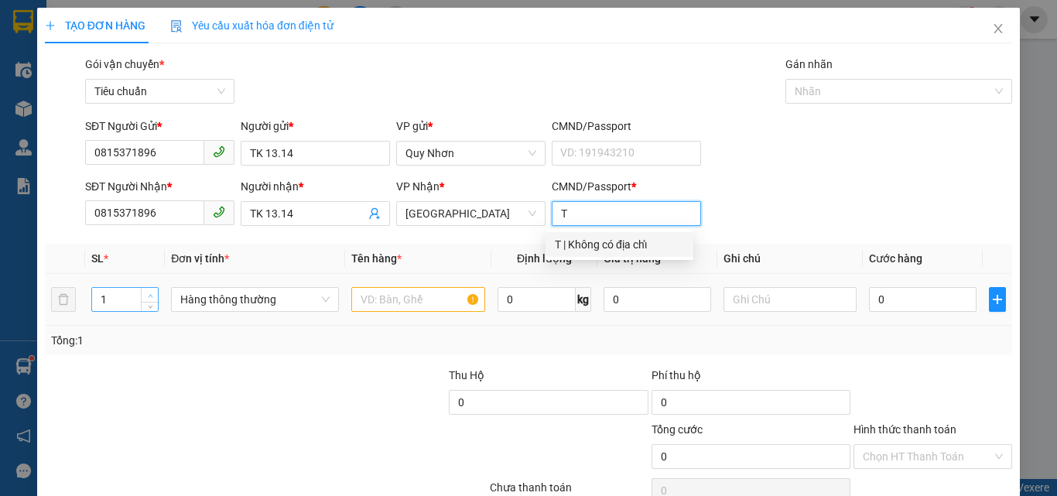
type input "T"
click at [149, 295] on icon "up" at bounding box center [150, 295] width 5 height 3
type input "2"
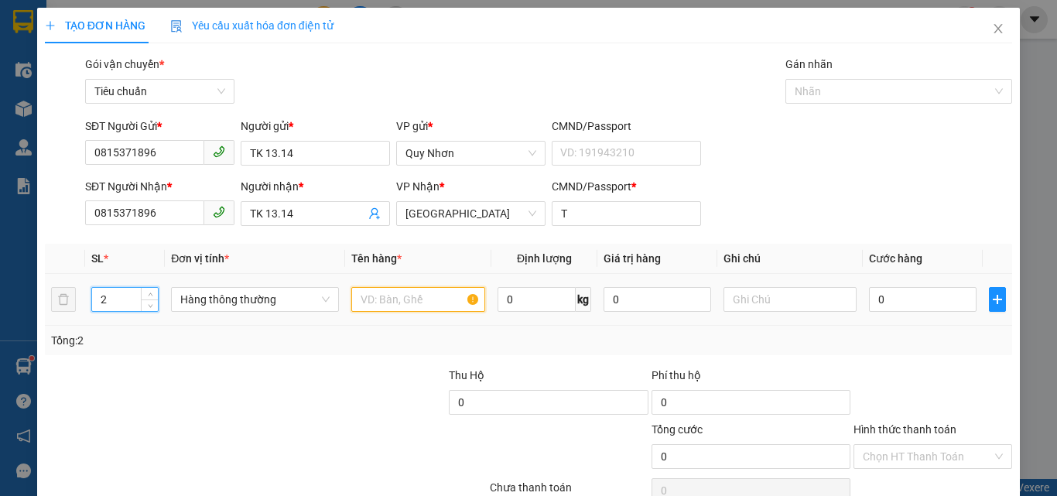
click at [361, 300] on input "text" at bounding box center [418, 299] width 134 height 25
type input "2 BAO TK"
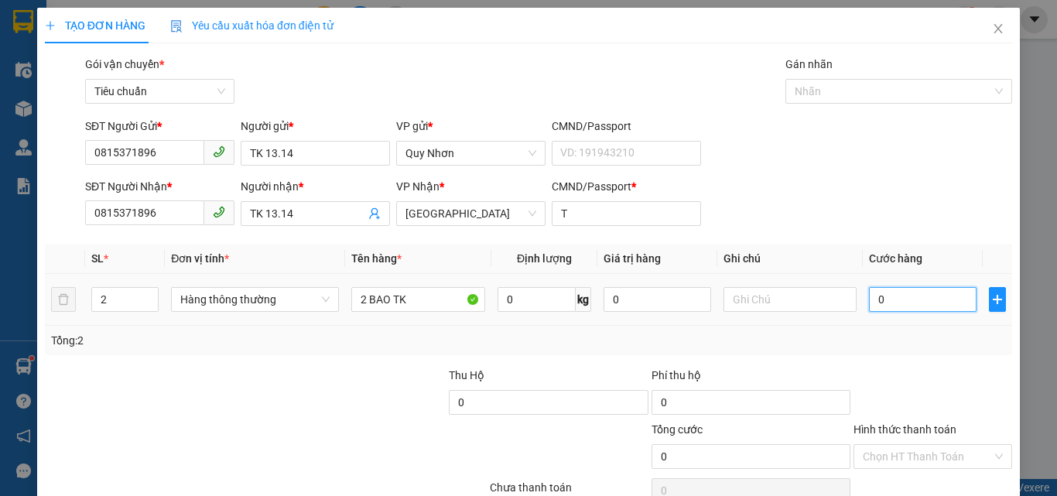
click at [882, 299] on input "0" at bounding box center [922, 299] width 107 height 25
type input "6"
type input "60"
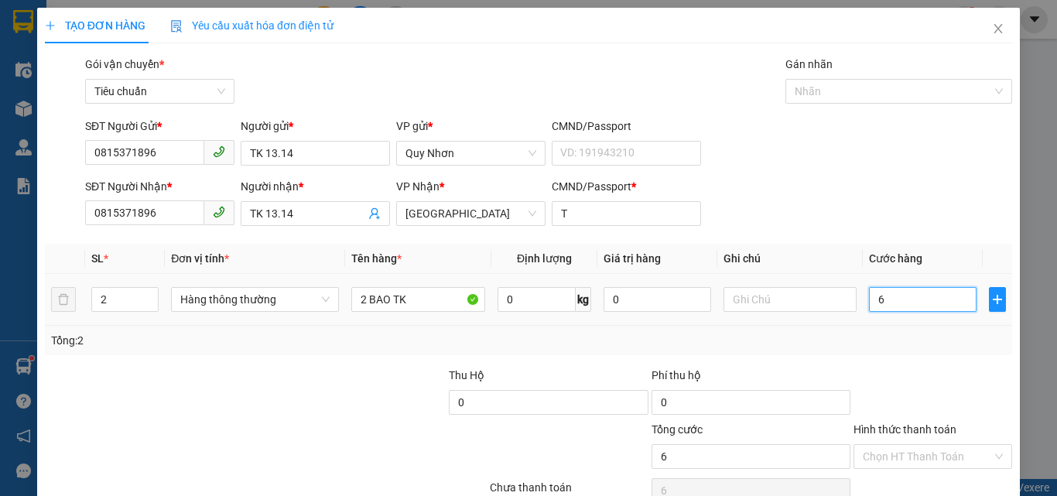
type input "60"
type input "600"
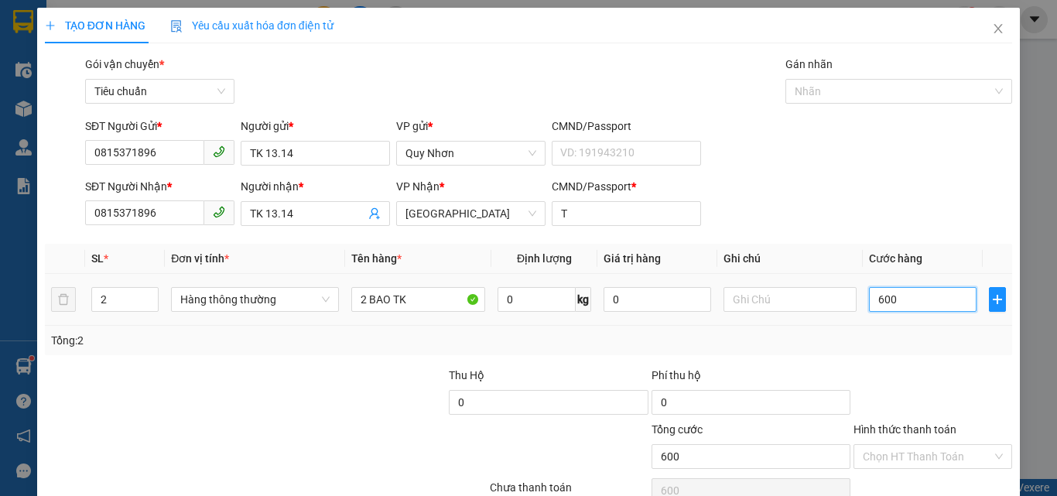
type input "6.000"
type input "60.000"
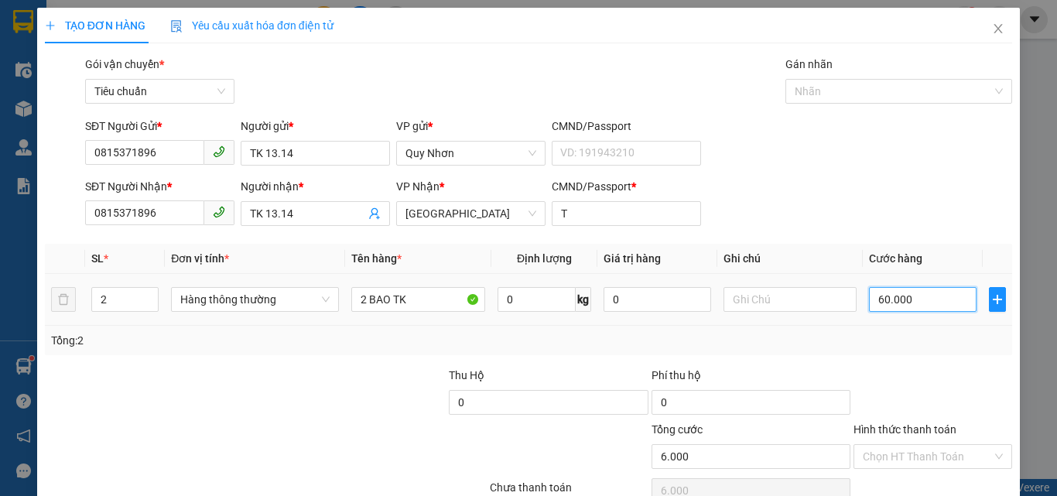
type input "60.000"
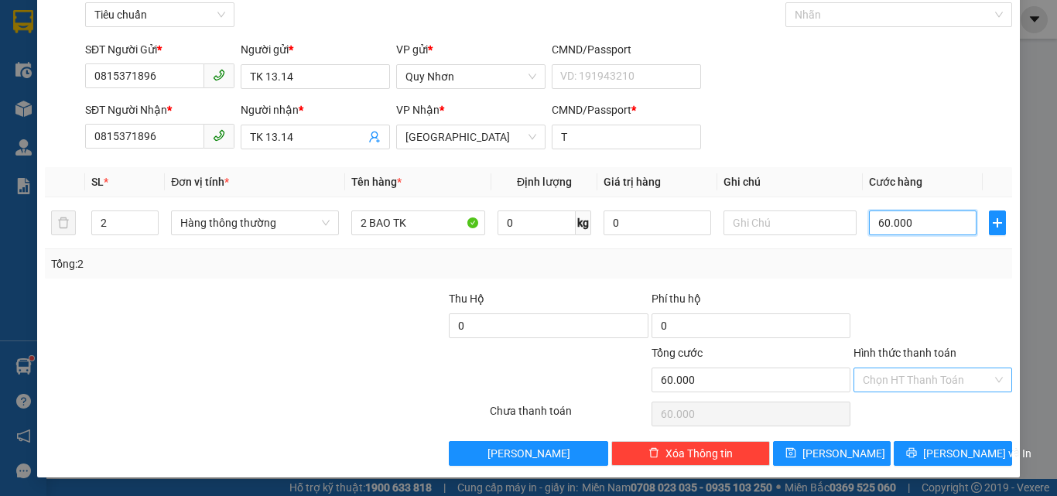
type input "60.000"
drag, startPoint x: 902, startPoint y: 382, endPoint x: 902, endPoint y: 372, distance: 10.8
click at [902, 379] on input "Hình thức thanh toán" at bounding box center [927, 379] width 129 height 23
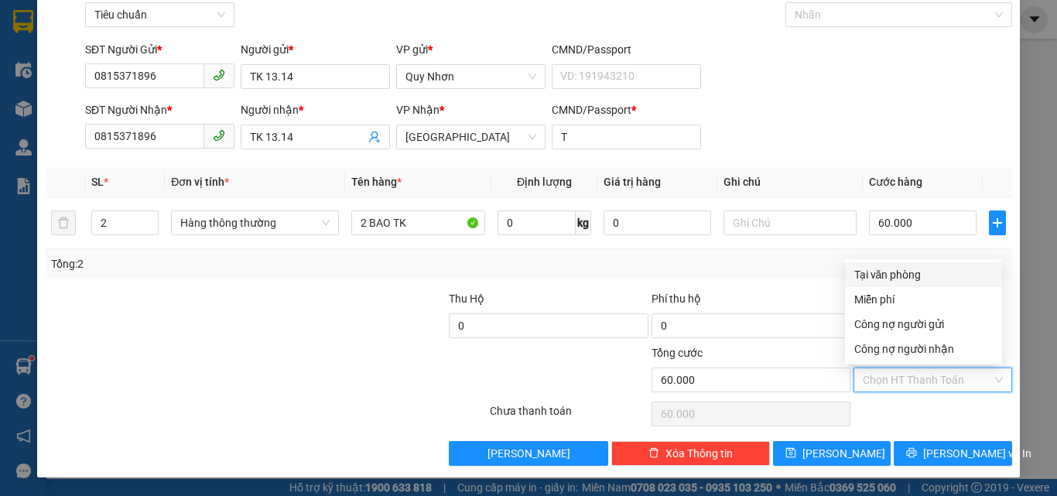
drag, startPoint x: 910, startPoint y: 274, endPoint x: 909, endPoint y: 394, distance: 120.0
click at [910, 276] on div "Tại văn phòng" at bounding box center [924, 274] width 139 height 17
type input "0"
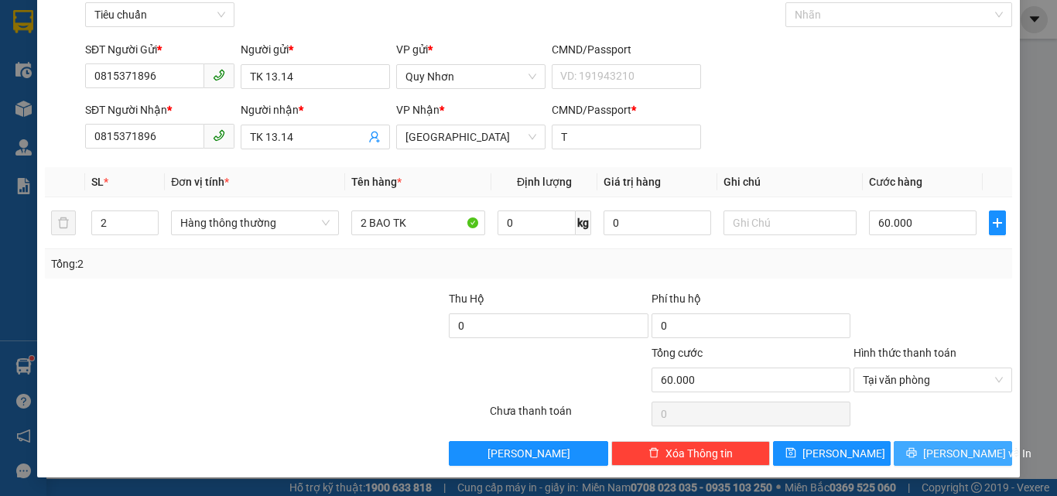
click at [910, 448] on button "[PERSON_NAME] và In" at bounding box center [953, 453] width 118 height 25
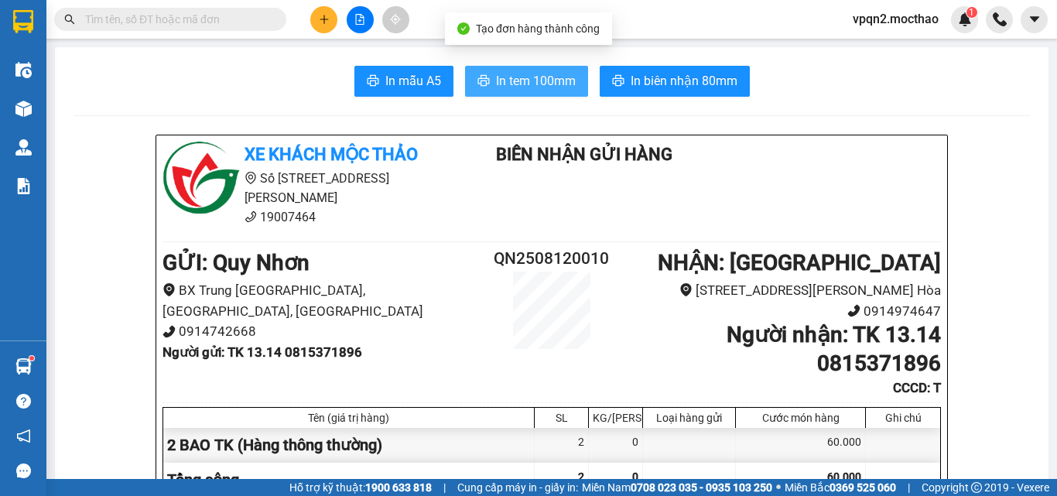
click at [557, 78] on span "In tem 100mm" at bounding box center [536, 80] width 80 height 19
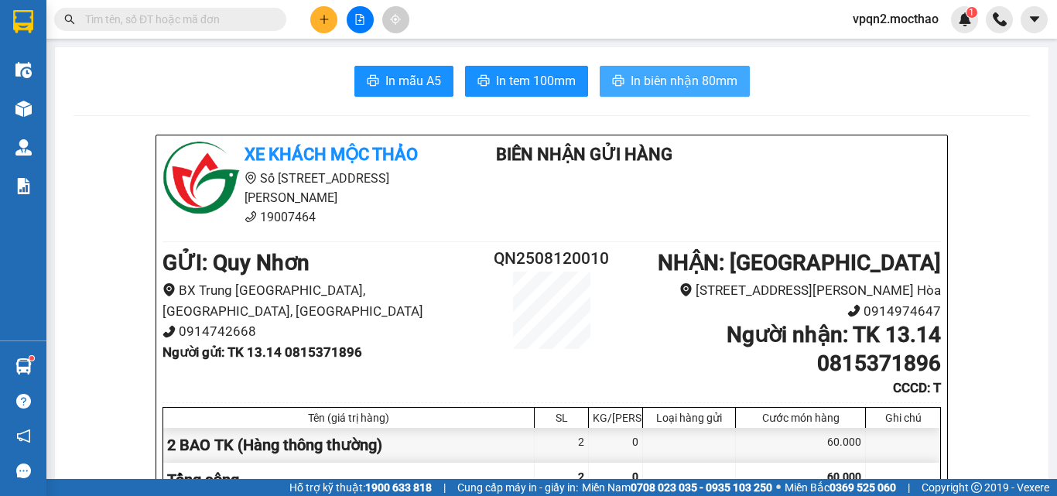
click at [728, 80] on span "In biên nhận 80mm" at bounding box center [684, 80] width 107 height 19
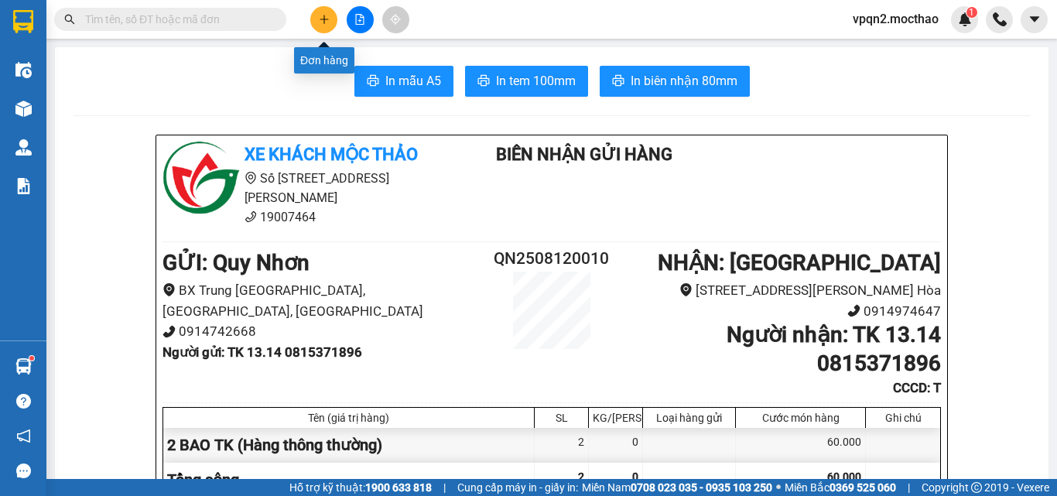
click at [319, 19] on icon "plus" at bounding box center [324, 19] width 11 height 11
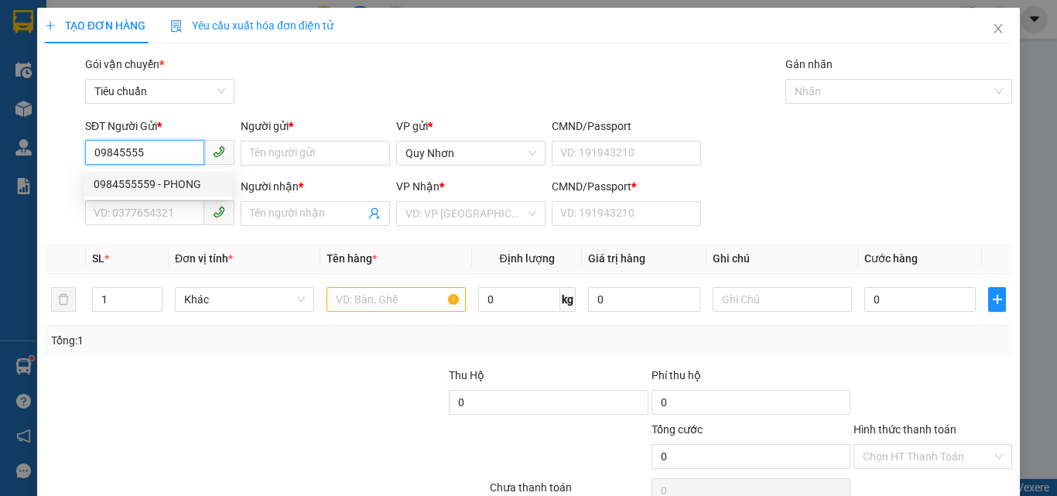
click at [163, 192] on div "0984555559 - PHONG" at bounding box center [158, 184] width 129 height 17
type input "0984555559"
type input "PHONG"
type input "0905777539"
type input "TÍN"
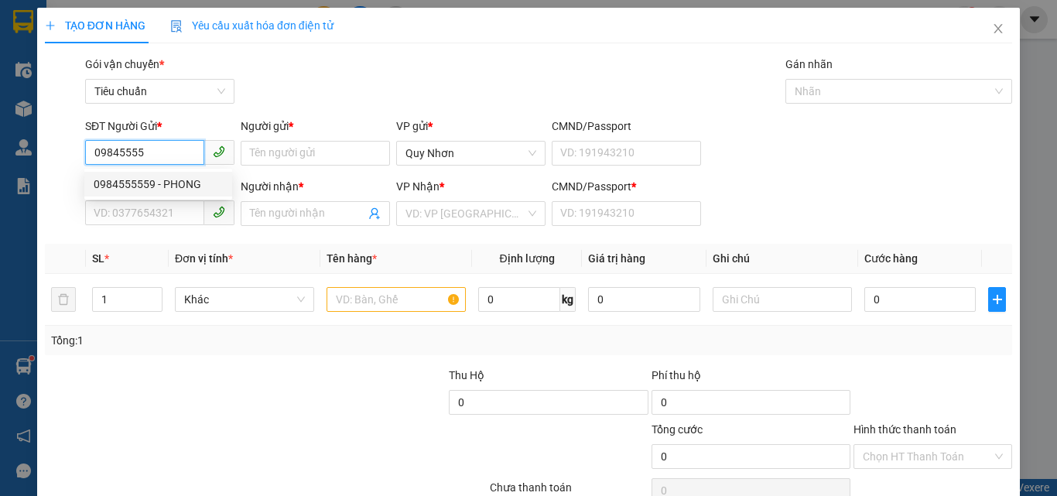
type input "G"
type input "30.000"
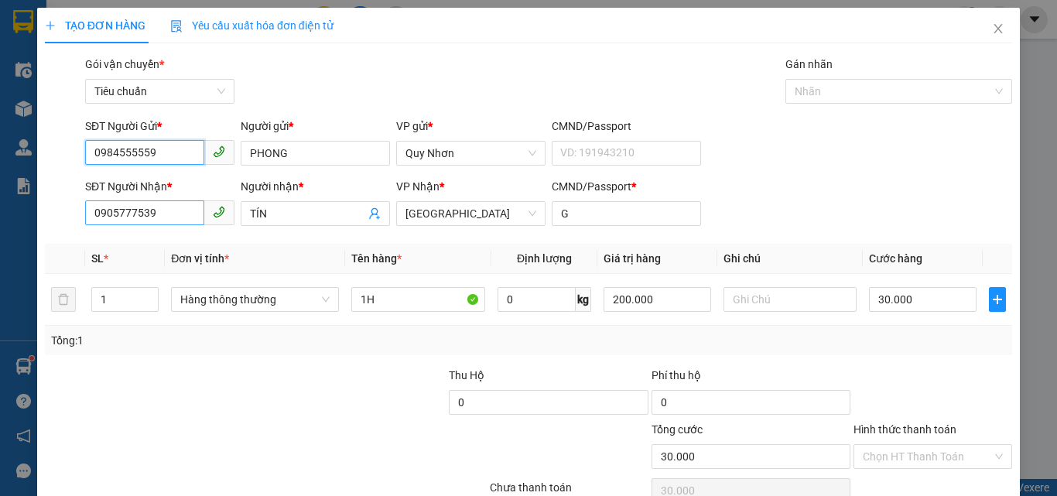
type input "0984555559"
click at [173, 216] on input "0905777539" at bounding box center [144, 212] width 119 height 25
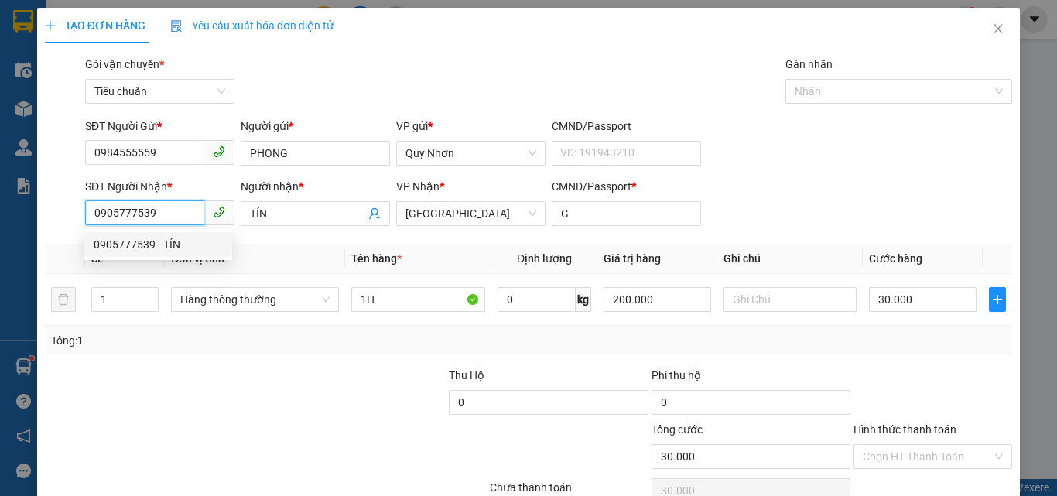
click at [168, 207] on input "0905777539" at bounding box center [144, 212] width 119 height 25
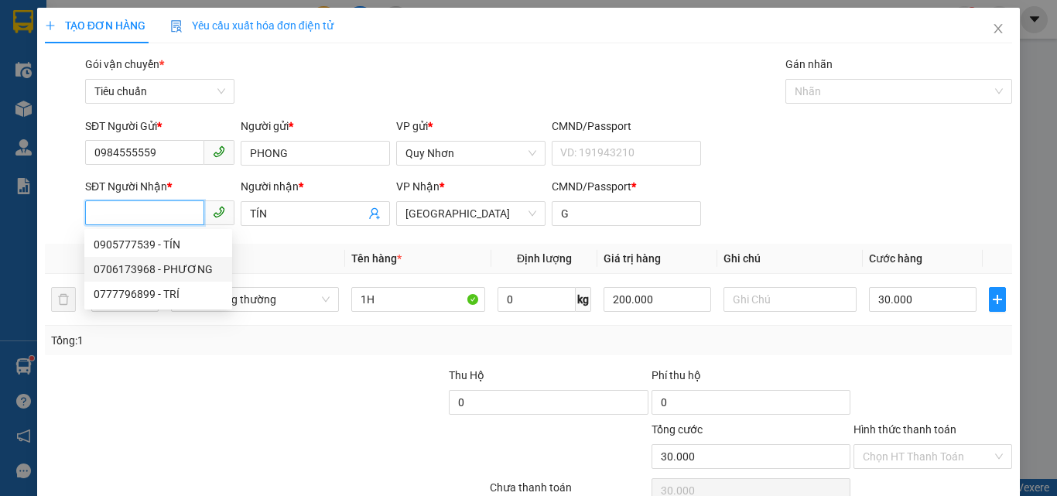
drag, startPoint x: 187, startPoint y: 269, endPoint x: 334, endPoint y: 269, distance: 147.1
click at [187, 269] on div "0706173968 - PHƯƠNG" at bounding box center [158, 269] width 129 height 17
type input "0706173968"
type input "PHƯƠNG"
type input "a"
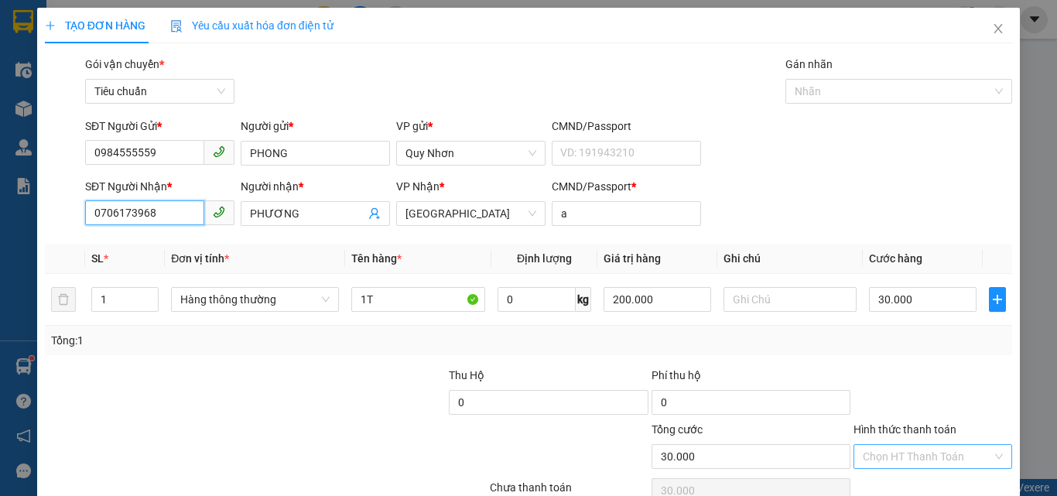
type input "0706173968"
click at [882, 445] on input "Hình thức thanh toán" at bounding box center [927, 456] width 129 height 23
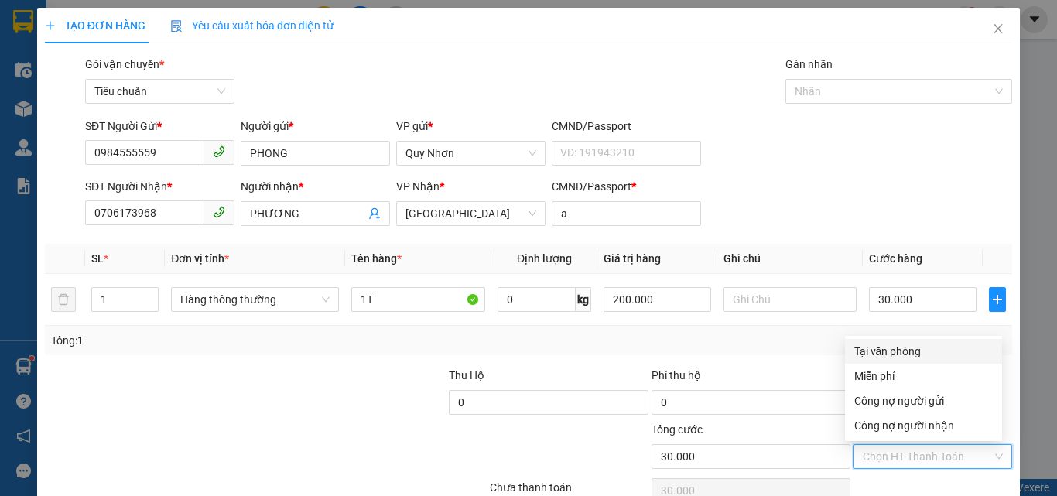
drag, startPoint x: 884, startPoint y: 266, endPoint x: 901, endPoint y: 361, distance: 96.7
click at [884, 339] on div "Tại văn phòng" at bounding box center [923, 351] width 157 height 25
type input "0"
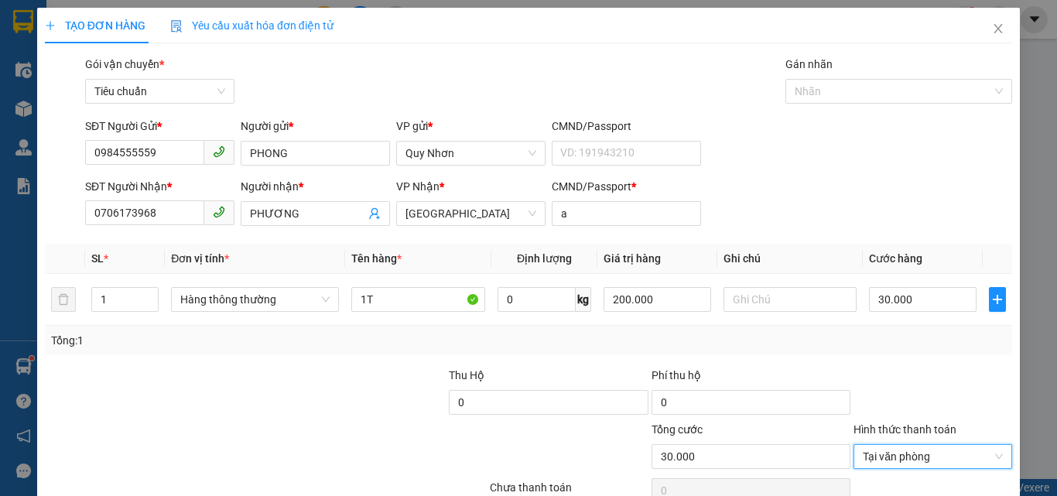
drag, startPoint x: 920, startPoint y: 442, endPoint x: 903, endPoint y: 431, distance: 19.5
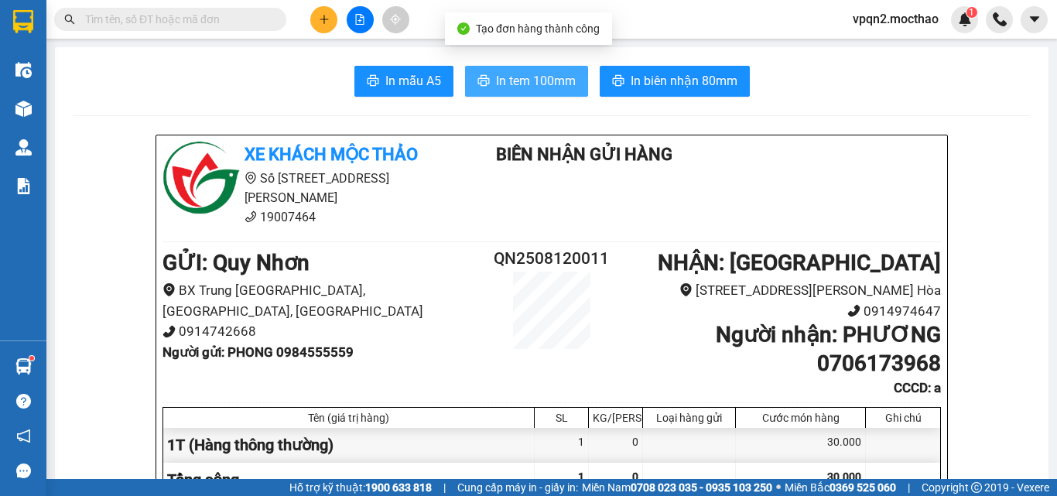
click at [519, 80] on span "In tem 100mm" at bounding box center [536, 80] width 80 height 19
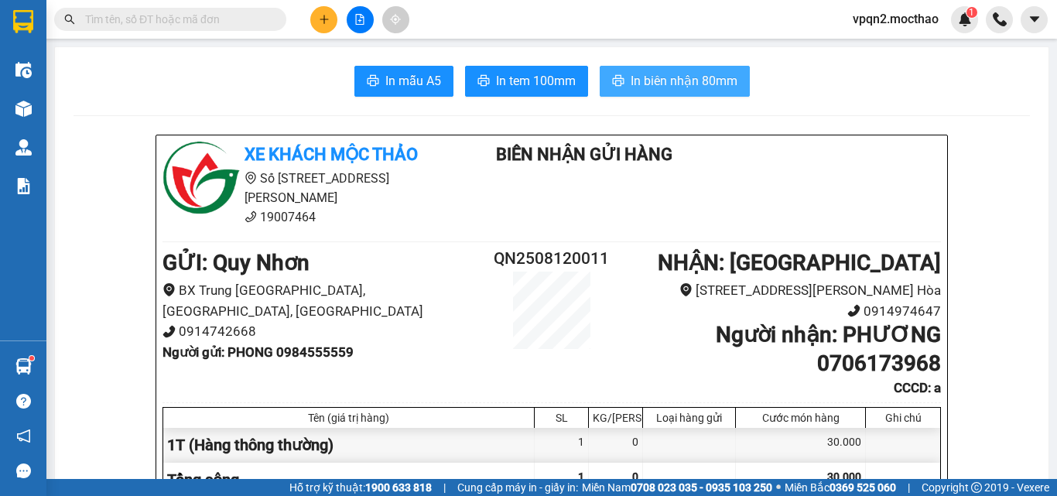
click at [693, 82] on span "In biên nhận 80mm" at bounding box center [684, 80] width 107 height 19
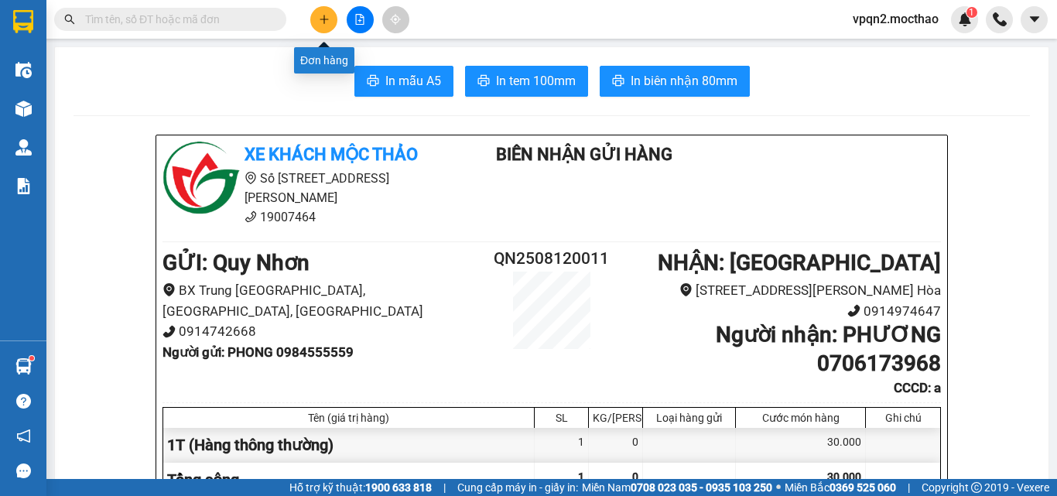
click at [327, 20] on icon "plus" at bounding box center [324, 19] width 11 height 11
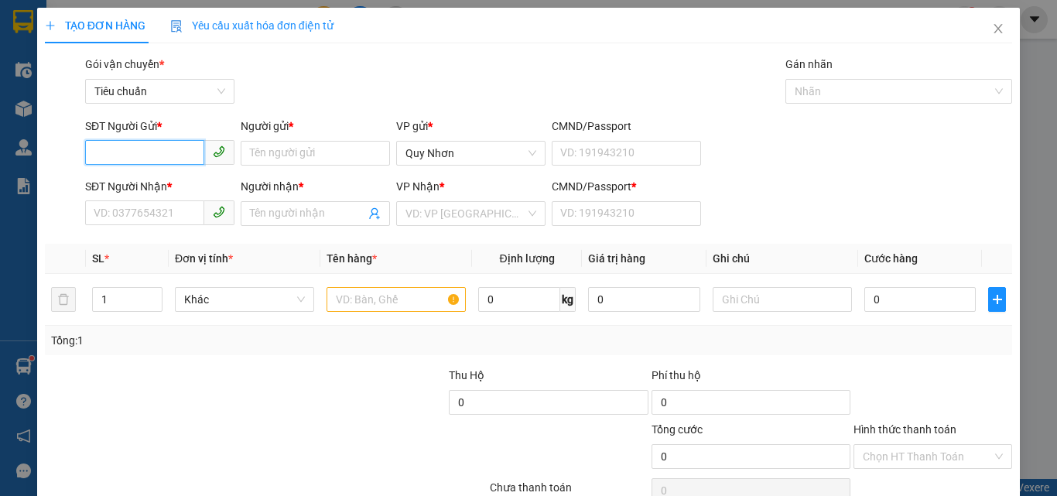
paste input "0377222364"
type input "0377222364"
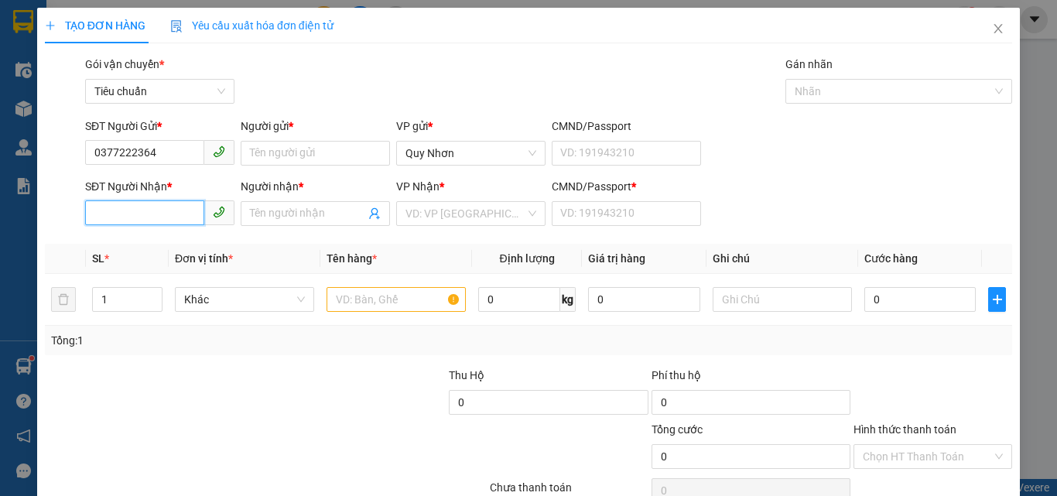
paste input "0377222364"
type input "0377222364"
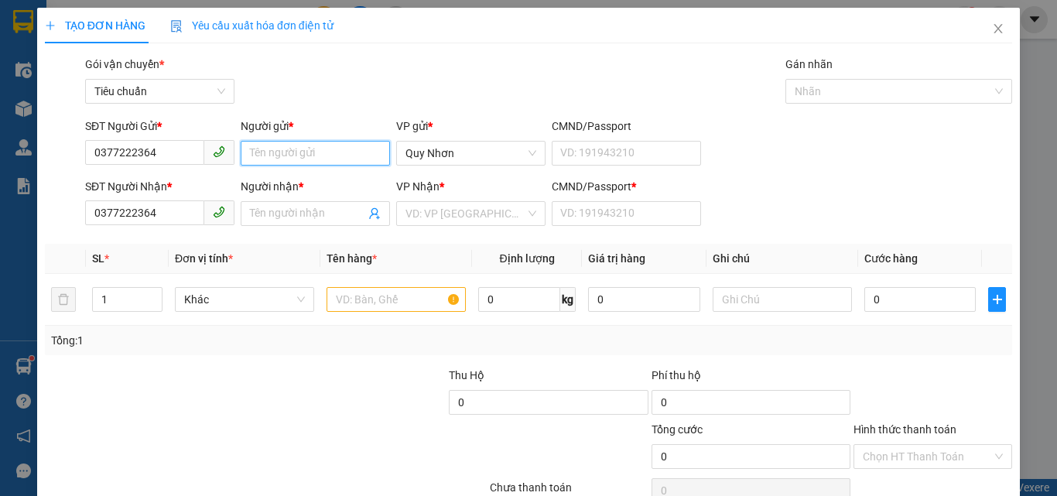
click at [293, 154] on input "Người gửi *" at bounding box center [315, 153] width 149 height 25
type input "TK 3"
click at [397, 44] on div "TẠO ĐƠN HÀNG Yêu cầu xuất hóa đơn điện tử Transit Pickup Surcharge Ids Transit …" at bounding box center [529, 275] width 968 height 535
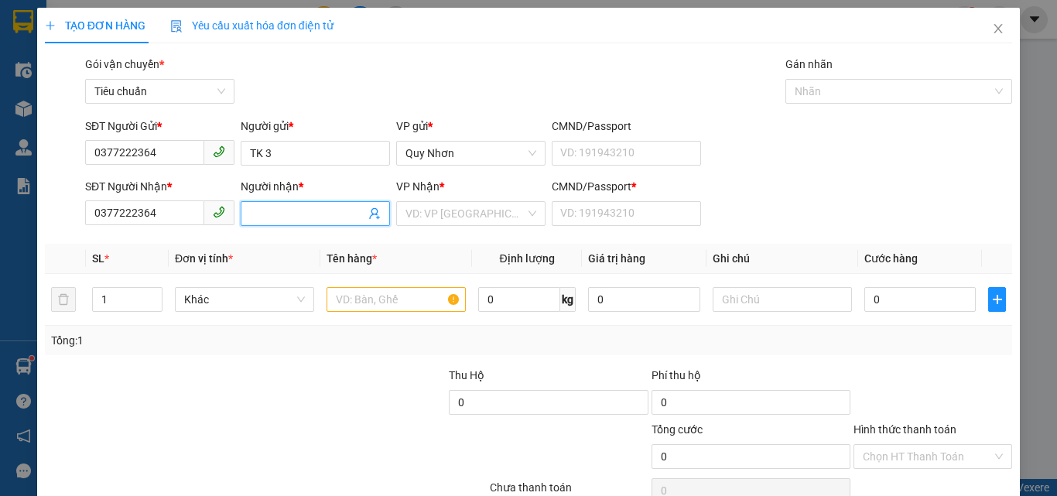
click at [289, 214] on input "Người nhận *" at bounding box center [307, 213] width 115 height 17
type input "R"
type input "TK 3"
click at [472, 217] on input "search" at bounding box center [466, 213] width 120 height 23
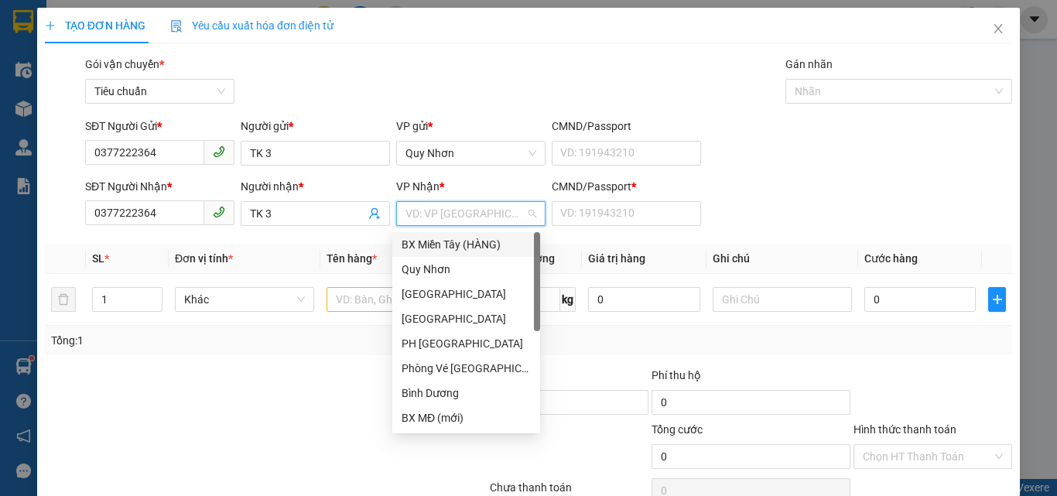
type input "T"
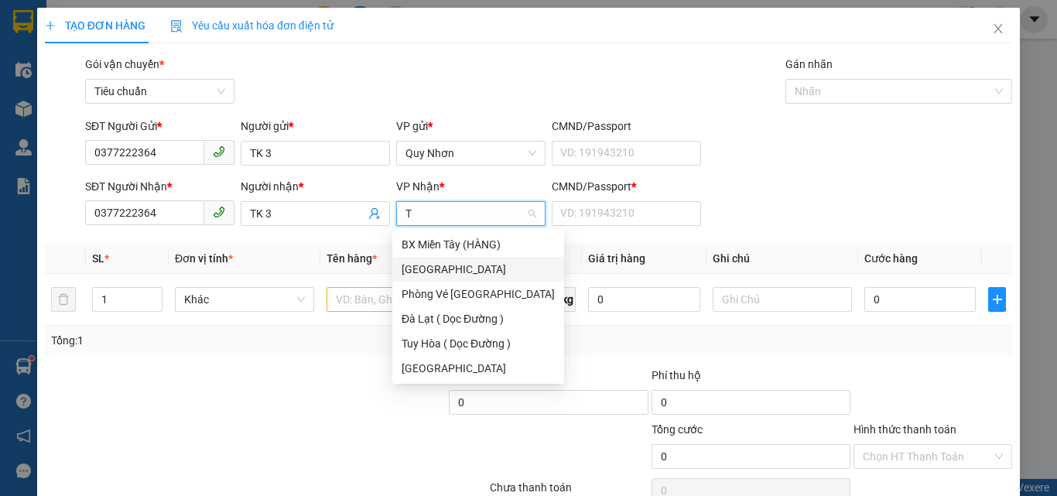
click at [458, 262] on div "[GEOGRAPHIC_DATA]" at bounding box center [478, 269] width 153 height 17
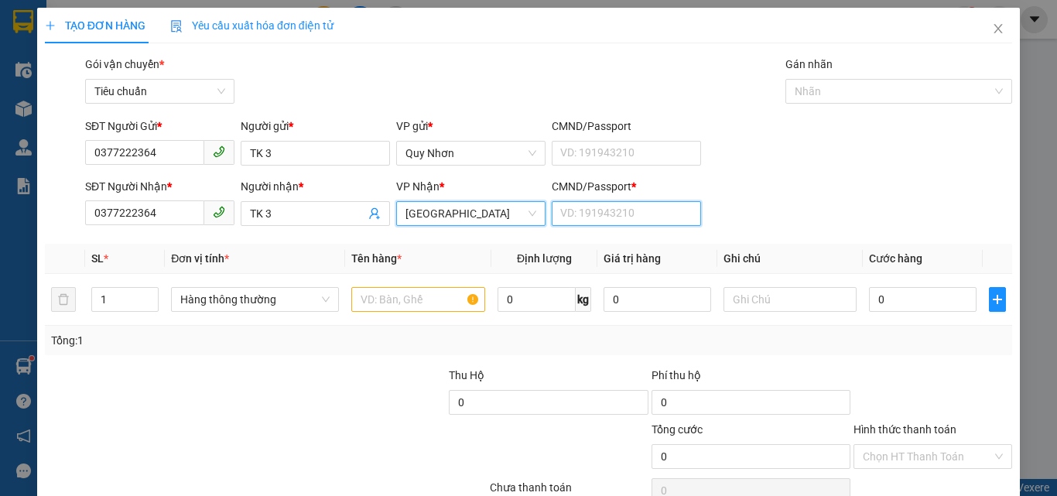
click at [590, 207] on input "CMND/Passport *" at bounding box center [626, 213] width 149 height 25
type input "R"
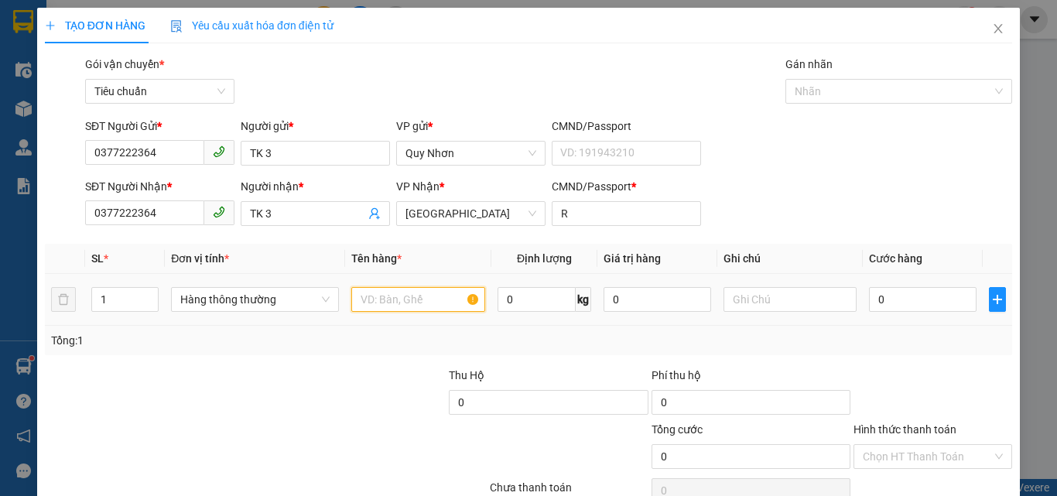
click at [382, 296] on input "text" at bounding box center [418, 299] width 134 height 25
type input "1 BAO"
click at [875, 287] on input "0" at bounding box center [922, 299] width 107 height 25
type input "5"
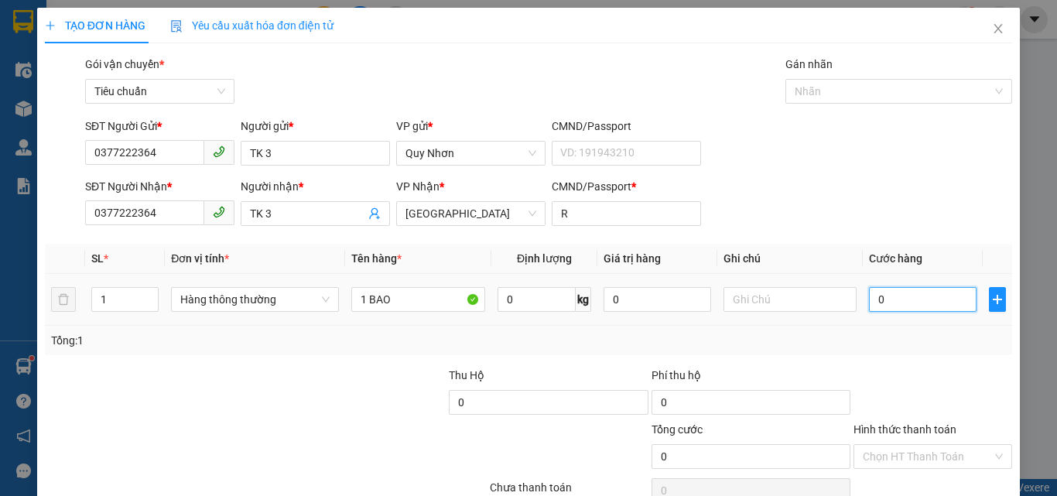
type input "5"
type input "50"
type input "500"
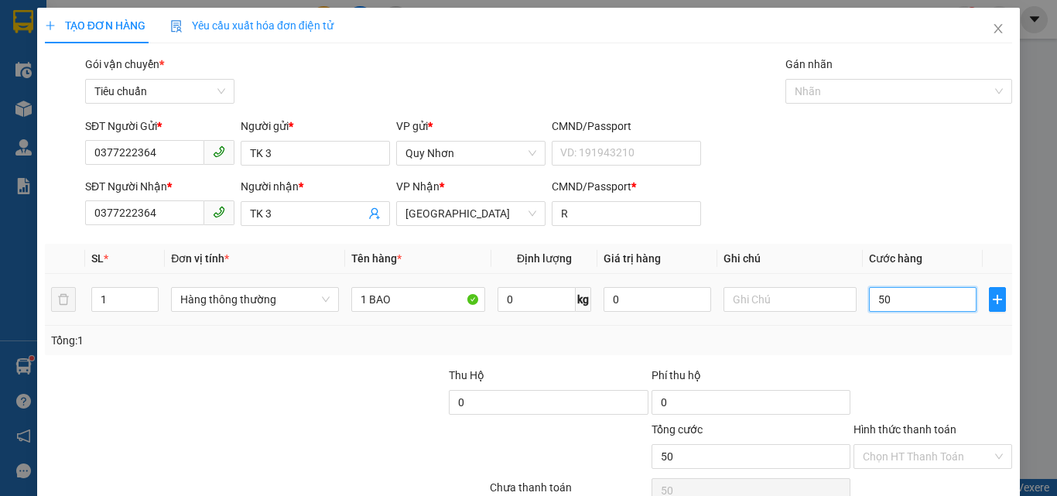
type input "500"
type input "5.000"
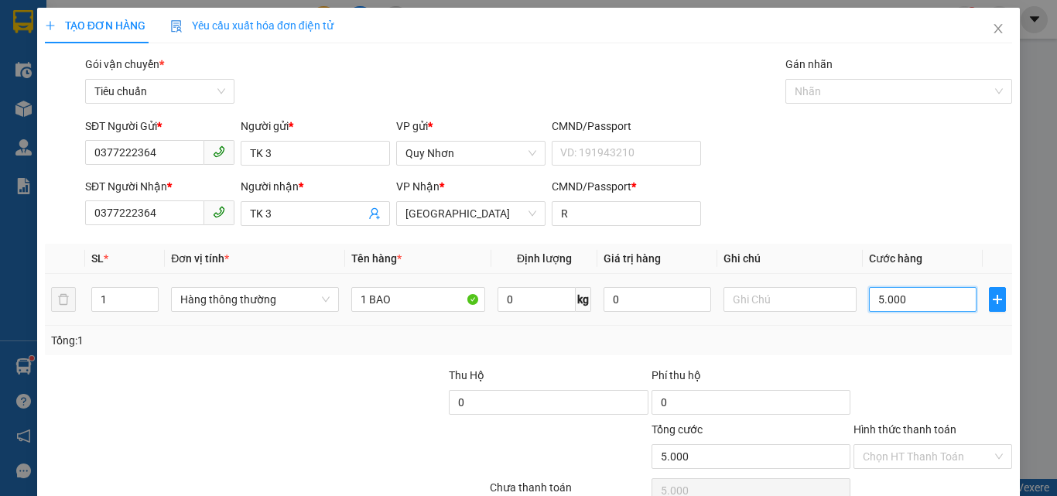
type input "50.000"
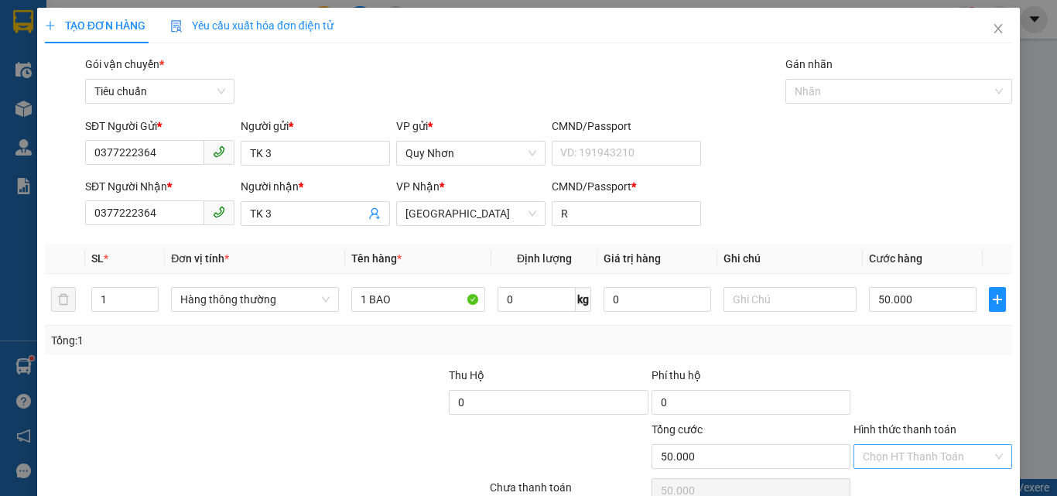
drag, startPoint x: 899, startPoint y: 383, endPoint x: 897, endPoint y: 372, distance: 11.8
click at [898, 445] on input "Hình thức thanh toán" at bounding box center [927, 456] width 129 height 23
click at [909, 343] on div "Tại văn phòng" at bounding box center [924, 351] width 139 height 17
type input "0"
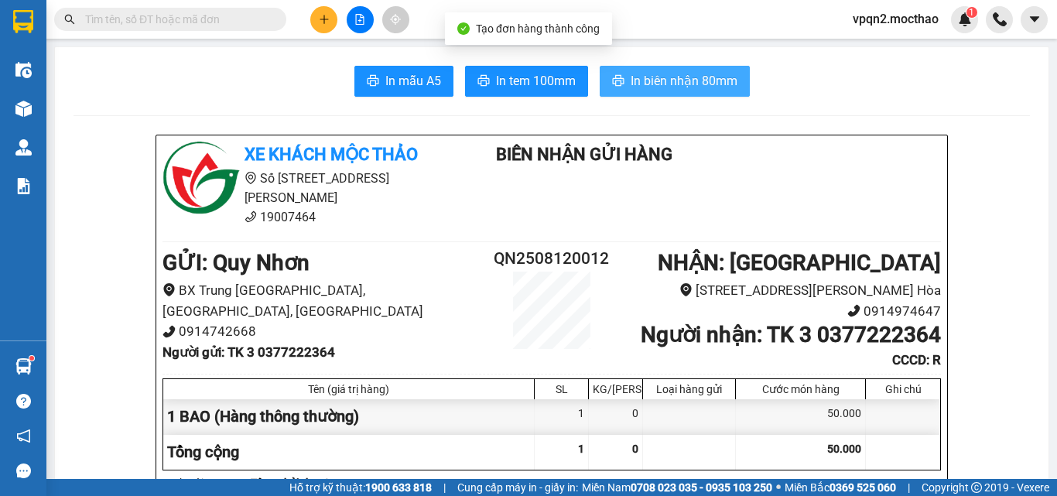
drag, startPoint x: 653, startPoint y: 83, endPoint x: 831, endPoint y: 36, distance: 184.2
click at [654, 83] on span "In biên nhận 80mm" at bounding box center [684, 80] width 107 height 19
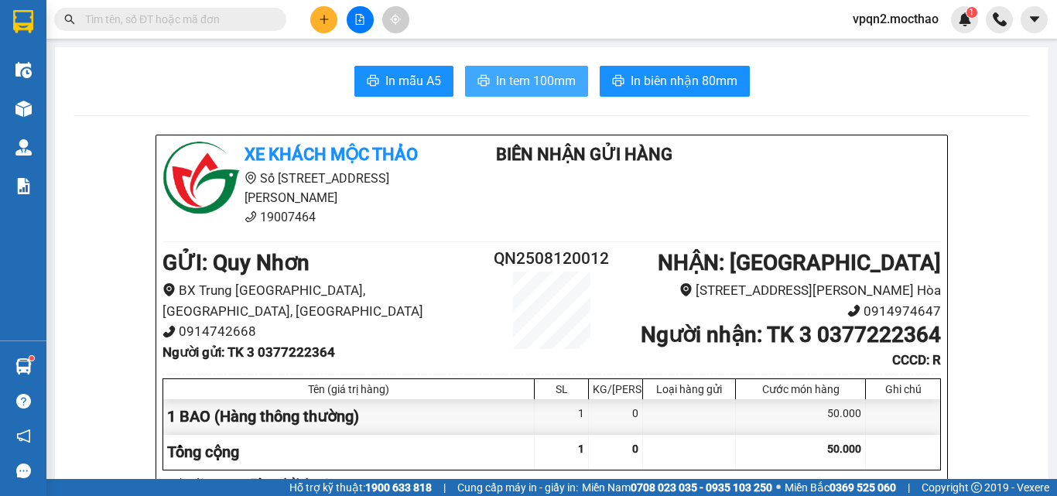
click at [532, 70] on button "In tem 100mm" at bounding box center [526, 81] width 123 height 31
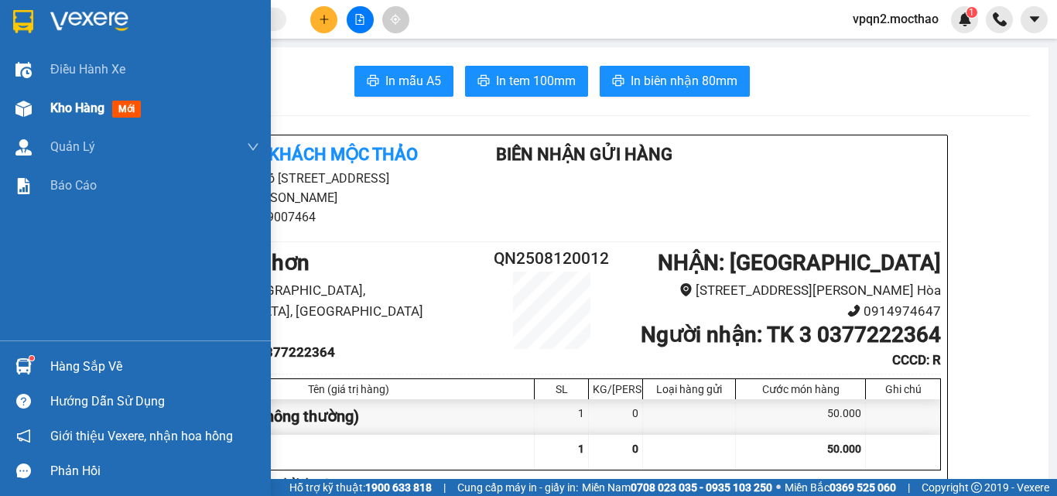
click at [49, 101] on div "Kho hàng mới" at bounding box center [135, 108] width 271 height 39
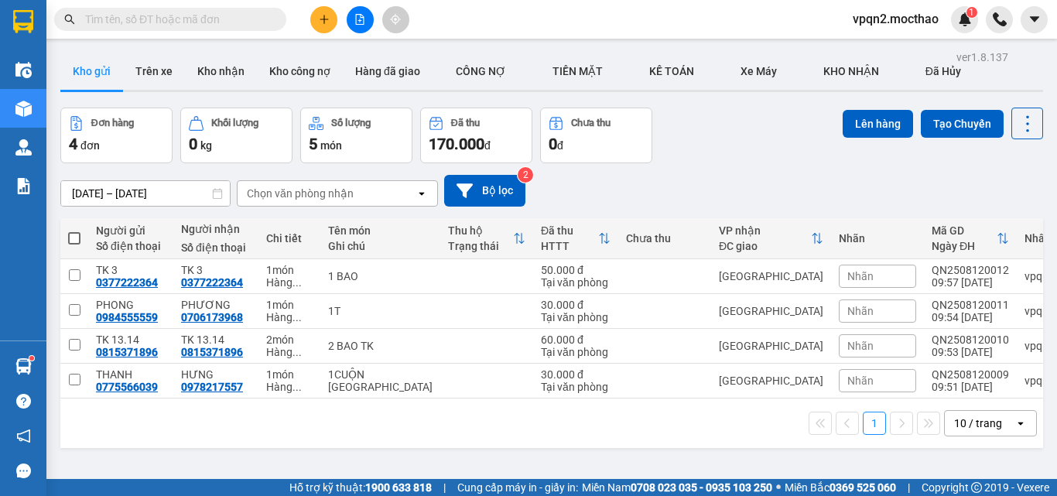
click at [78, 232] on span at bounding box center [74, 238] width 12 height 12
click at [74, 231] on input "checkbox" at bounding box center [74, 231] width 0 height 0
checkbox input "true"
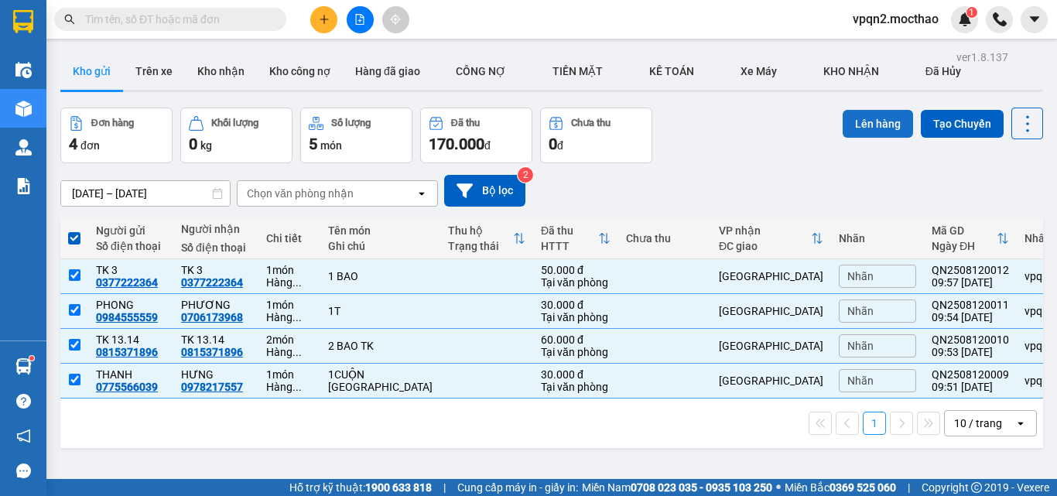
drag, startPoint x: 850, startPoint y: 121, endPoint x: 716, endPoint y: 121, distance: 133.9
click at [849, 121] on button "Lên hàng" at bounding box center [878, 124] width 70 height 28
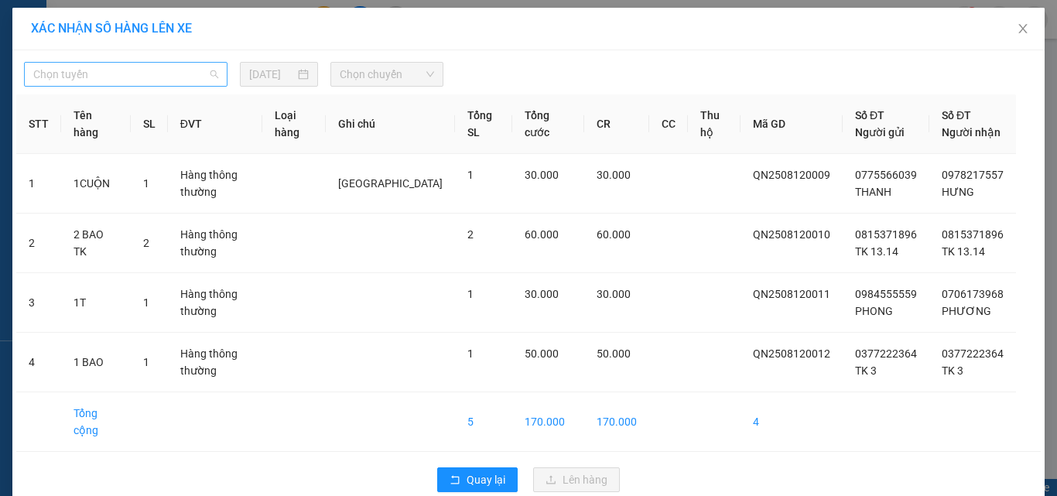
click at [163, 70] on span "Chọn tuyến" at bounding box center [125, 74] width 185 height 23
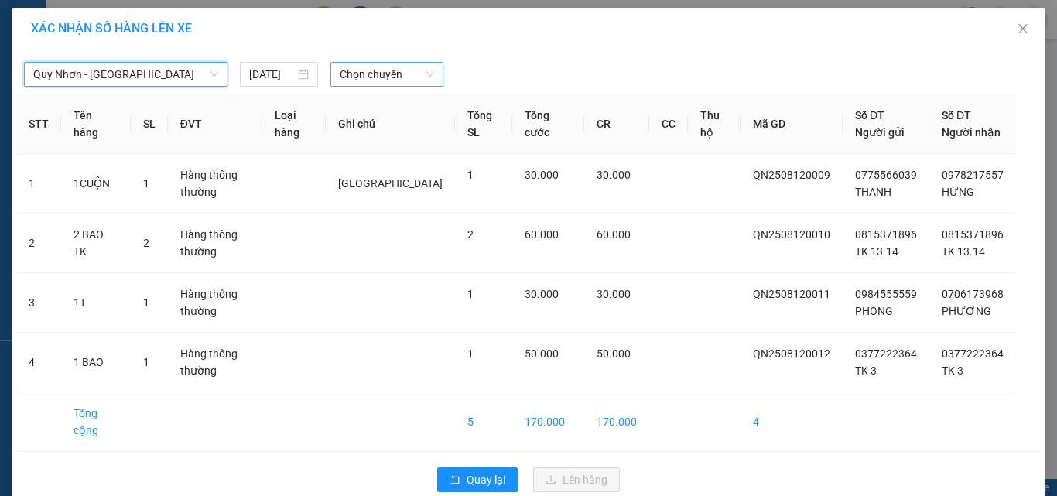
click at [358, 79] on span "Chọn chuyến" at bounding box center [387, 74] width 95 height 23
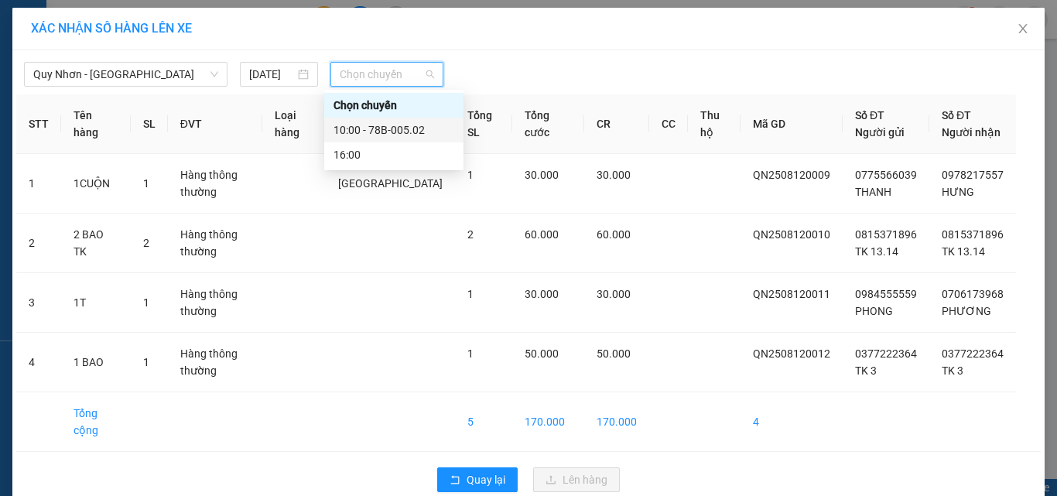
click at [358, 135] on div "10:00 - 78B-005.02" at bounding box center [394, 130] width 121 height 17
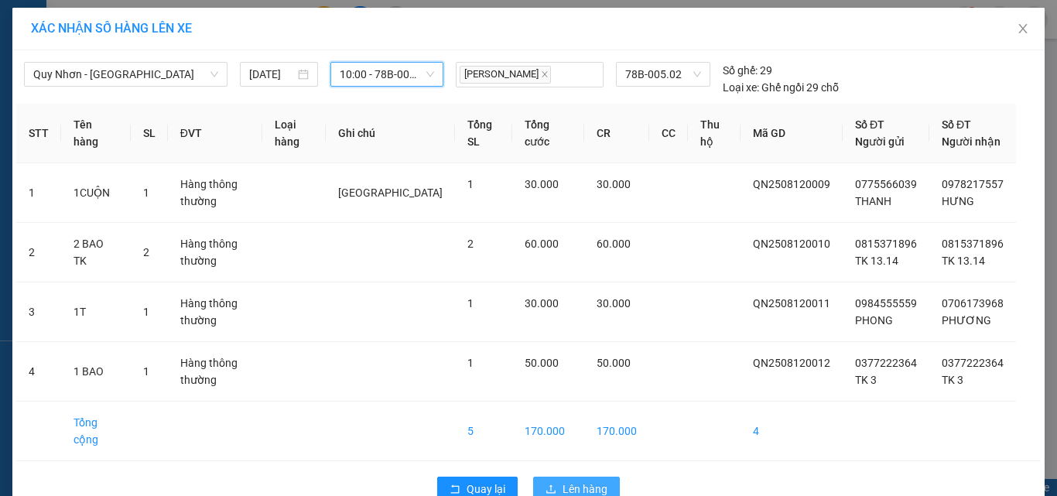
click at [551, 479] on button "Lên hàng" at bounding box center [576, 489] width 87 height 25
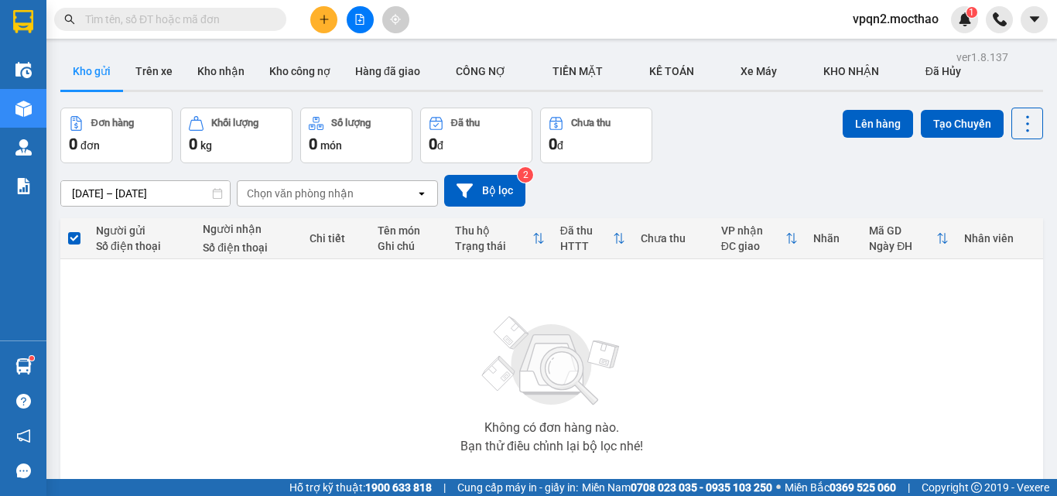
click at [364, 14] on icon "file-add" at bounding box center [360, 19] width 11 height 11
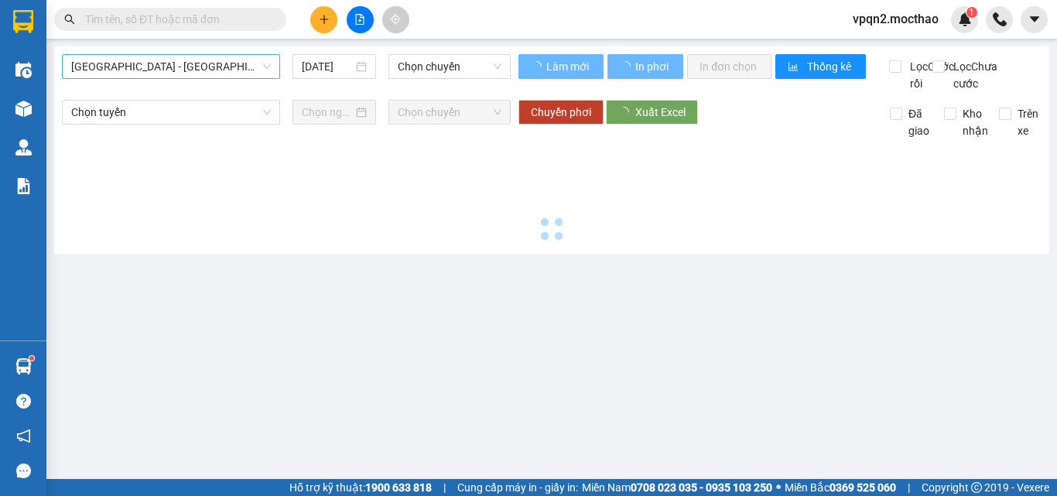
click at [182, 77] on span "[GEOGRAPHIC_DATA] - [GEOGRAPHIC_DATA]" at bounding box center [171, 66] width 200 height 23
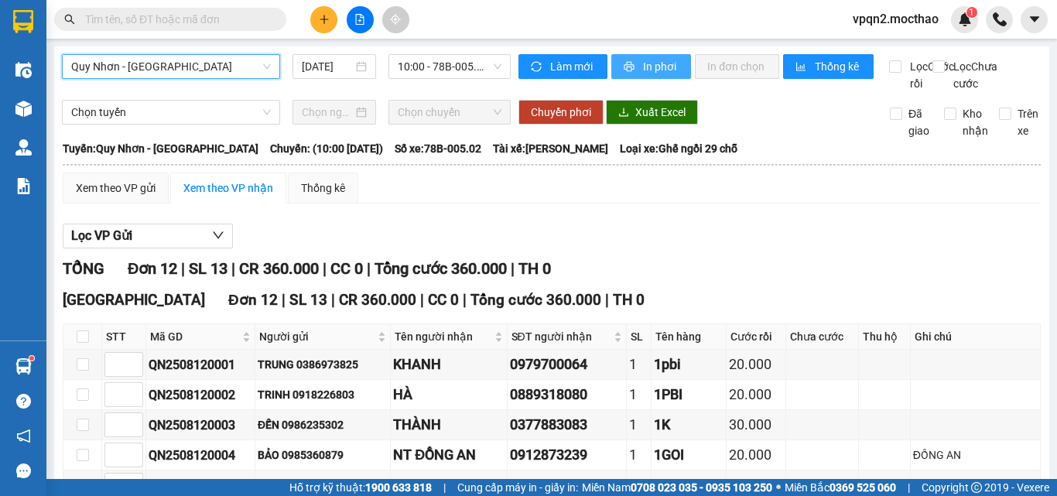
click at [635, 64] on button "In phơi" at bounding box center [652, 66] width 80 height 25
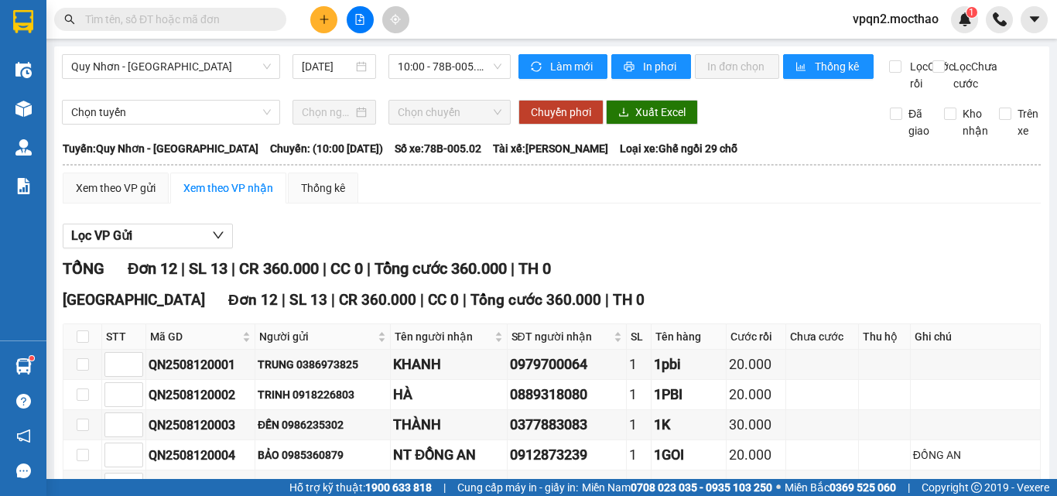
click at [317, 23] on button at bounding box center [323, 19] width 27 height 27
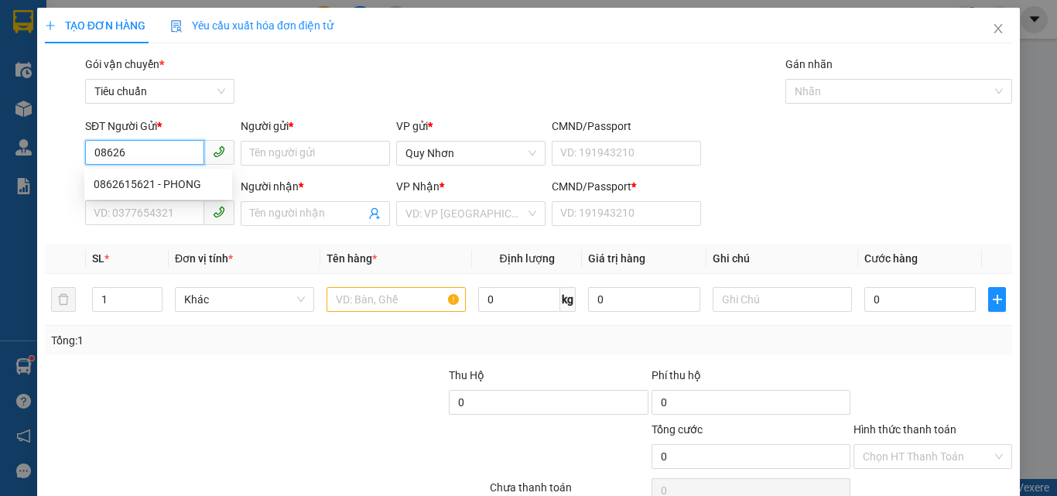
click at [126, 187] on div "0862615621 - PHONG" at bounding box center [158, 184] width 129 height 17
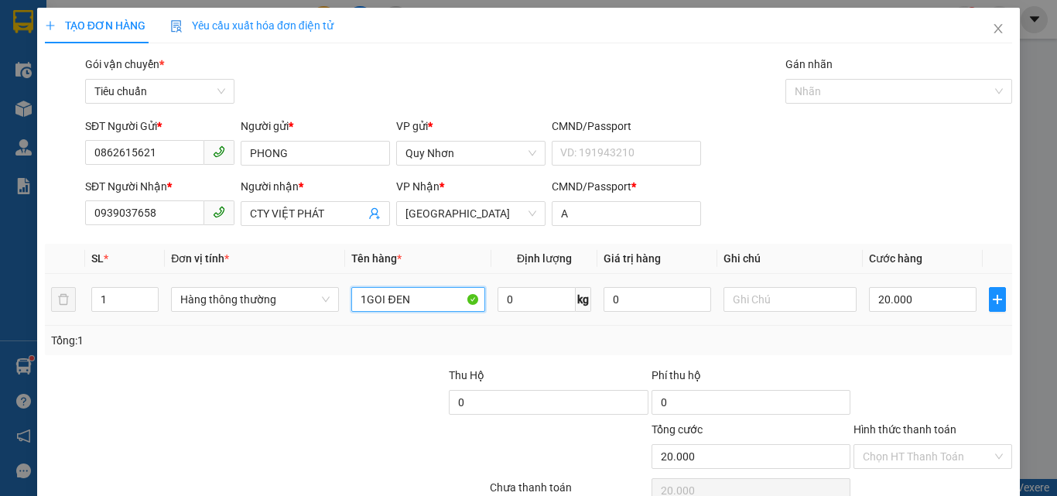
click at [436, 287] on input "1GOI ĐEN" at bounding box center [418, 299] width 134 height 25
click at [920, 287] on input "20.000" at bounding box center [922, 299] width 107 height 25
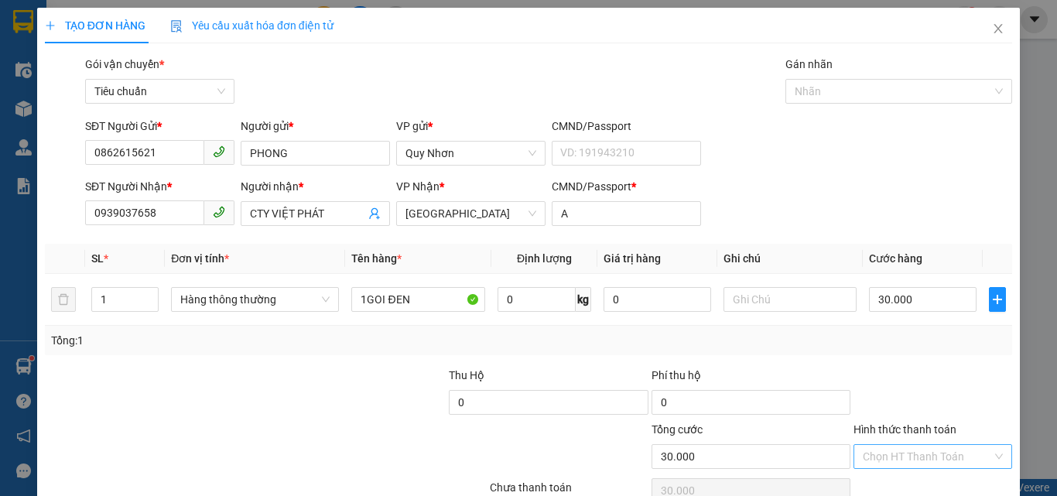
click at [896, 445] on input "Hình thức thanh toán" at bounding box center [927, 456] width 129 height 23
click at [897, 343] on div "Tại văn phòng" at bounding box center [924, 351] width 139 height 17
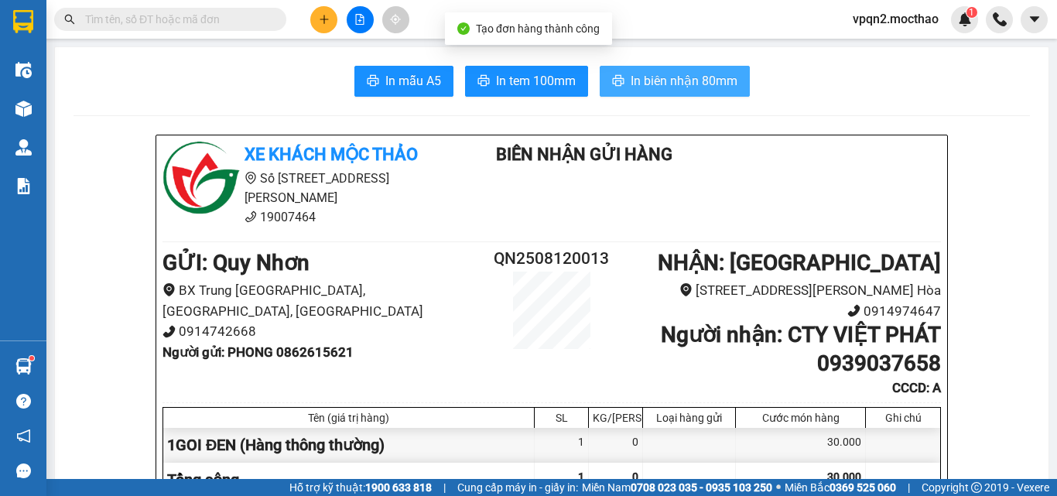
click at [633, 91] on button "In biên nhận 80mm" at bounding box center [675, 81] width 150 height 31
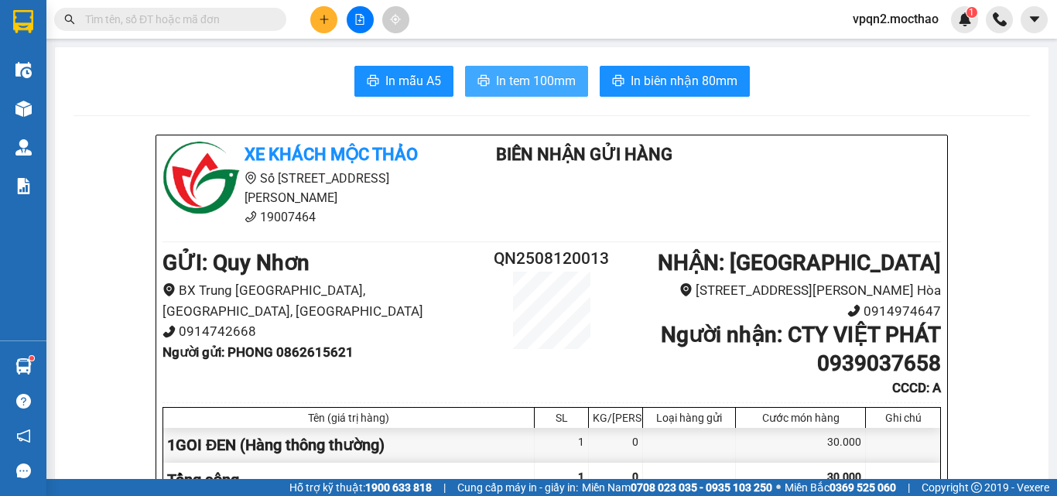
drag, startPoint x: 552, startPoint y: 63, endPoint x: 545, endPoint y: 78, distance: 17.0
click at [545, 78] on span "In tem 100mm" at bounding box center [536, 80] width 80 height 19
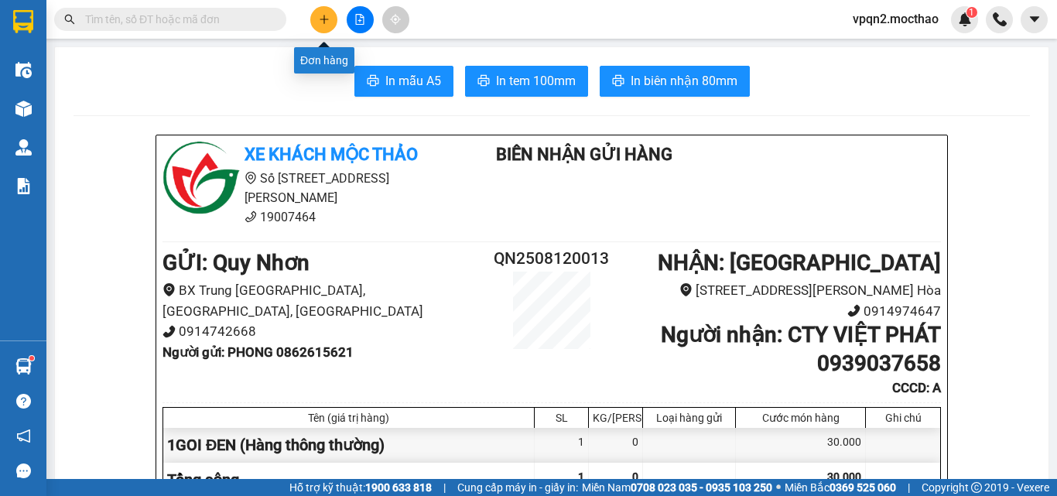
click at [318, 12] on button at bounding box center [323, 19] width 27 height 27
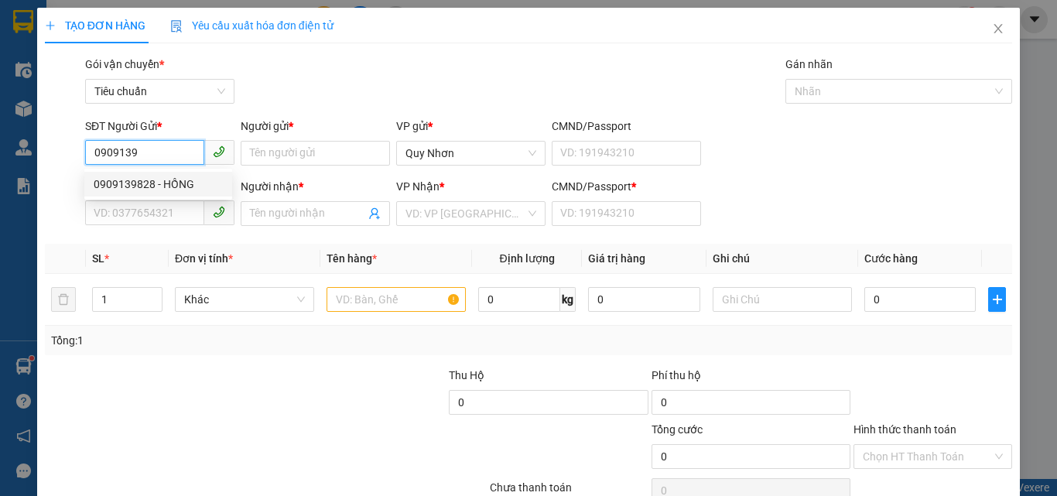
click at [170, 180] on div "0909139828 - HỒNG" at bounding box center [158, 184] width 129 height 17
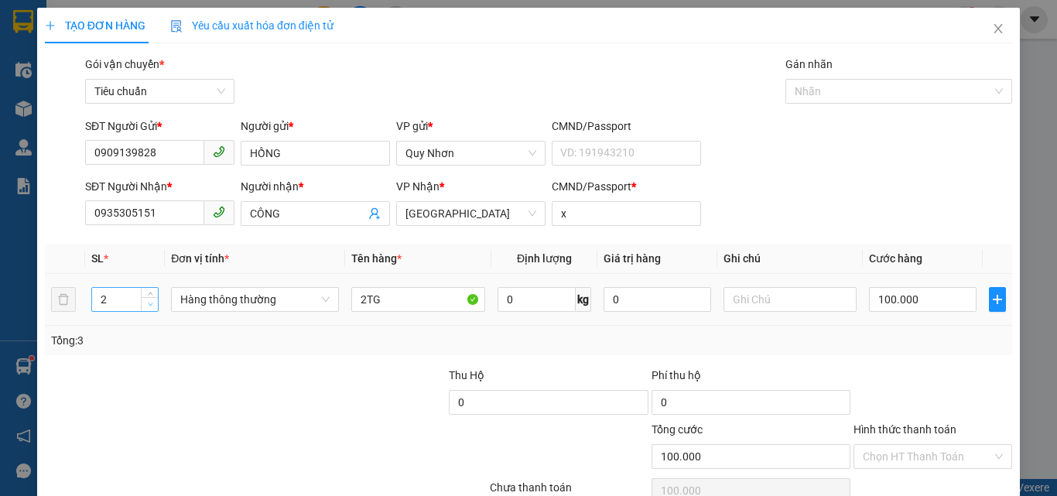
click at [149, 310] on span "Decrease Value" at bounding box center [149, 304] width 17 height 14
click at [398, 304] on input "2TG" at bounding box center [418, 299] width 134 height 25
click at [926, 287] on input "0" at bounding box center [922, 299] width 107 height 25
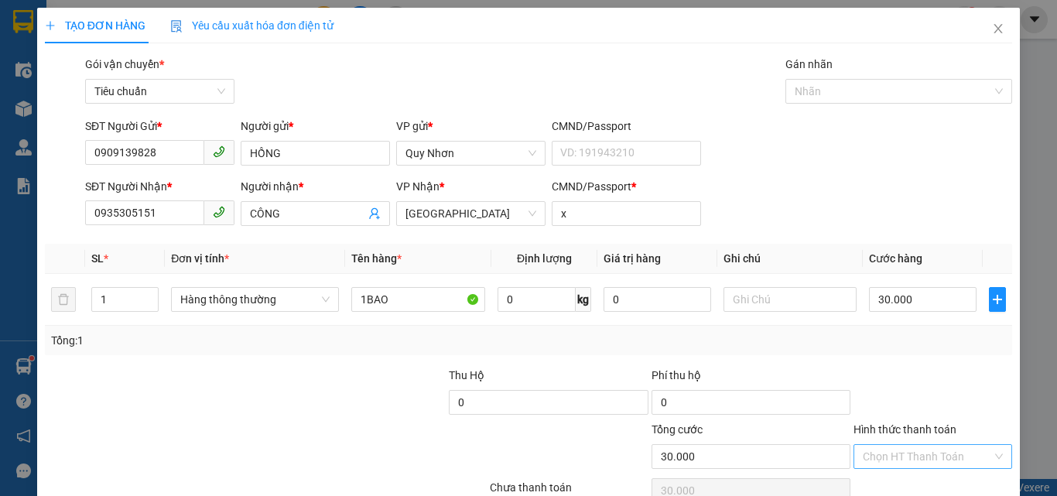
click at [889, 445] on input "Hình thức thanh toán" at bounding box center [927, 456] width 129 height 23
click at [893, 343] on div "Tại văn phòng" at bounding box center [924, 351] width 139 height 17
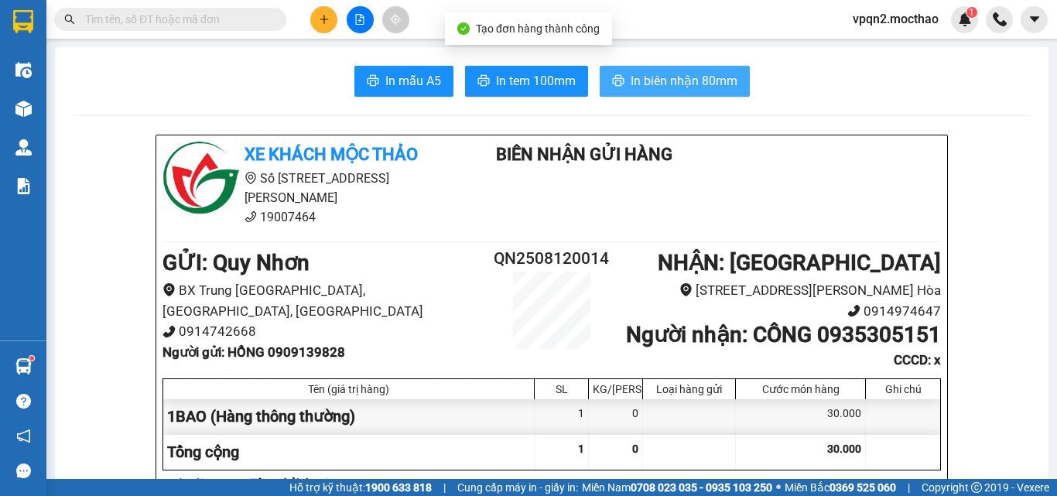
click at [710, 88] on span "In biên nhận 80mm" at bounding box center [684, 80] width 107 height 19
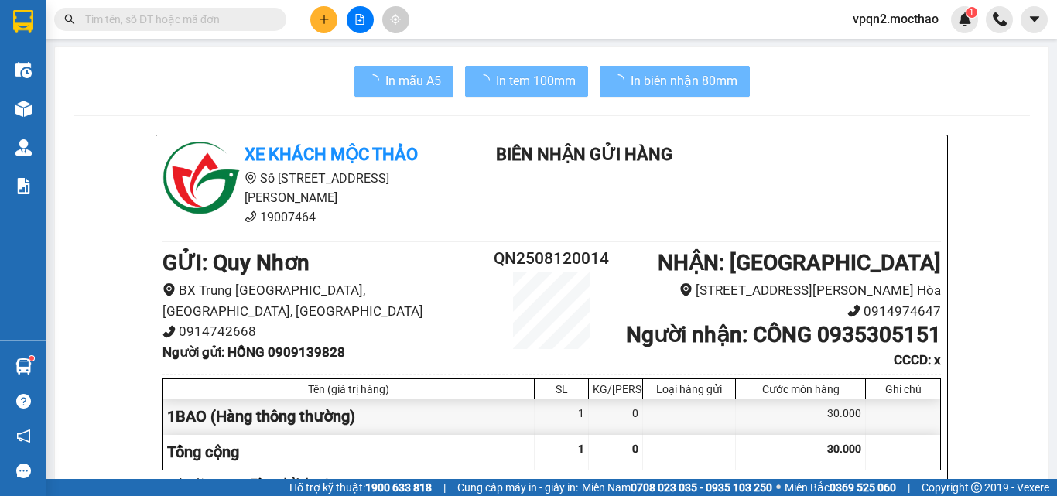
drag, startPoint x: 776, startPoint y: 59, endPoint x: 557, endPoint y: 98, distance: 221.7
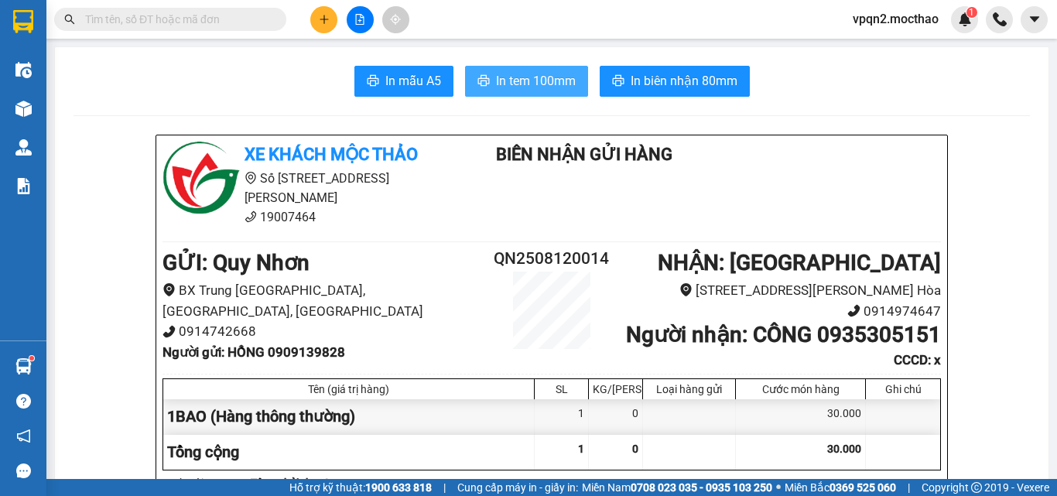
click at [557, 87] on span "In tem 100mm" at bounding box center [536, 80] width 80 height 19
click at [825, 434] on div "30.000" at bounding box center [801, 416] width 130 height 35
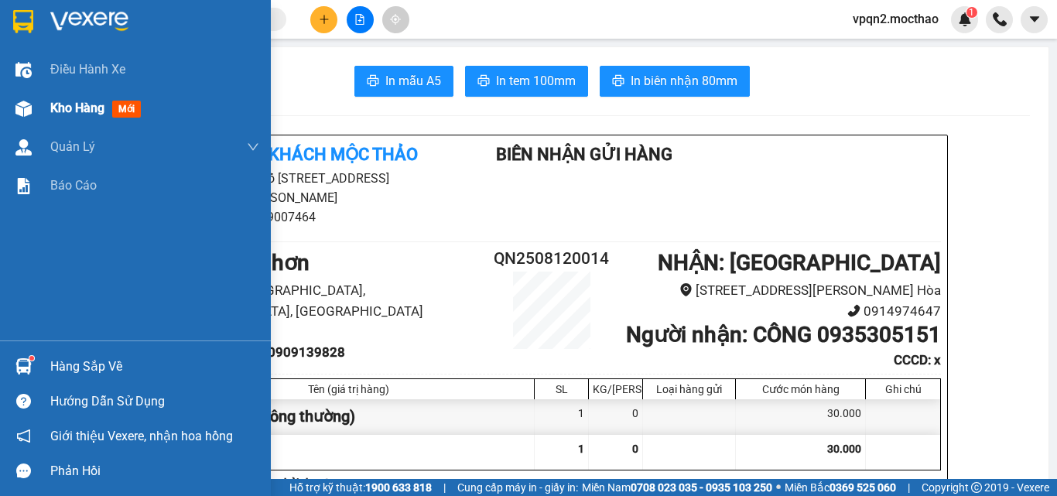
click at [16, 105] on img at bounding box center [23, 109] width 16 height 16
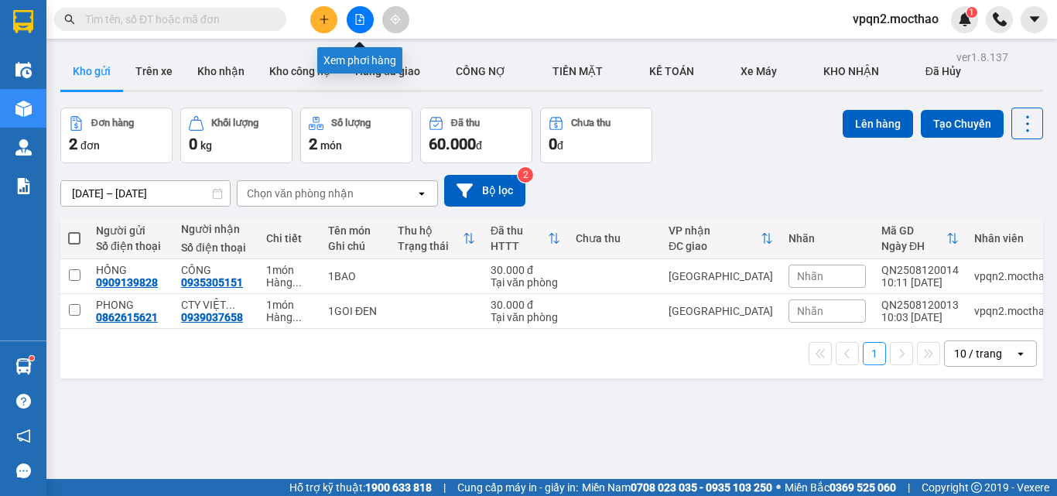
click at [358, 19] on icon "file-add" at bounding box center [360, 19] width 11 height 11
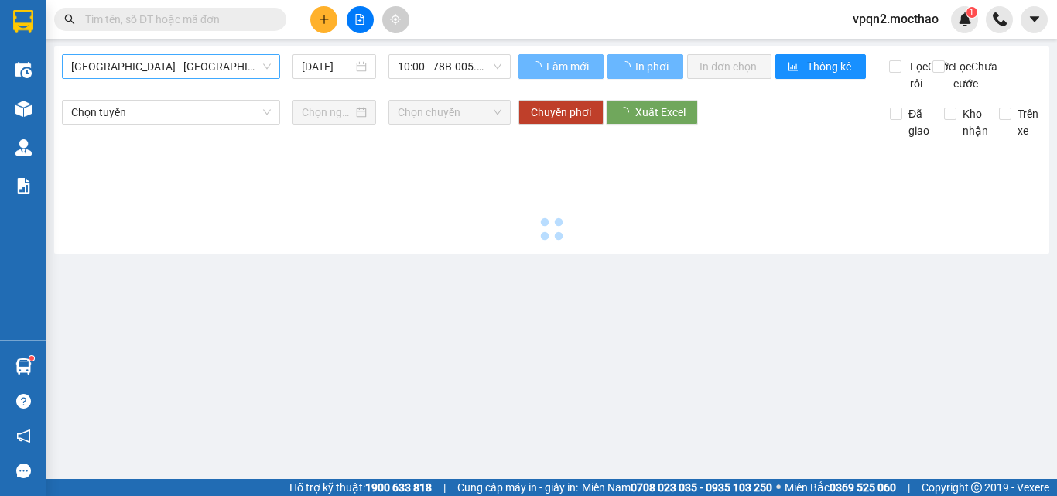
click at [193, 74] on span "[GEOGRAPHIC_DATA] - [GEOGRAPHIC_DATA]" at bounding box center [171, 66] width 200 height 23
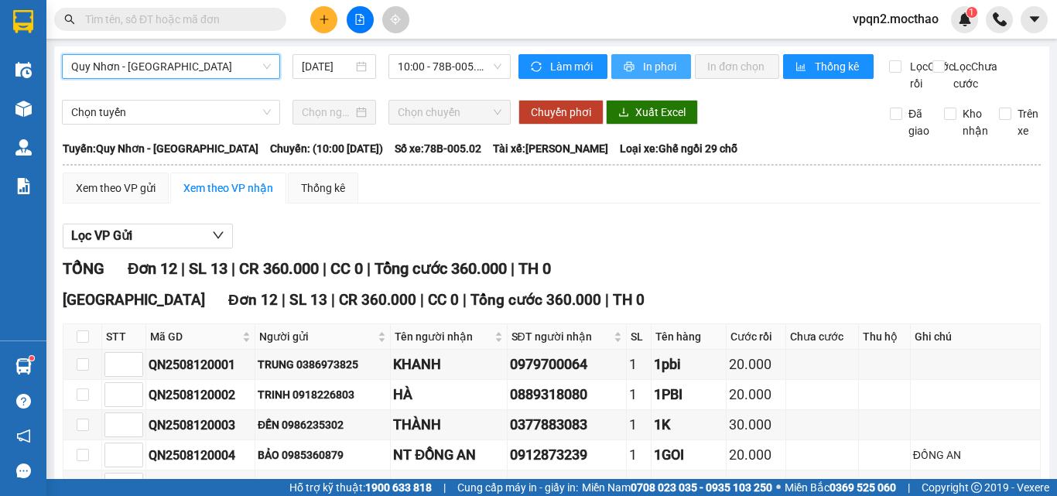
click at [677, 74] on button "In phơi" at bounding box center [652, 66] width 80 height 25
click at [666, 73] on span "In phơi" at bounding box center [661, 66] width 36 height 17
